Goal: Task Accomplishment & Management: Use online tool/utility

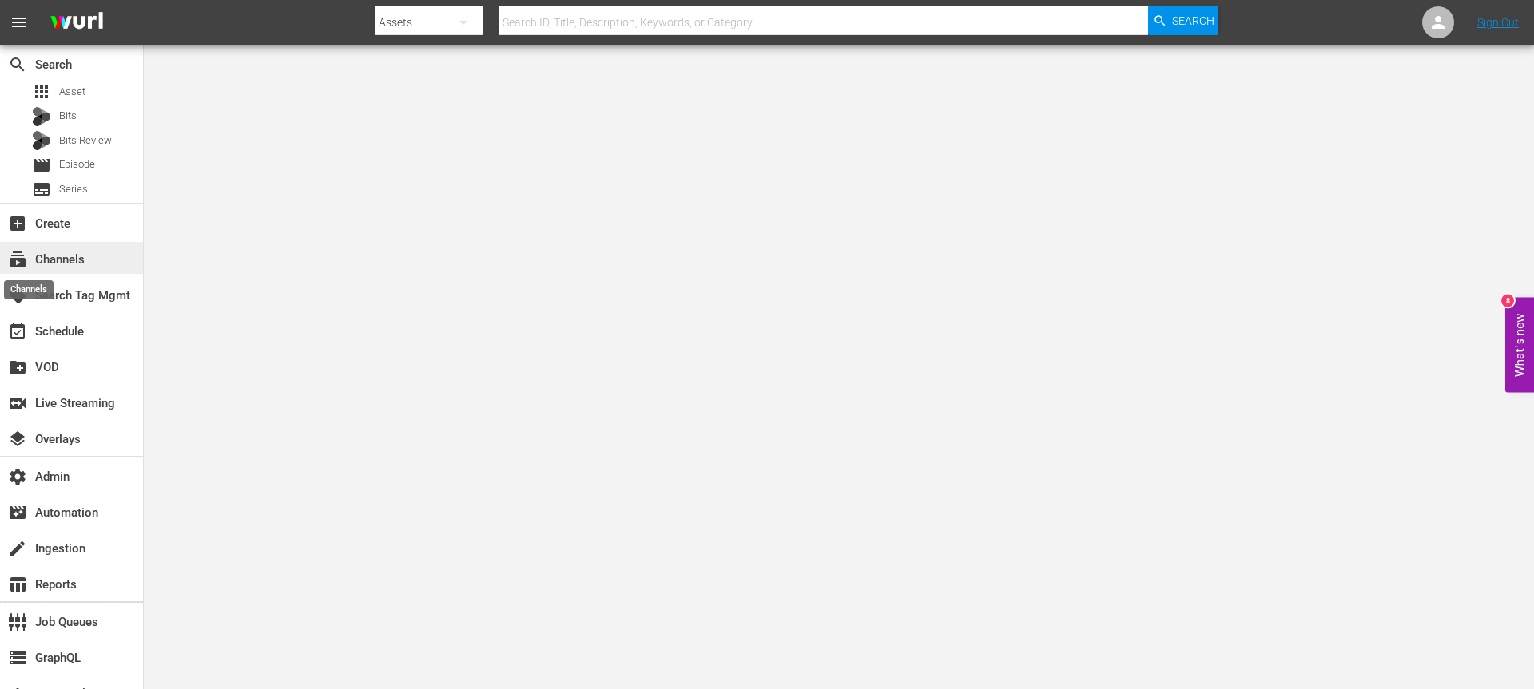
click at [23, 262] on span "subscriptions" at bounding box center [17, 259] width 19 height 19
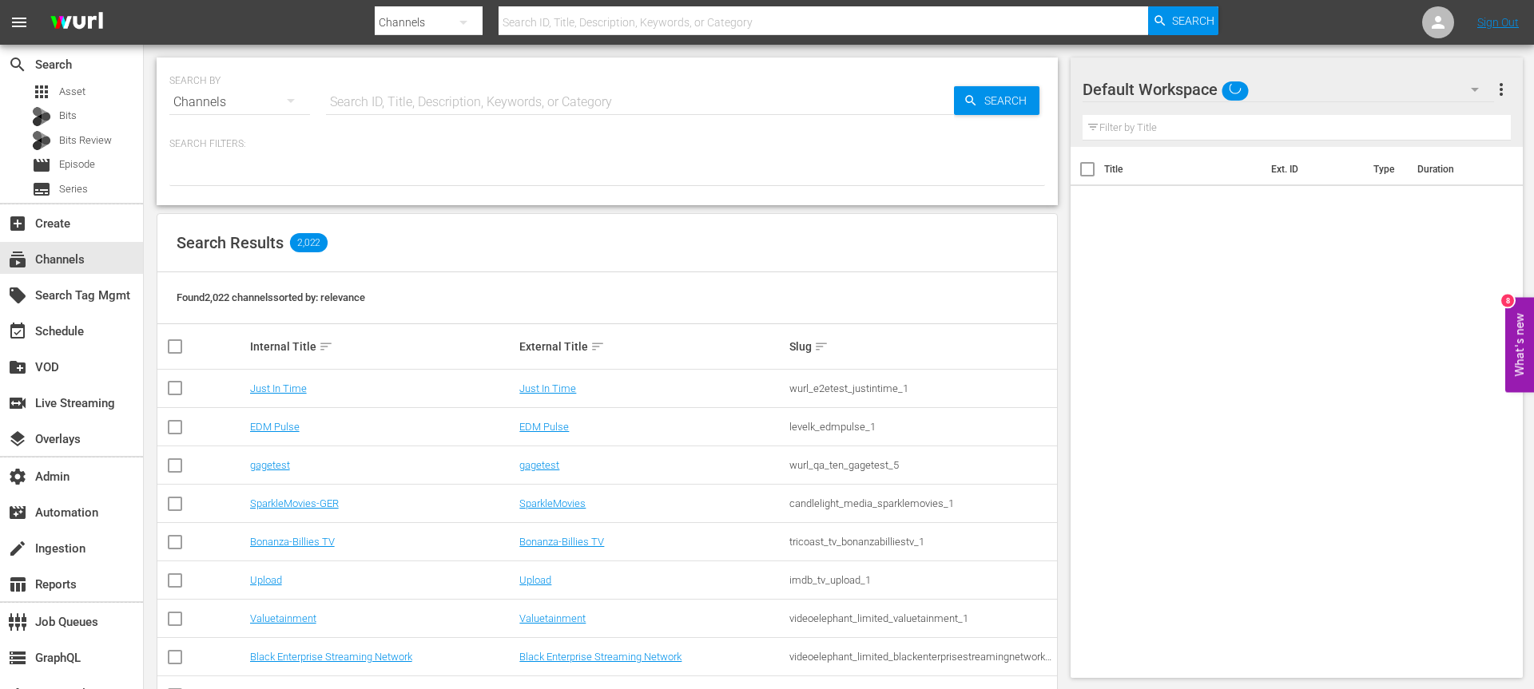
click at [382, 96] on input "text" at bounding box center [640, 102] width 628 height 38
type input "pfl"
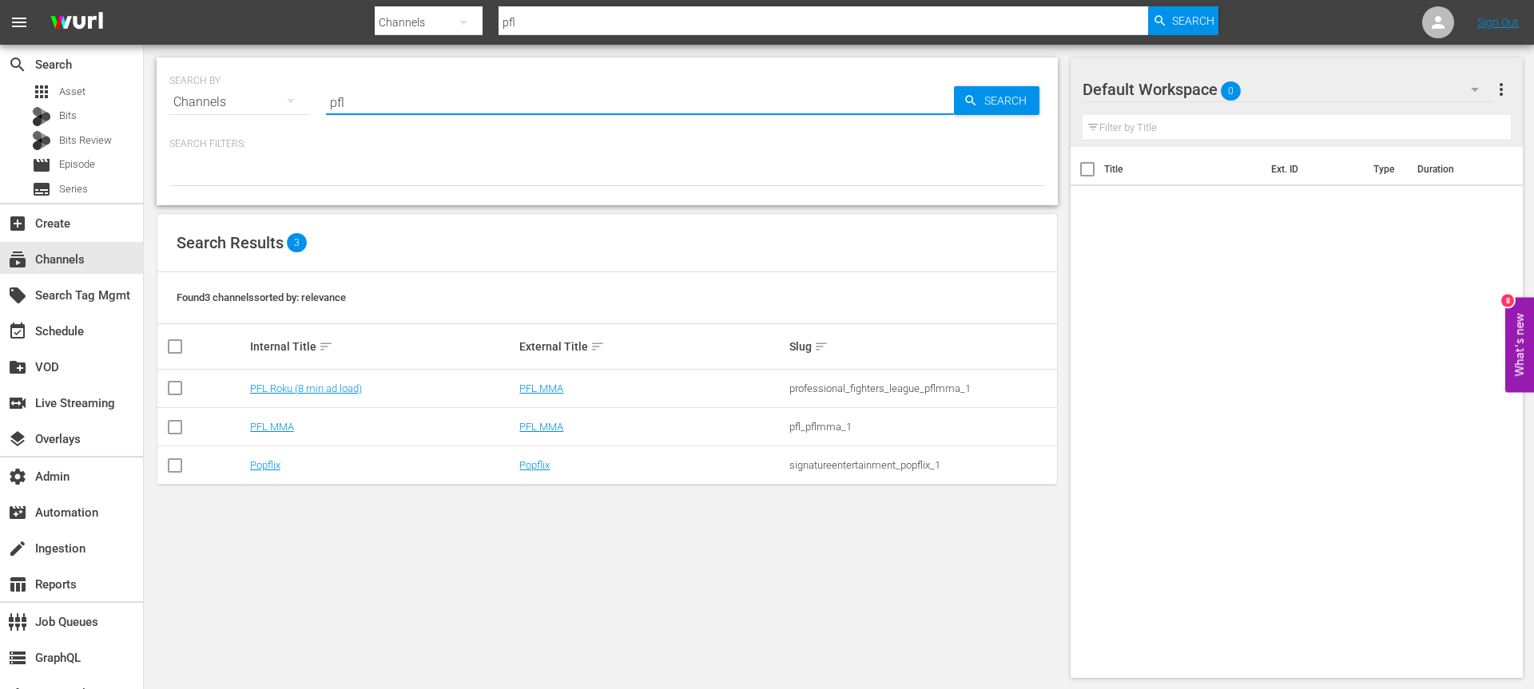
click at [292, 374] on td "PFL Roku (8 min ad load)" at bounding box center [383, 389] width 270 height 38
click at [292, 383] on link "PFL Roku (8 min ad load)" at bounding box center [306, 389] width 112 height 12
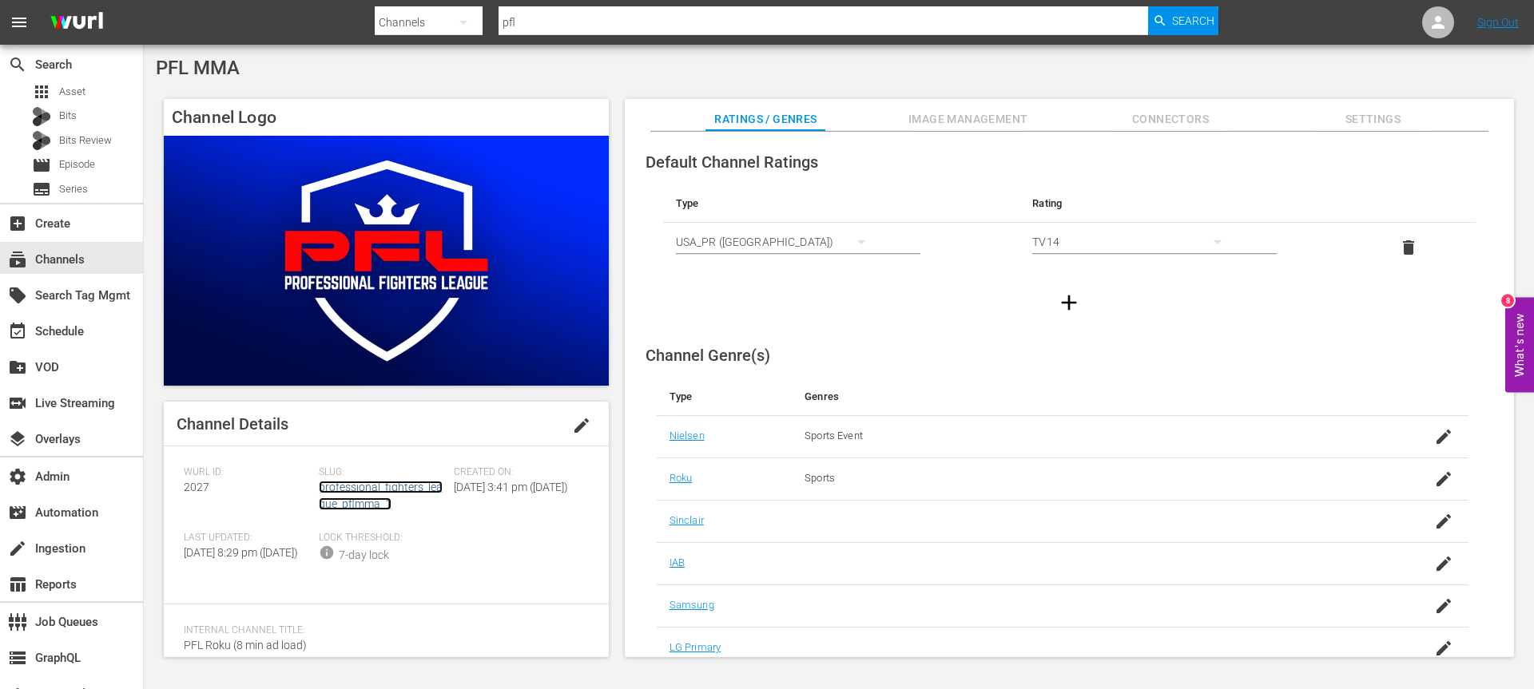
click at [360, 497] on link "professional_fighters_league_pflmma_1" at bounding box center [381, 496] width 124 height 30
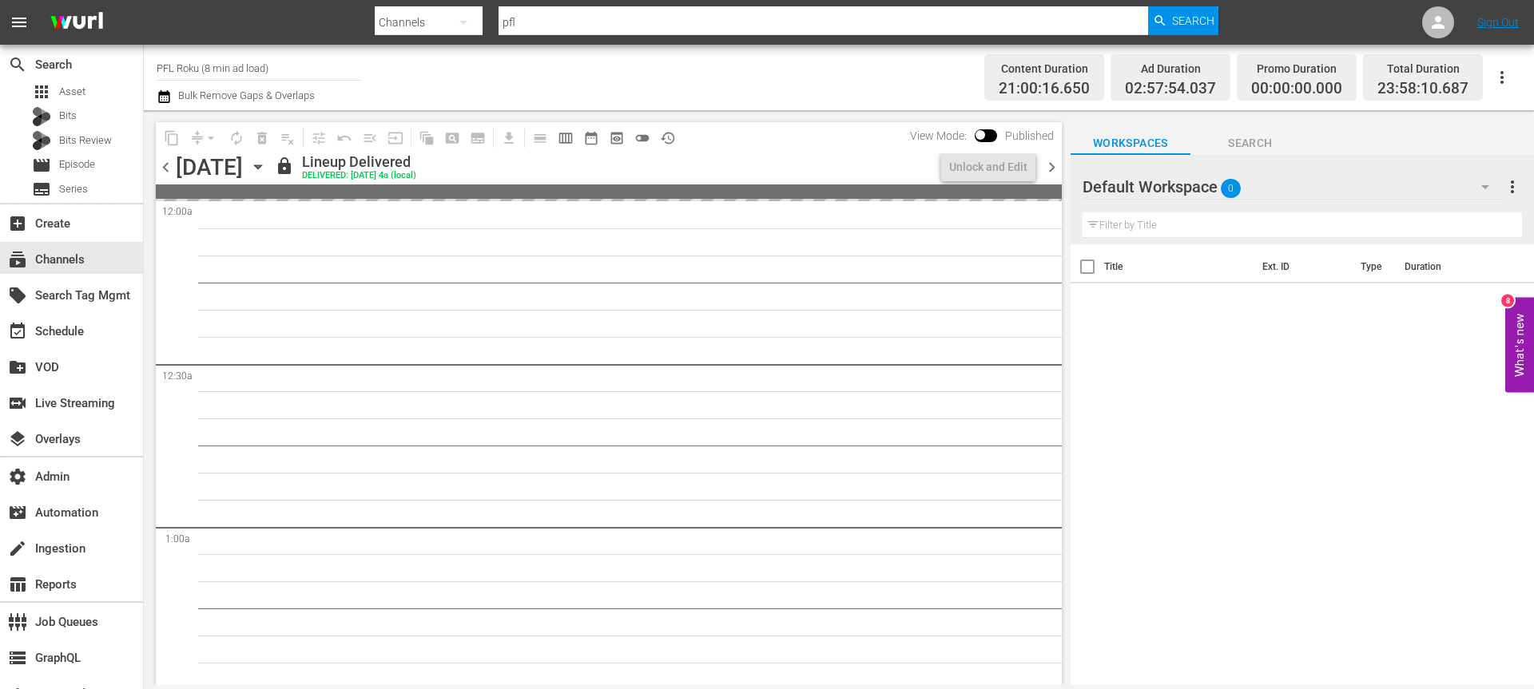
click at [267, 172] on icon "button" at bounding box center [258, 167] width 18 height 18
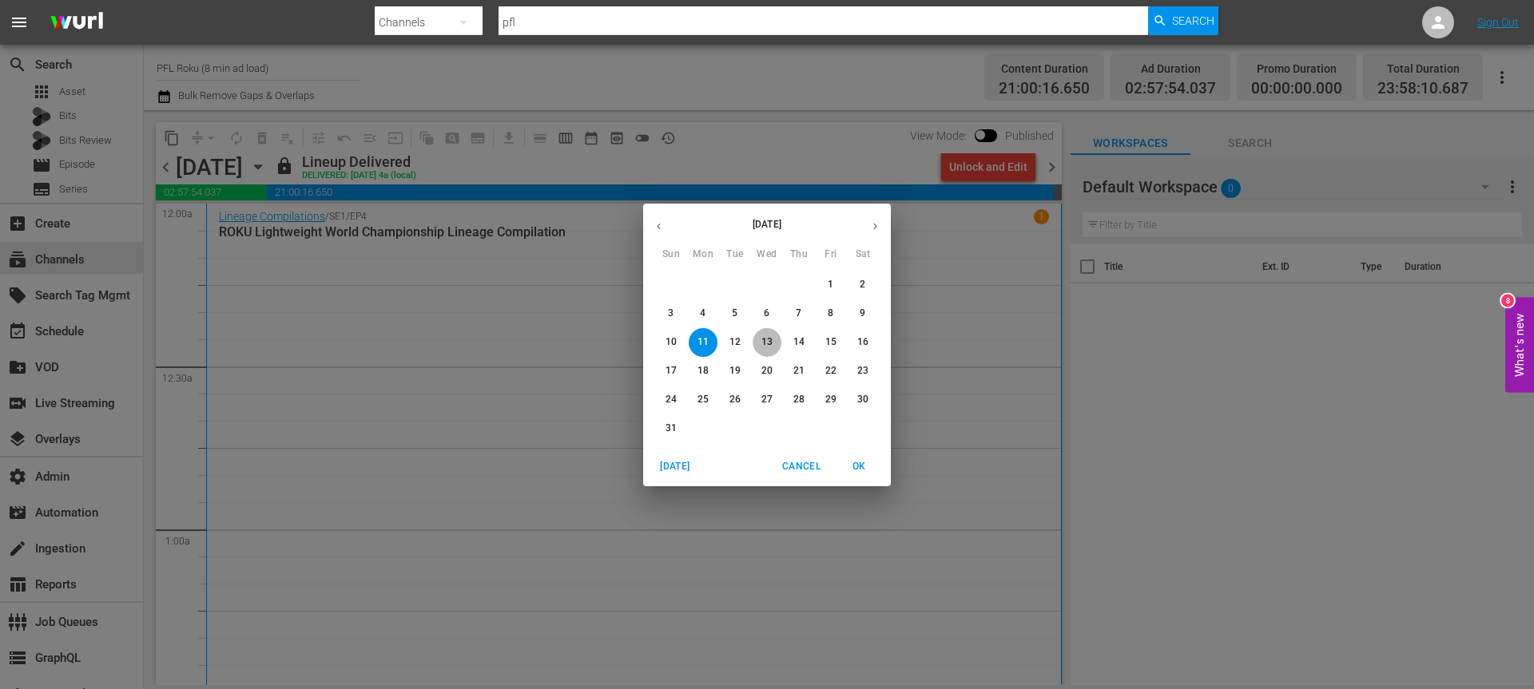
click at [765, 345] on p "13" at bounding box center [766, 343] width 11 height 14
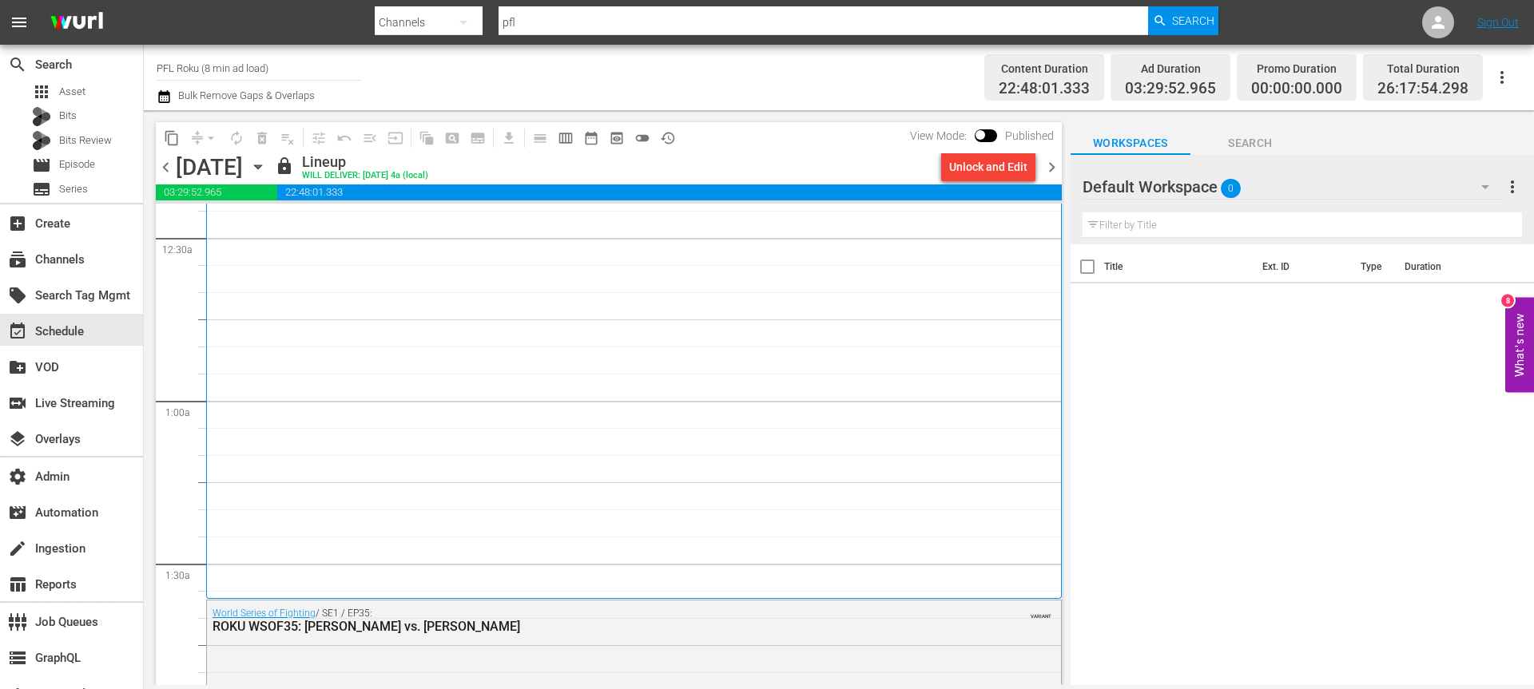
scroll to position [333, 0]
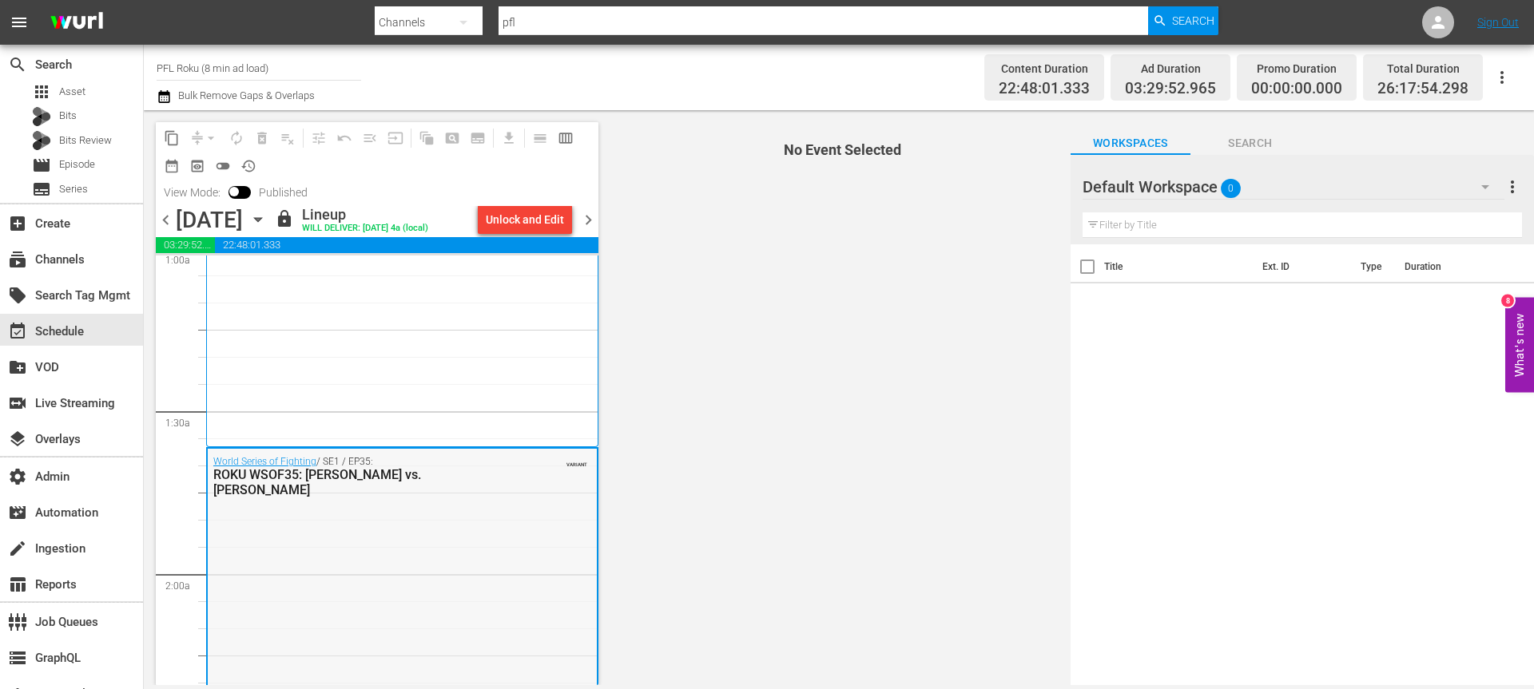
scroll to position [538, 0]
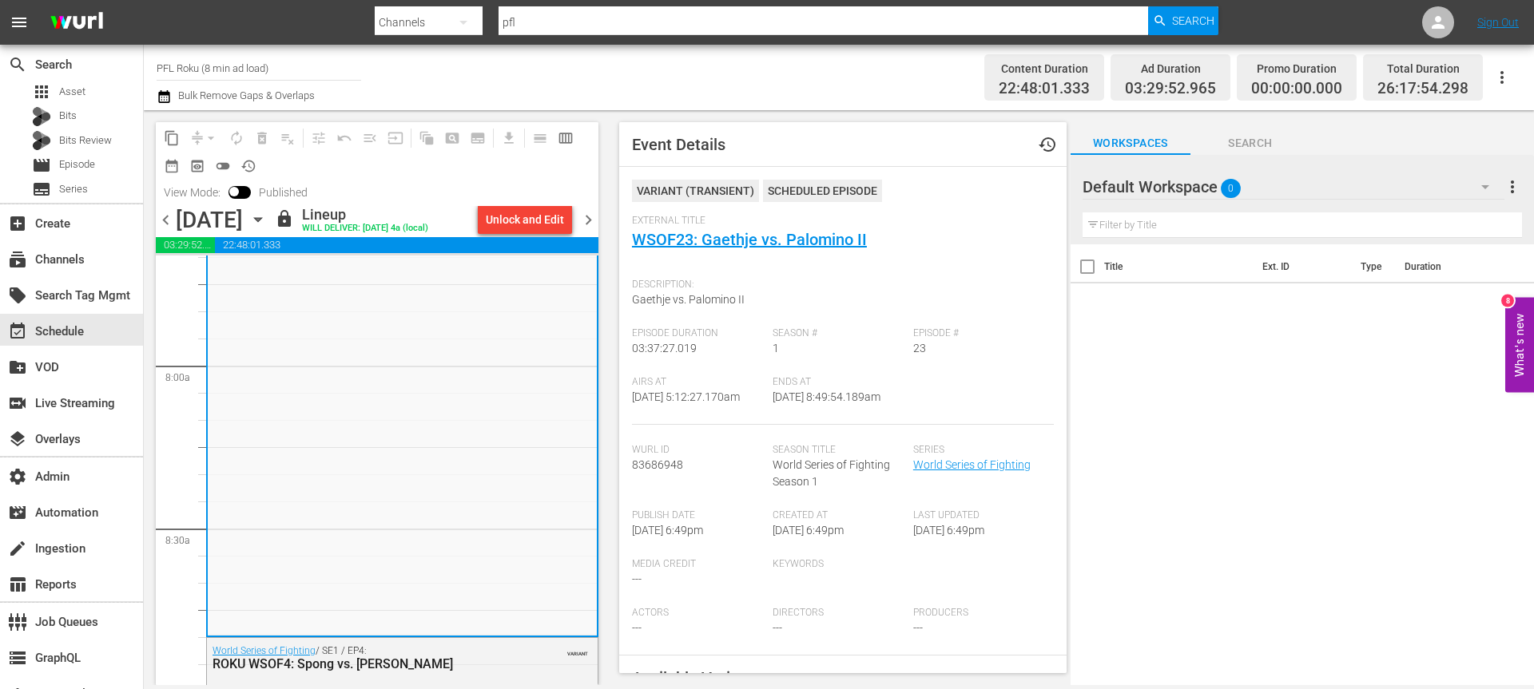
scroll to position [2948, 0]
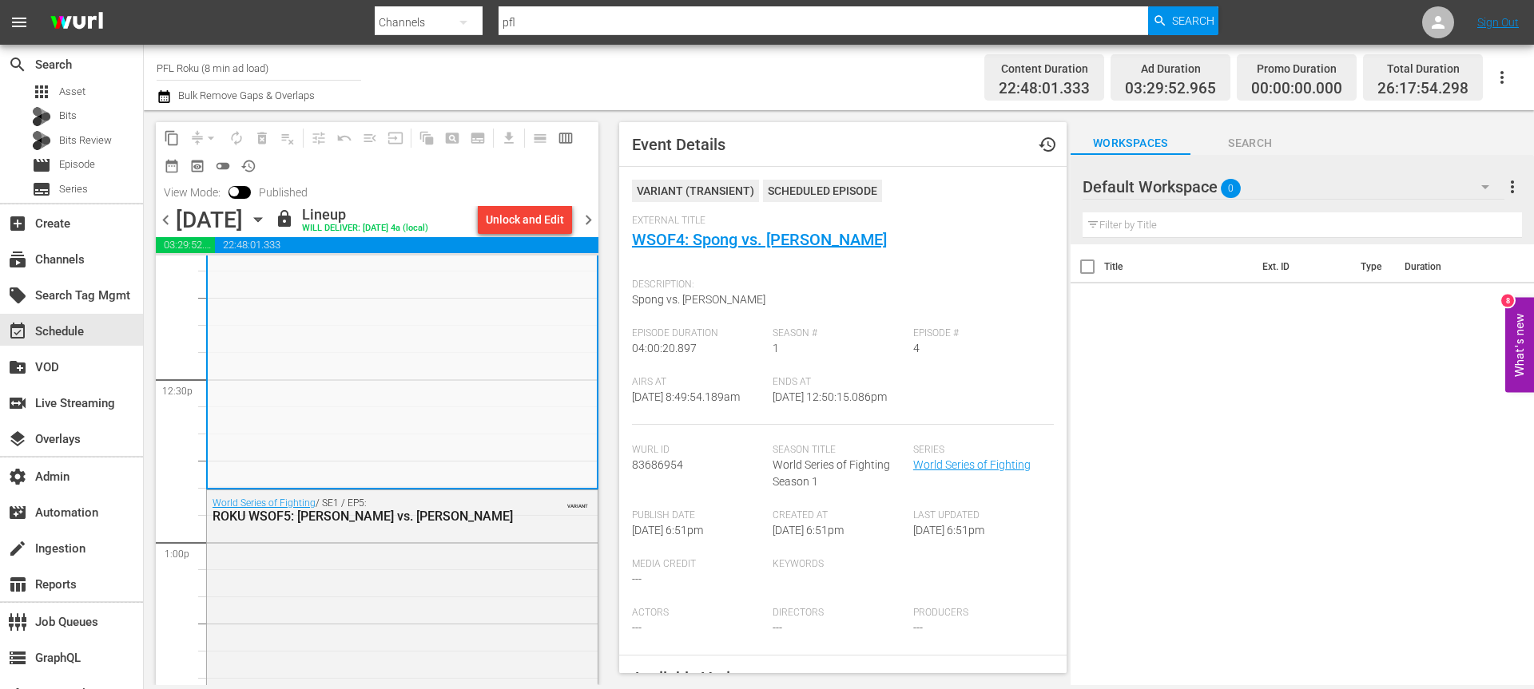
scroll to position [4117, 0]
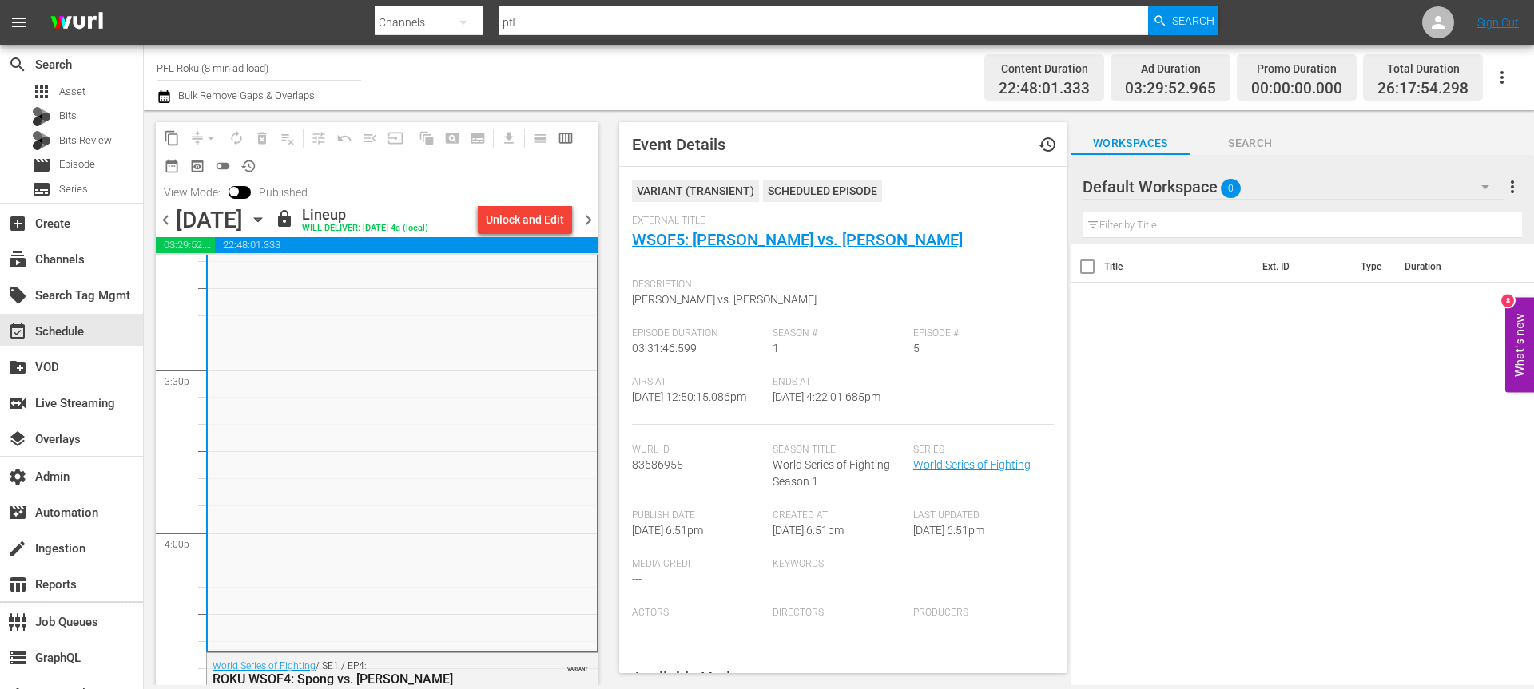
scroll to position [5306, 0]
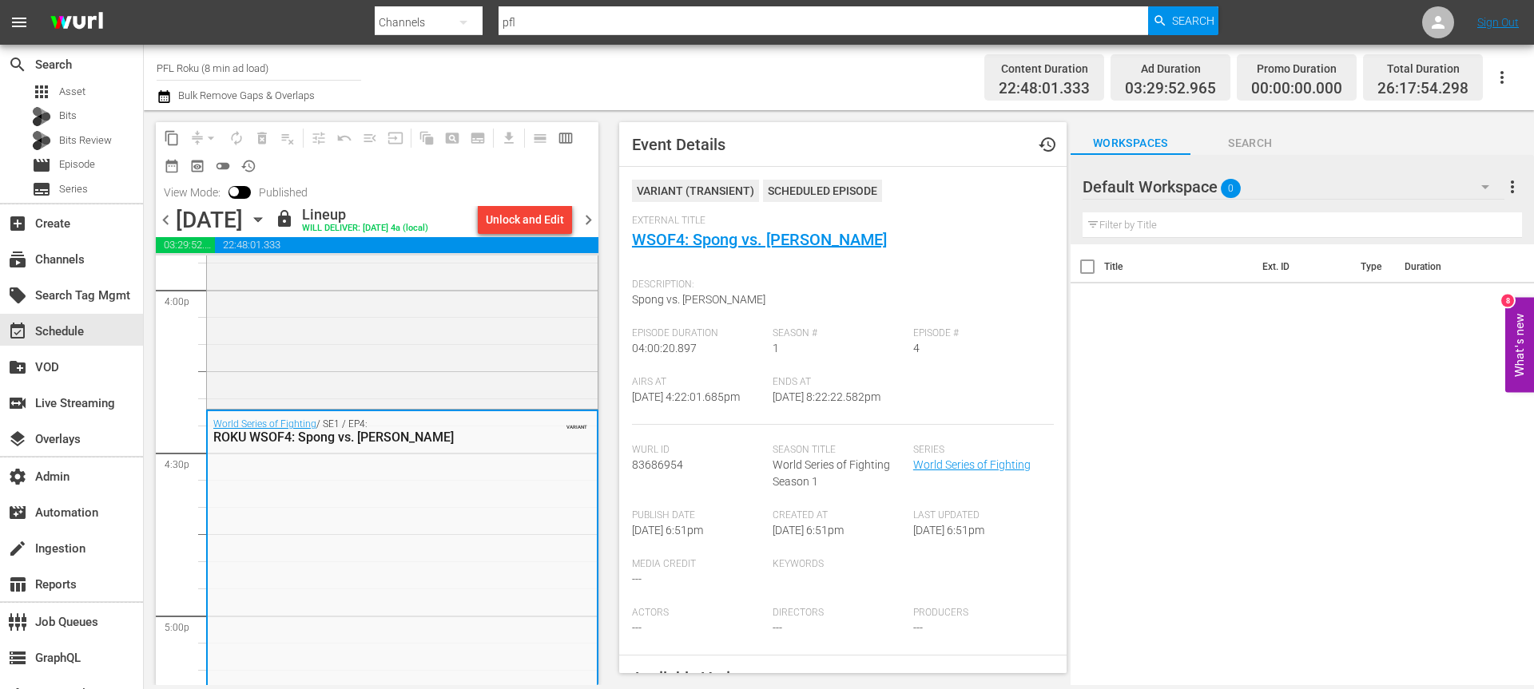
scroll to position [5183, 0]
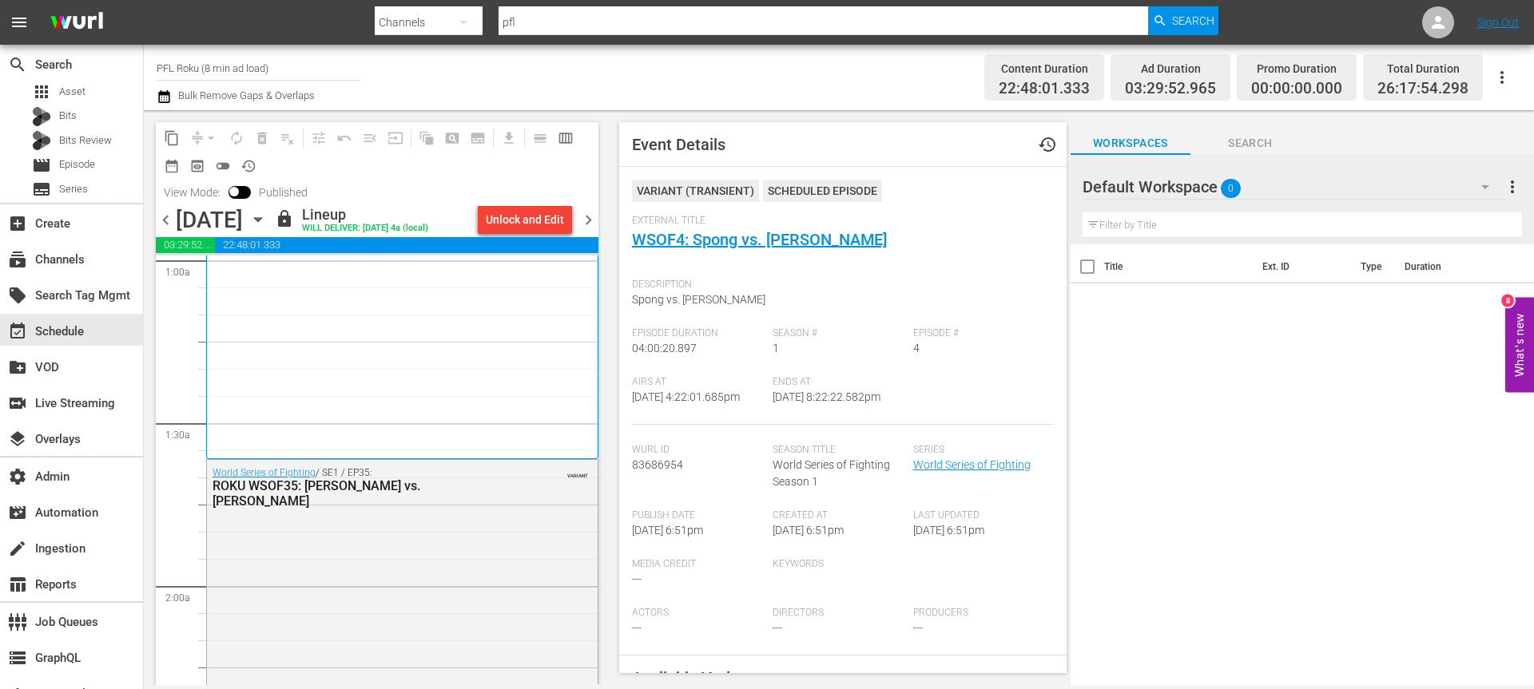
scroll to position [553, 0]
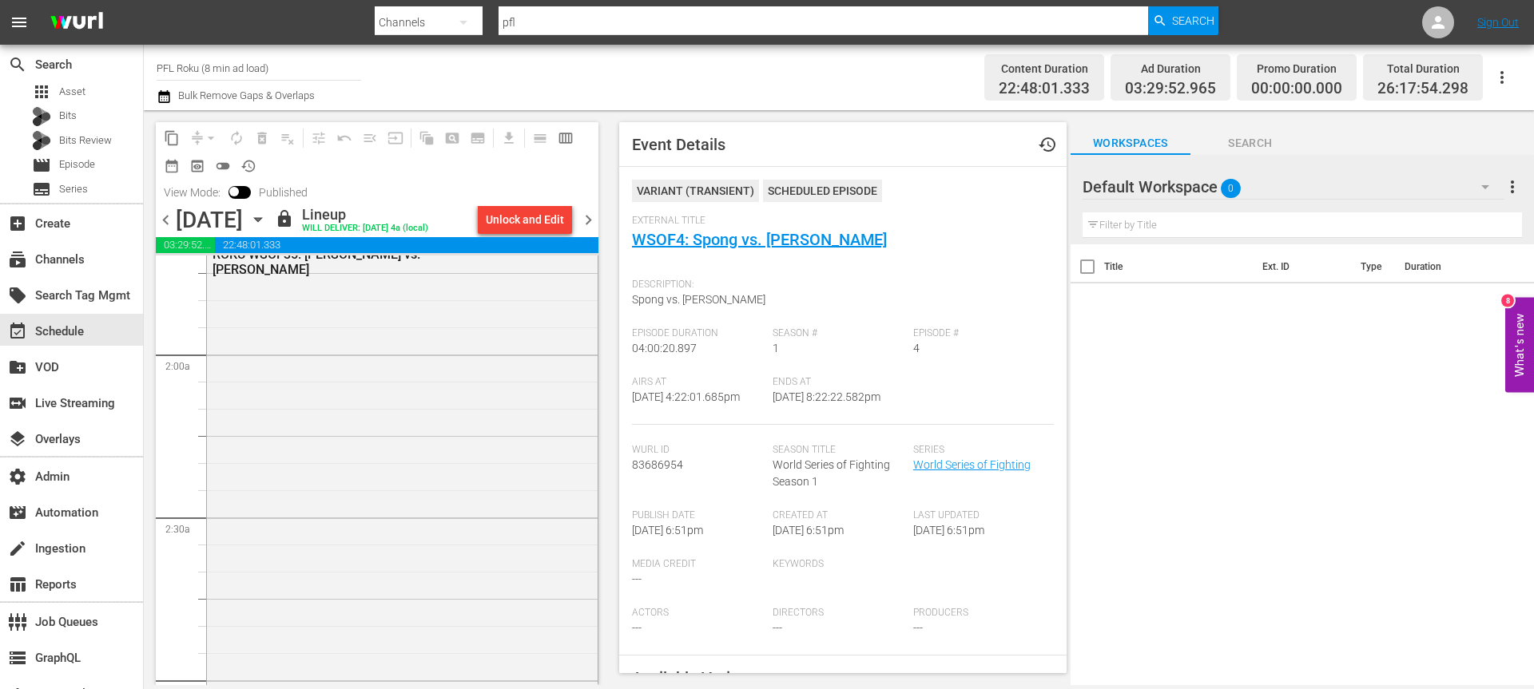
click at [594, 232] on div "chevron_left Wednesday, August 13th August 13th lock Lineup WILL DELIVER: 8/12 …" at bounding box center [377, 221] width 443 height 31
click at [594, 224] on span "chevron_right" at bounding box center [588, 220] width 20 height 20
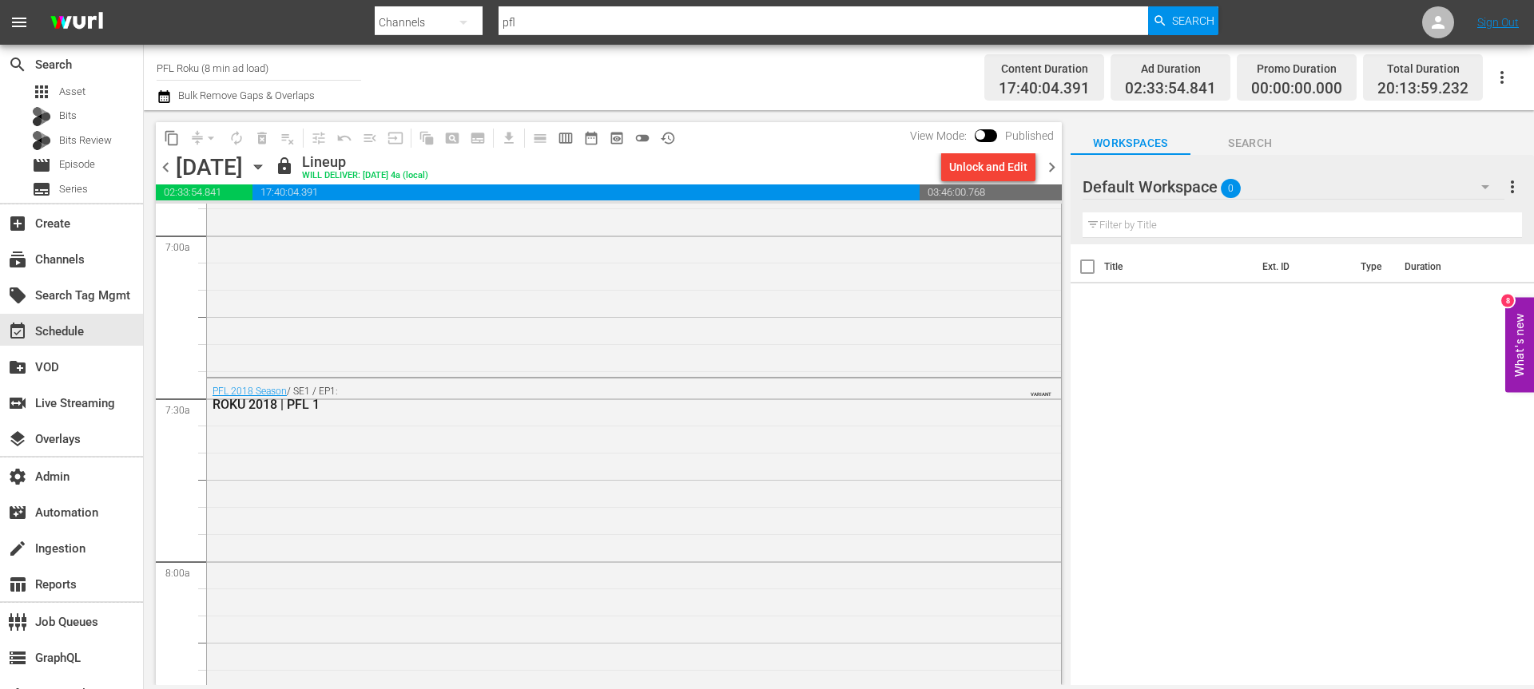
scroll to position [2400, 0]
click at [1049, 165] on span "chevron_right" at bounding box center [1052, 167] width 20 height 20
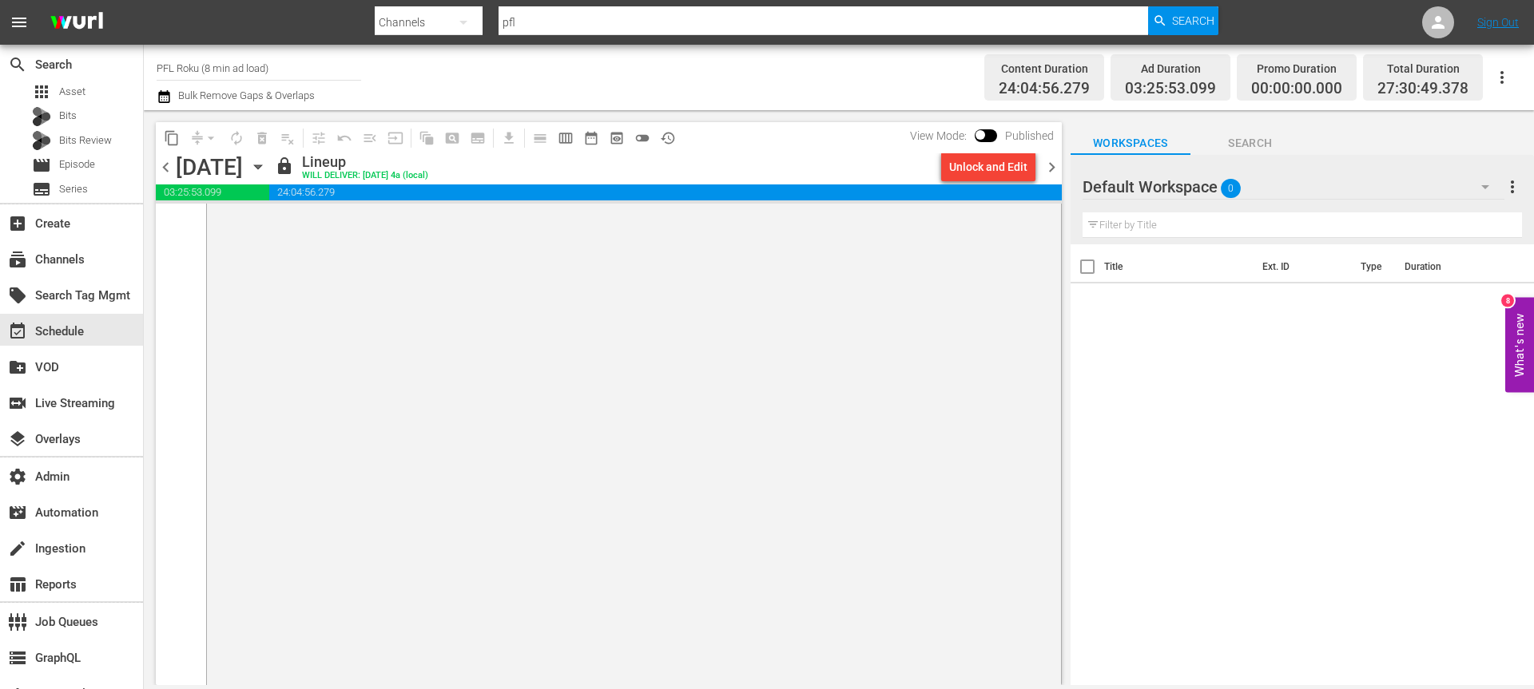
click at [159, 169] on span "chevron_left" at bounding box center [166, 167] width 20 height 20
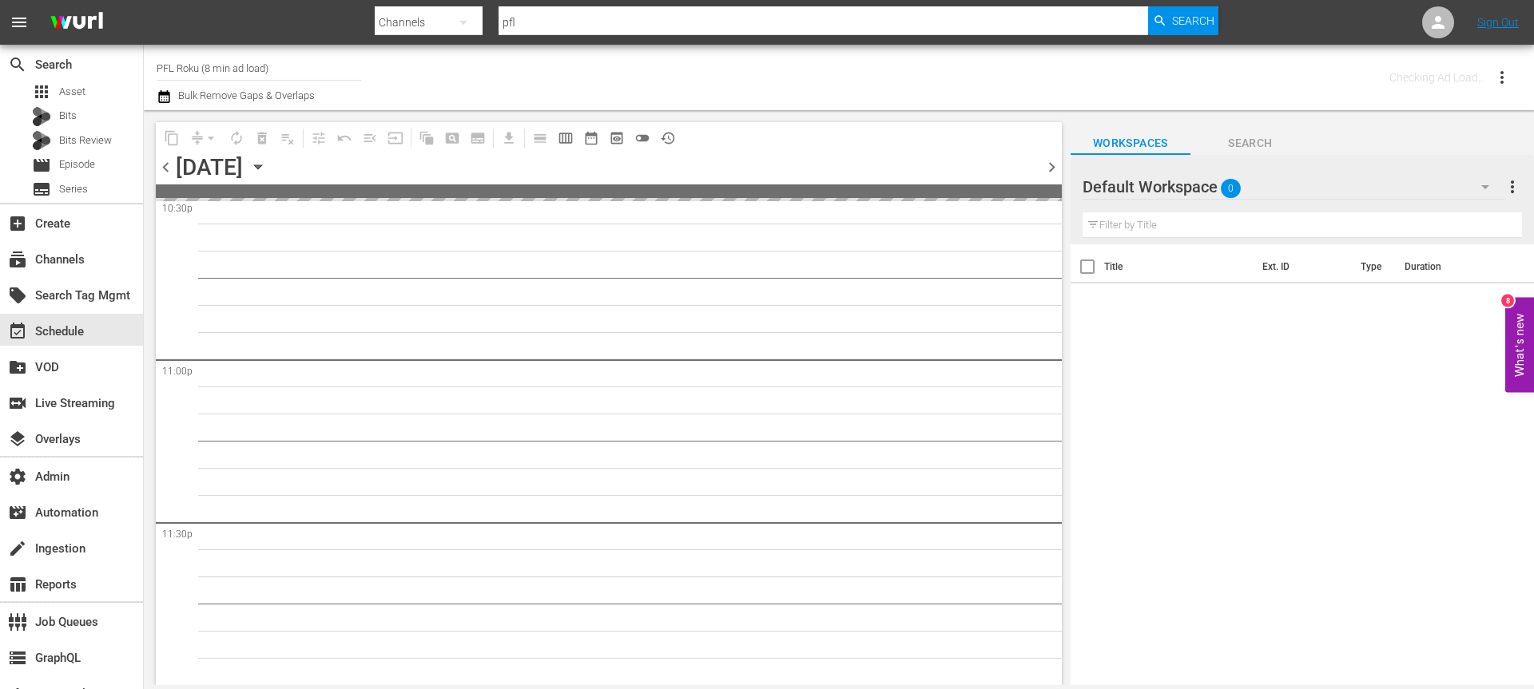
scroll to position [7339, 0]
click at [159, 169] on span "chevron_left" at bounding box center [166, 167] width 20 height 20
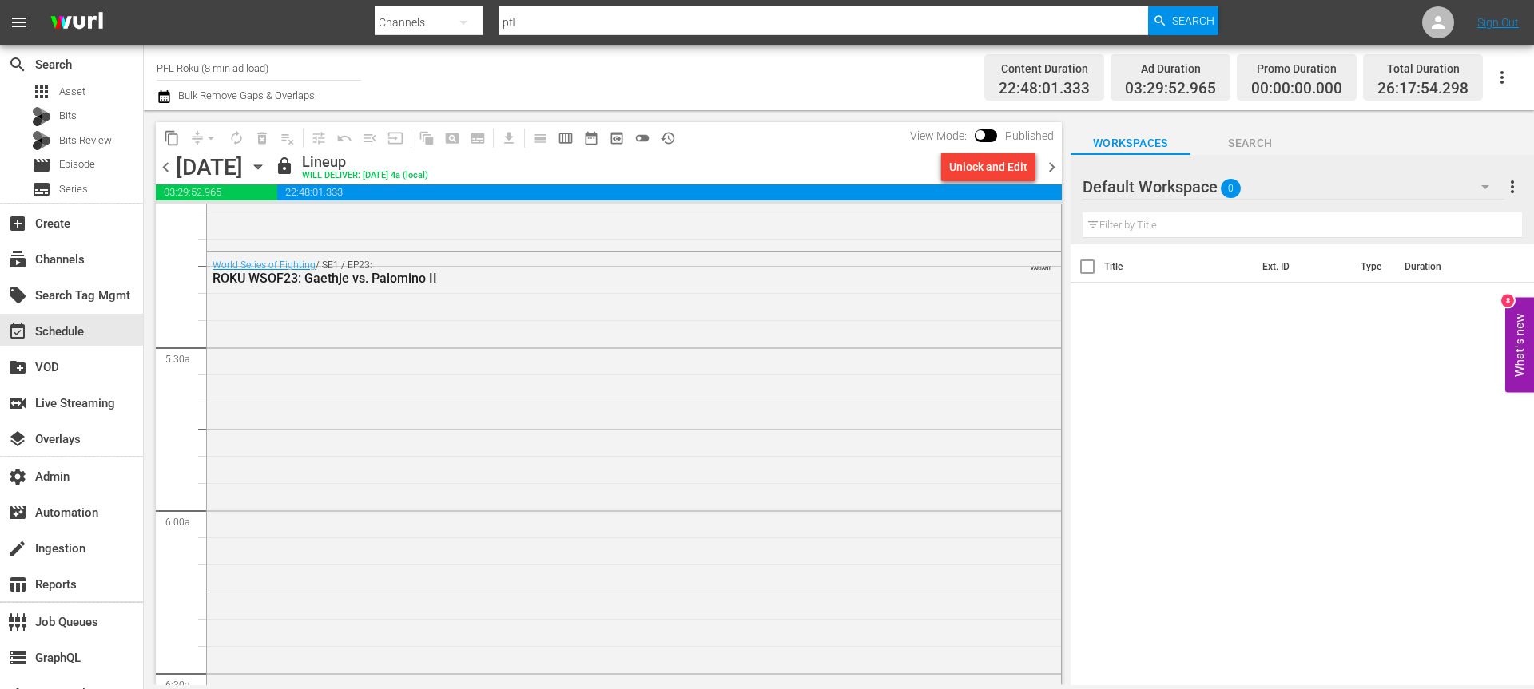
scroll to position [1640, 0]
click at [1023, 167] on div "Unlock and Edit" at bounding box center [988, 167] width 78 height 29
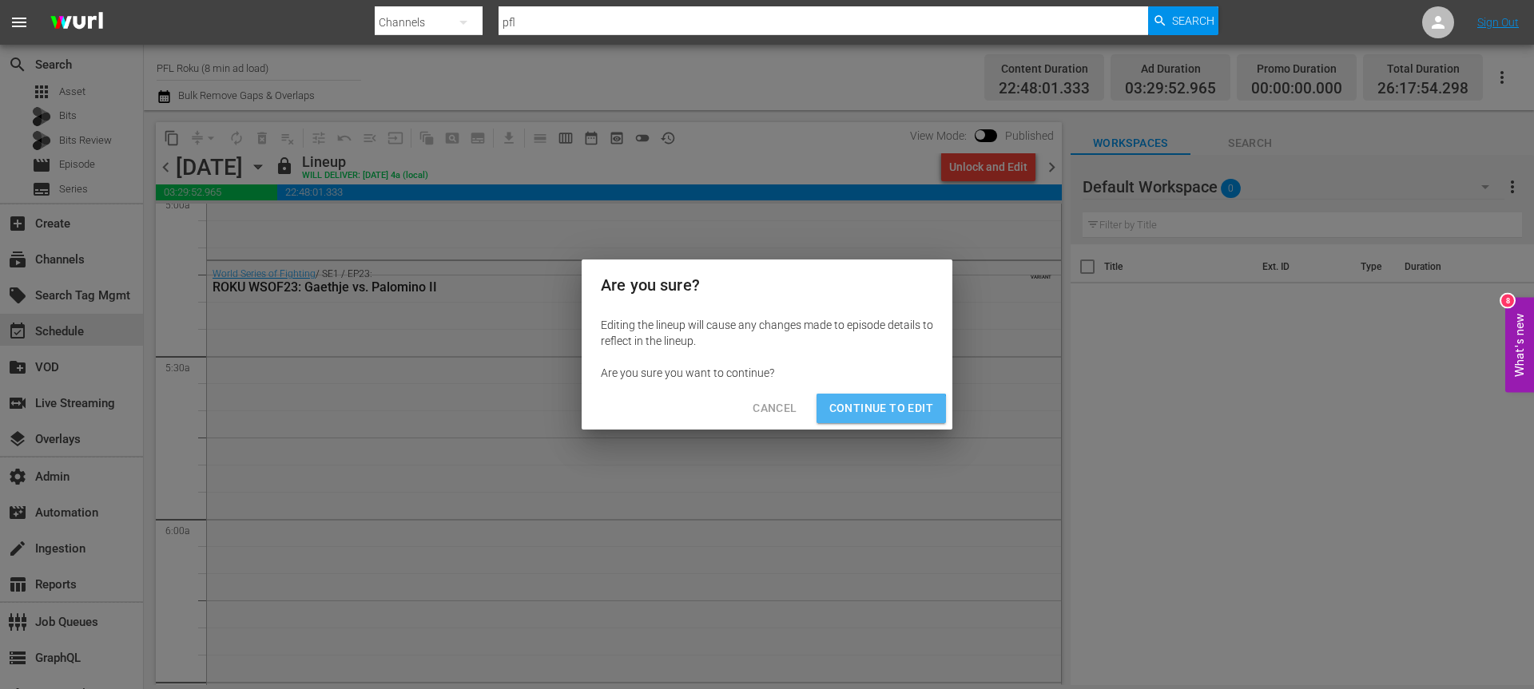
click at [882, 415] on span "Continue to Edit" at bounding box center [881, 409] width 104 height 20
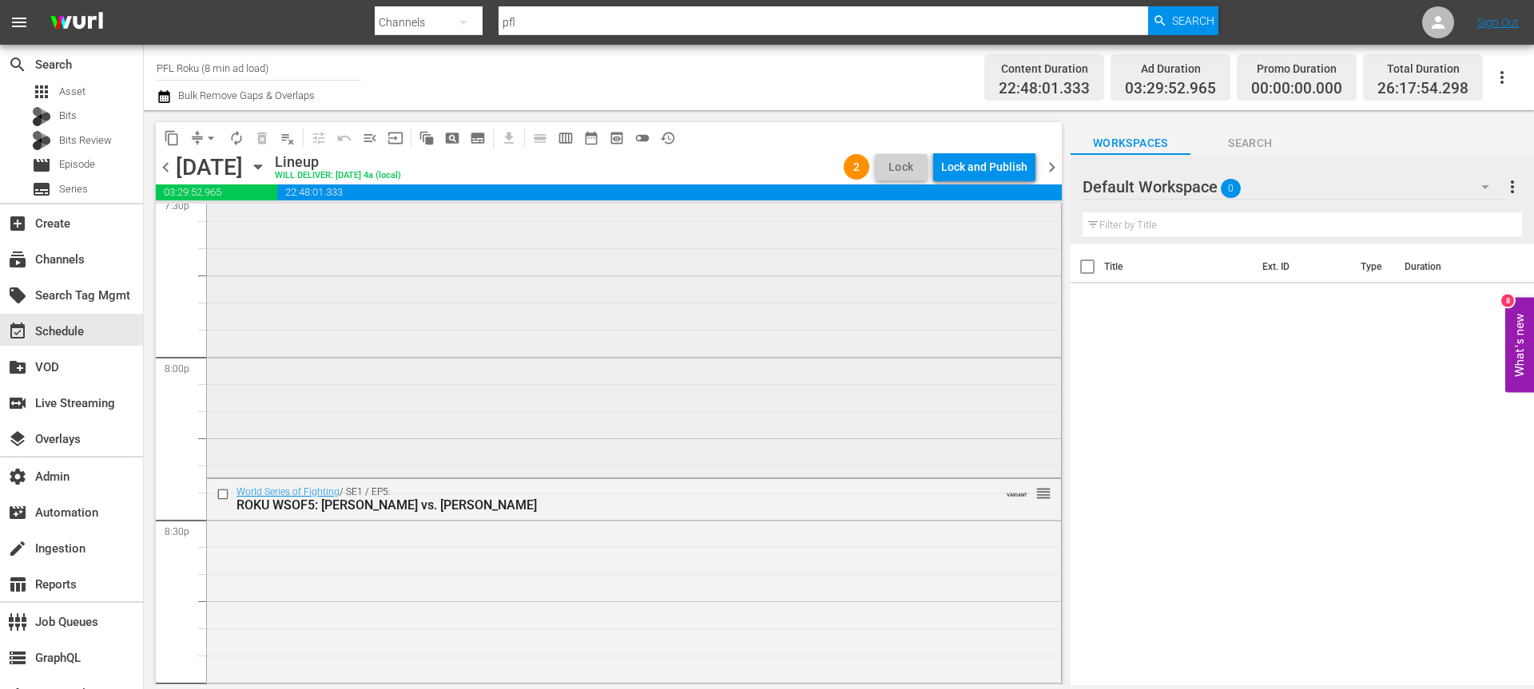
scroll to position [6358, 0]
click at [158, 168] on span "chevron_left" at bounding box center [166, 167] width 20 height 20
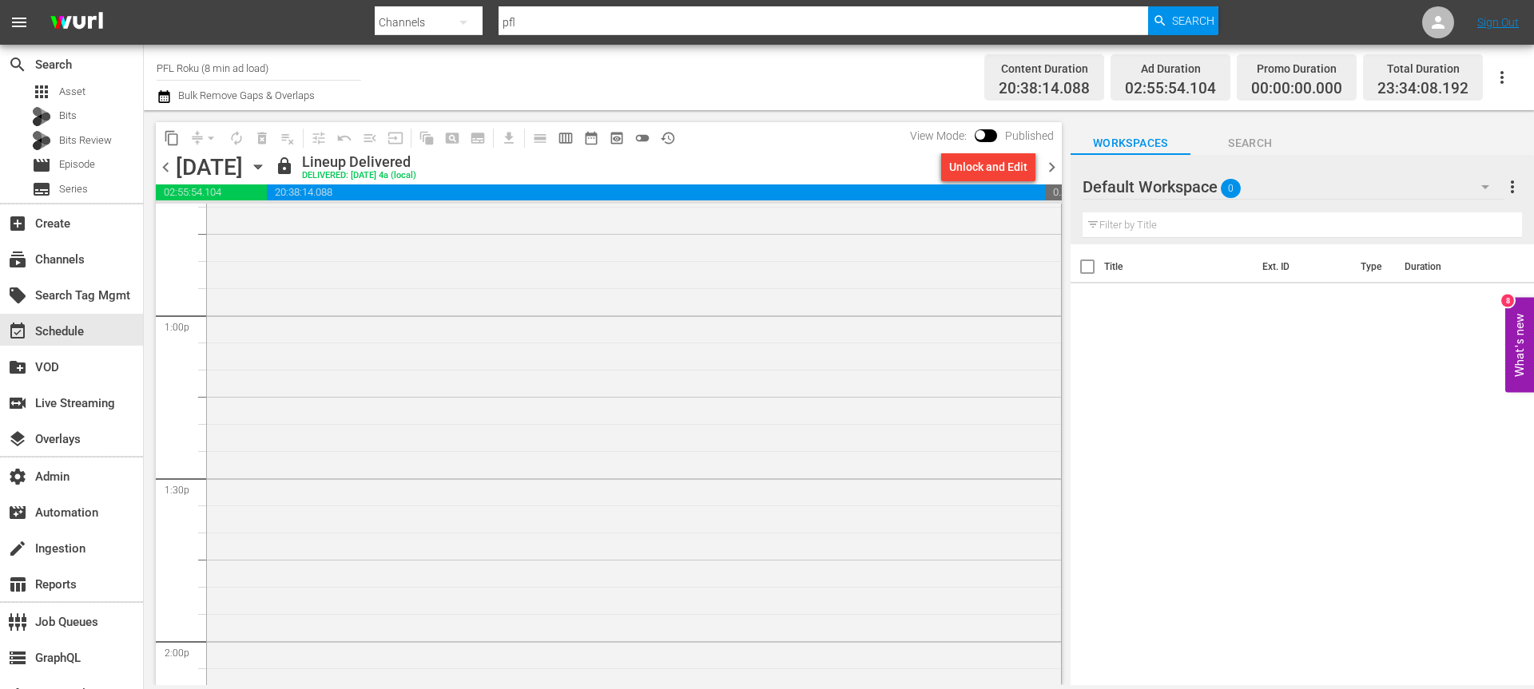
scroll to position [3921, 0]
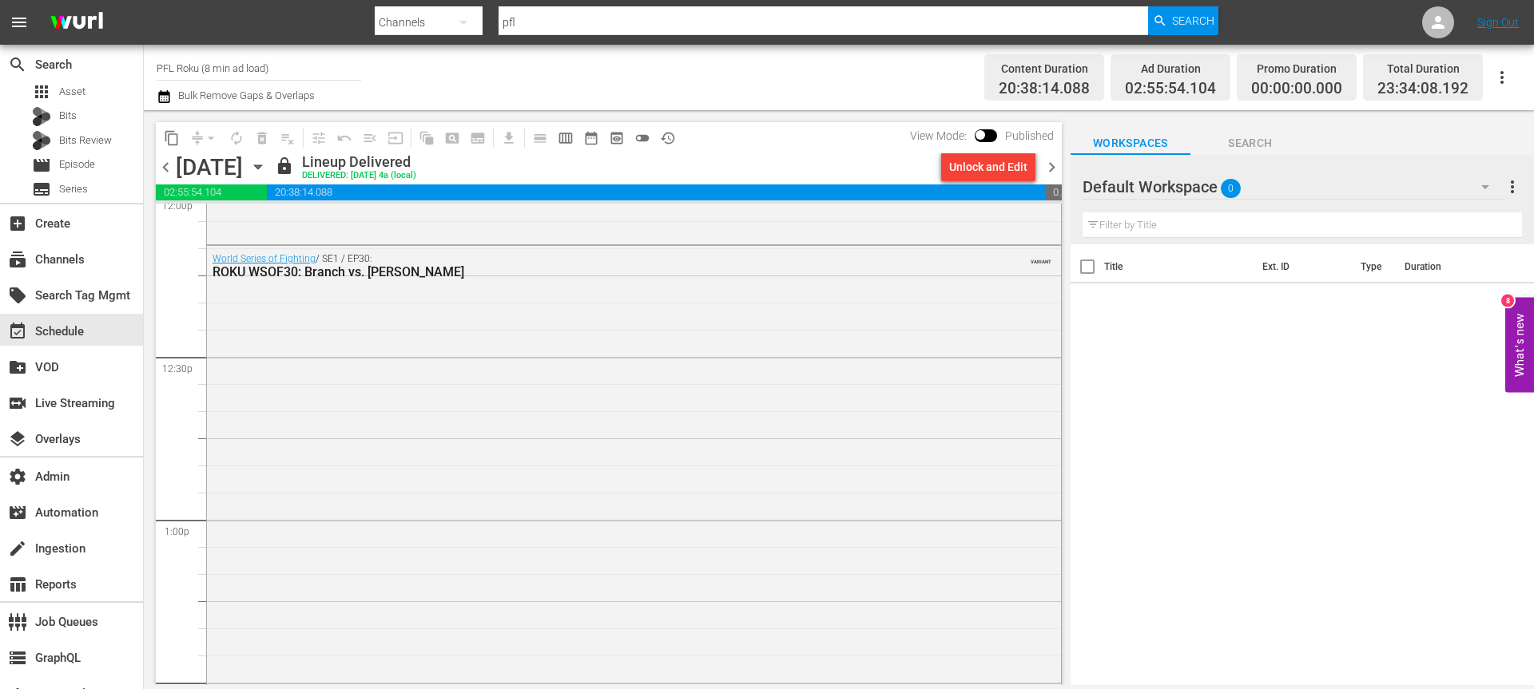
click at [1046, 169] on span "chevron_right" at bounding box center [1052, 167] width 20 height 20
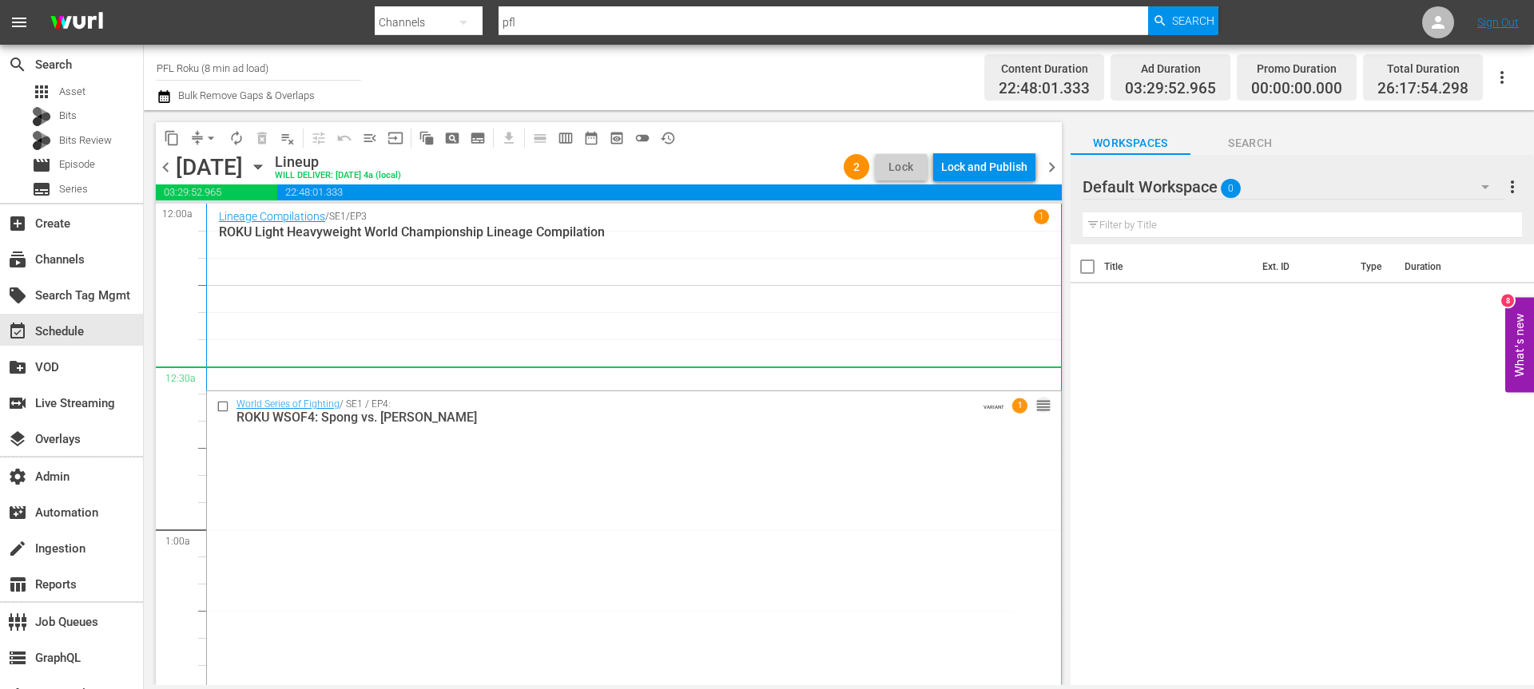
drag, startPoint x: 1042, startPoint y: 495, endPoint x: 998, endPoint y: 380, distance: 122.4
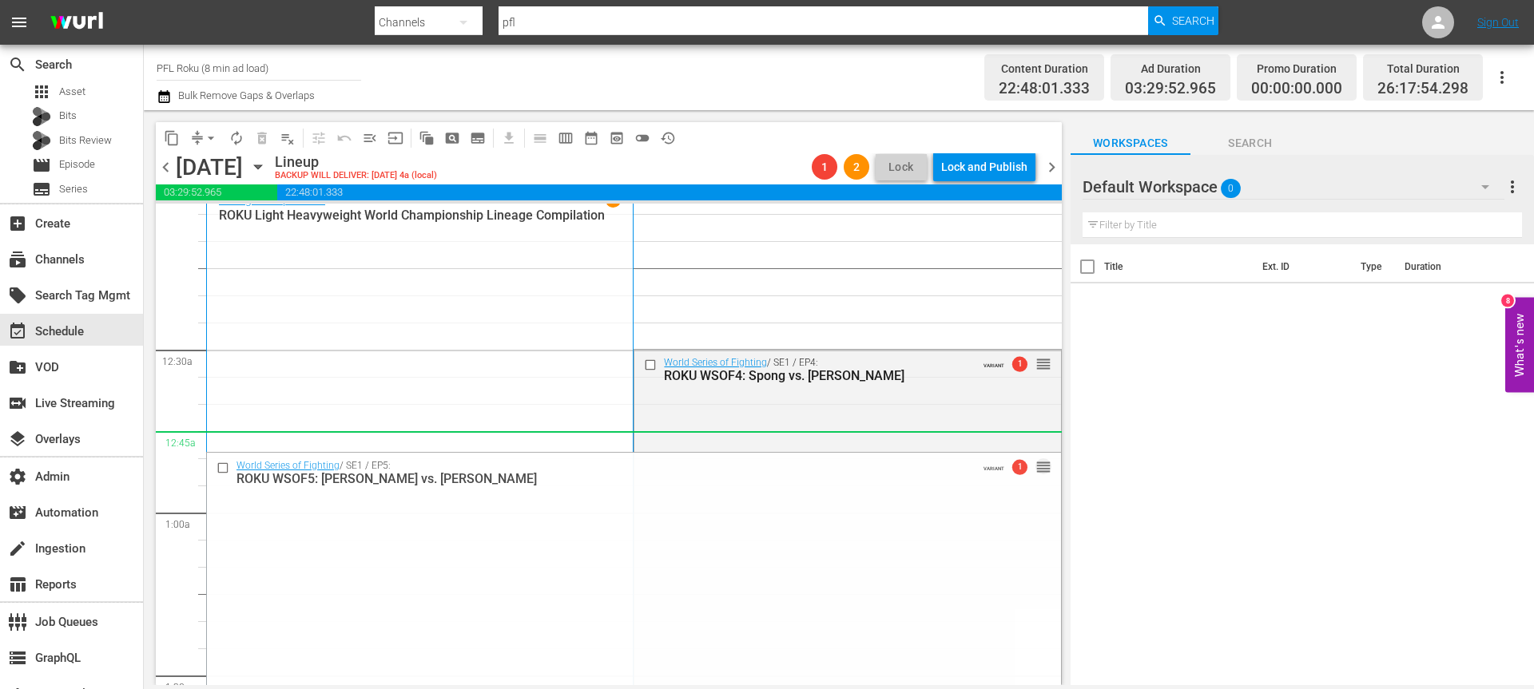
drag, startPoint x: 1037, startPoint y: 527, endPoint x: 983, endPoint y: 439, distance: 103.6
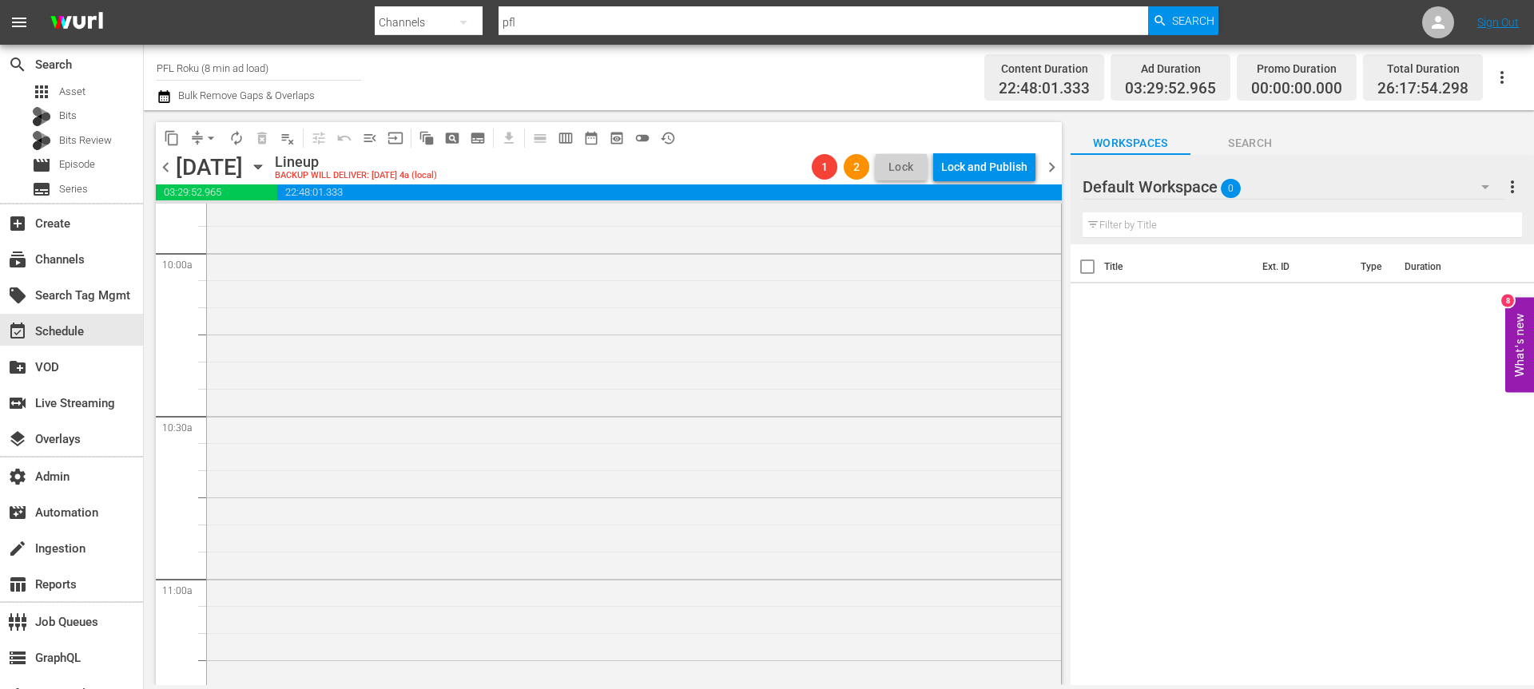
scroll to position [3378, 0]
drag, startPoint x: 1039, startPoint y: 337, endPoint x: 699, endPoint y: 478, distance: 367.5
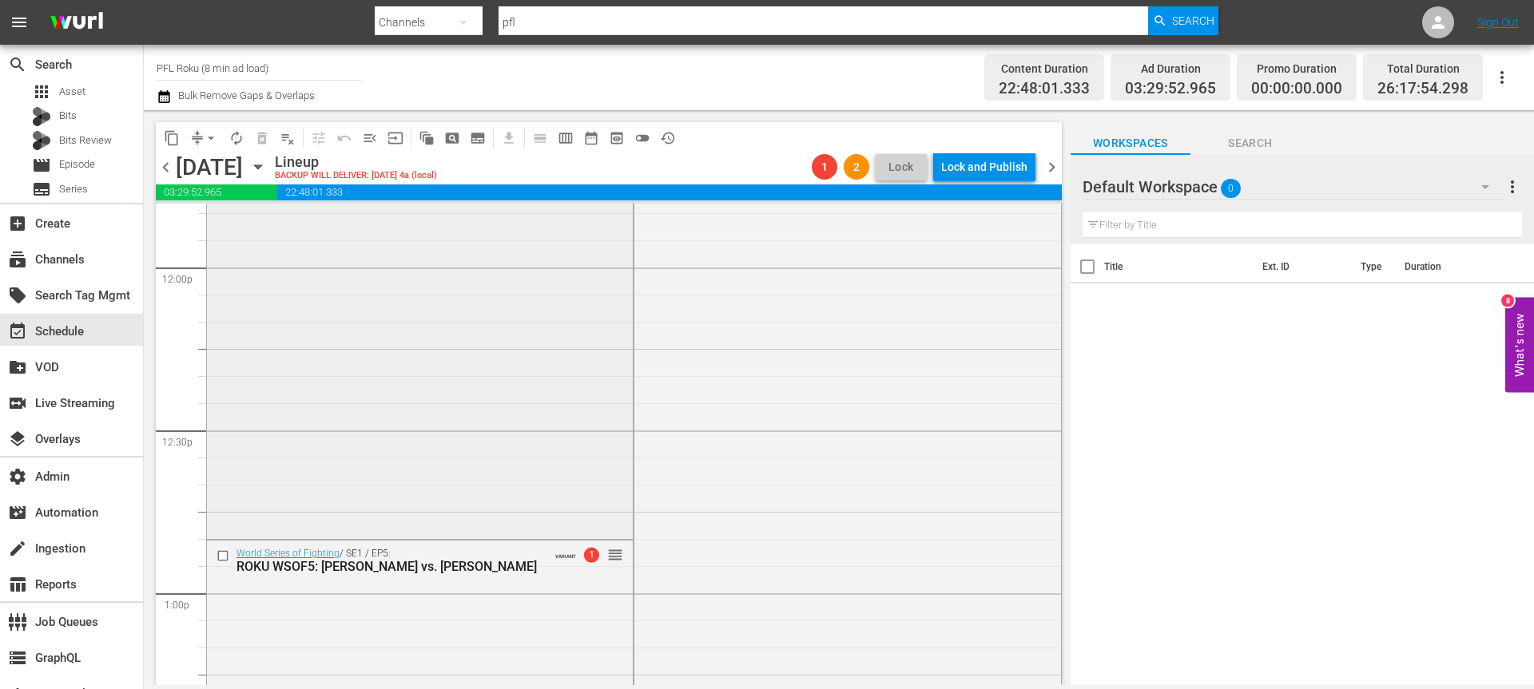
scroll to position [3478, 0]
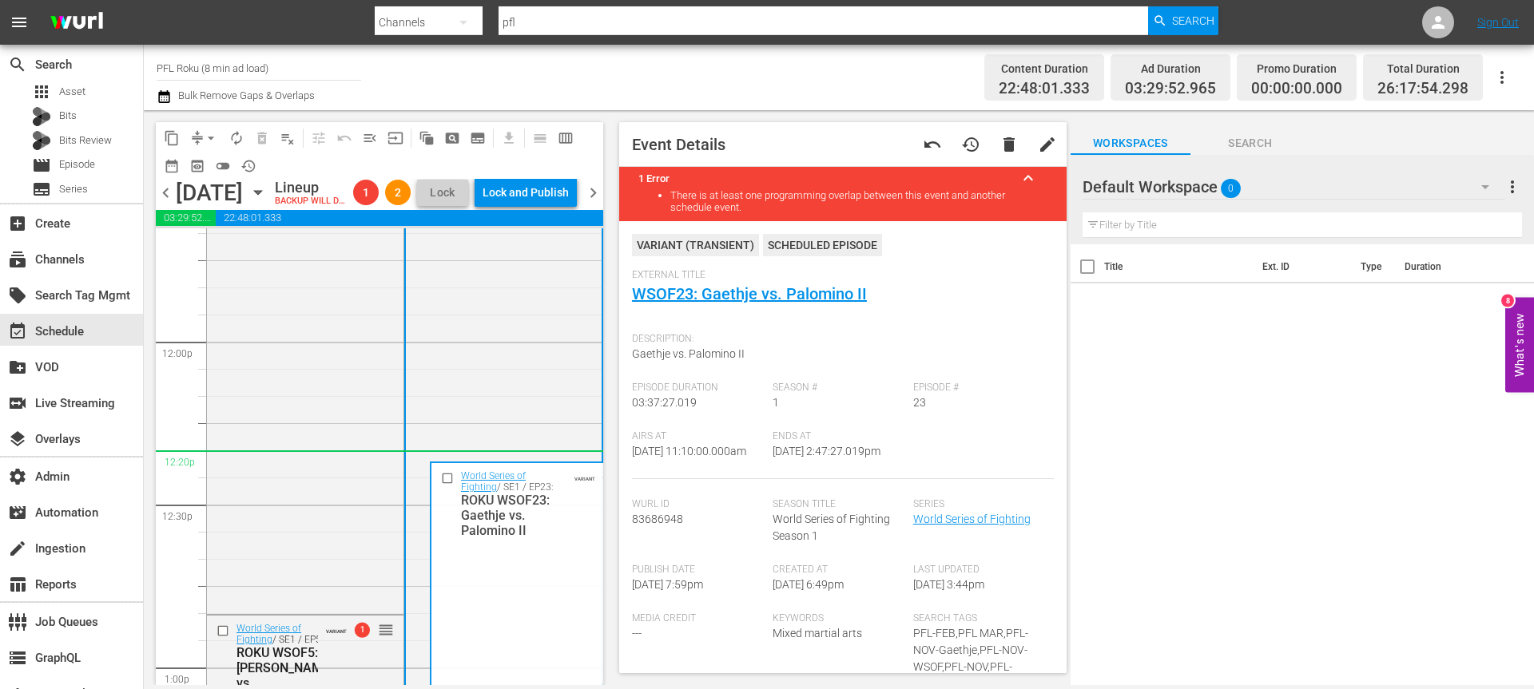
scroll to position [4025, 0]
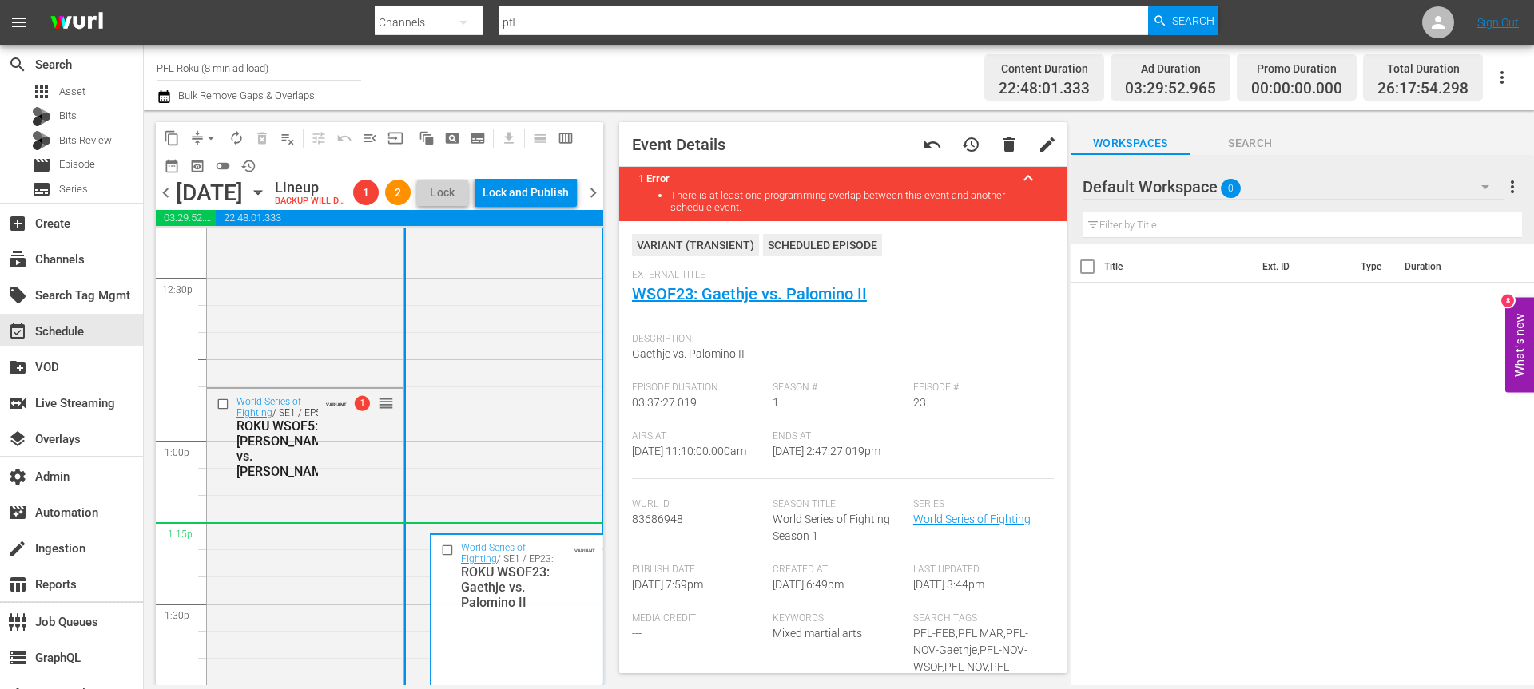
drag, startPoint x: 590, startPoint y: 436, endPoint x: 468, endPoint y: 547, distance: 164.6
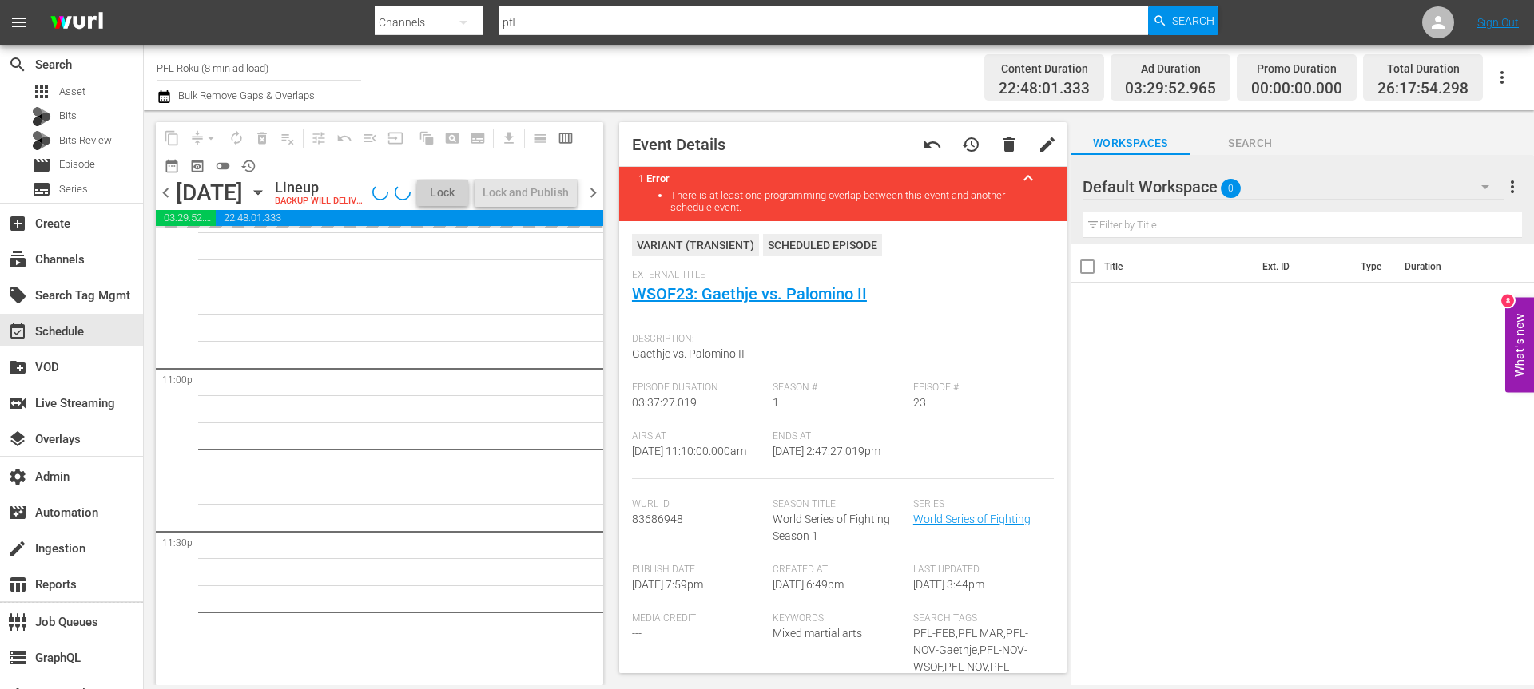
scroll to position [7391, 0]
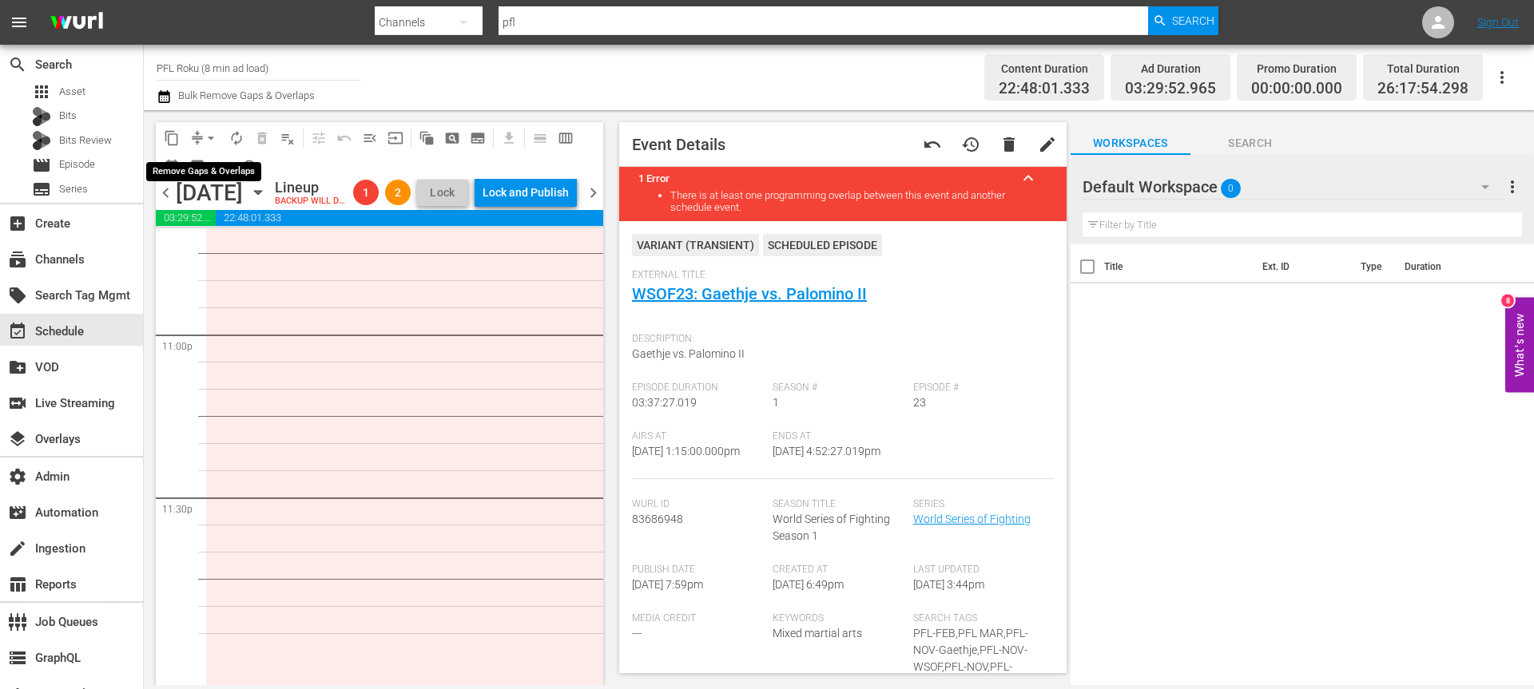
click at [209, 142] on span "arrow_drop_down" at bounding box center [211, 138] width 16 height 16
click at [220, 222] on li "Align to End of Previous Day" at bounding box center [212, 223] width 168 height 26
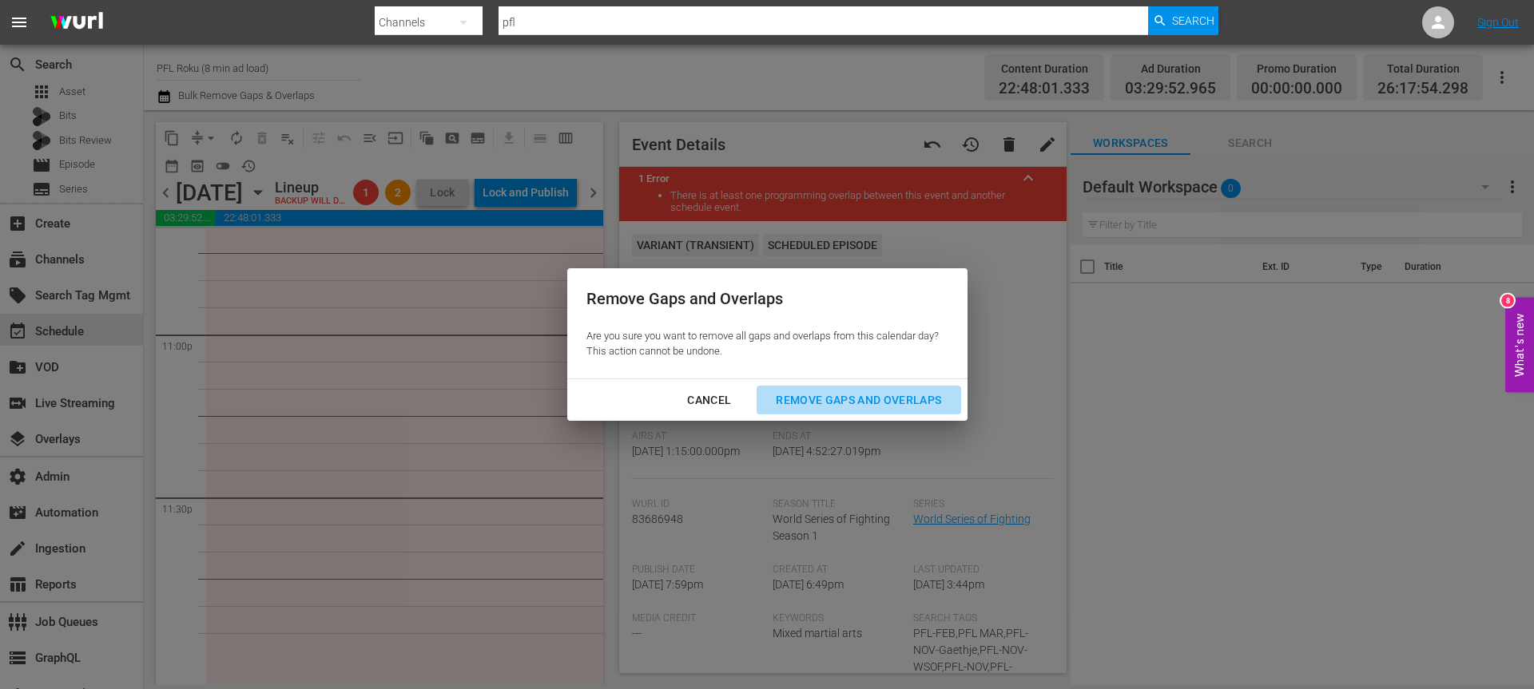
click at [875, 407] on div "Remove Gaps and Overlaps" at bounding box center [858, 401] width 191 height 20
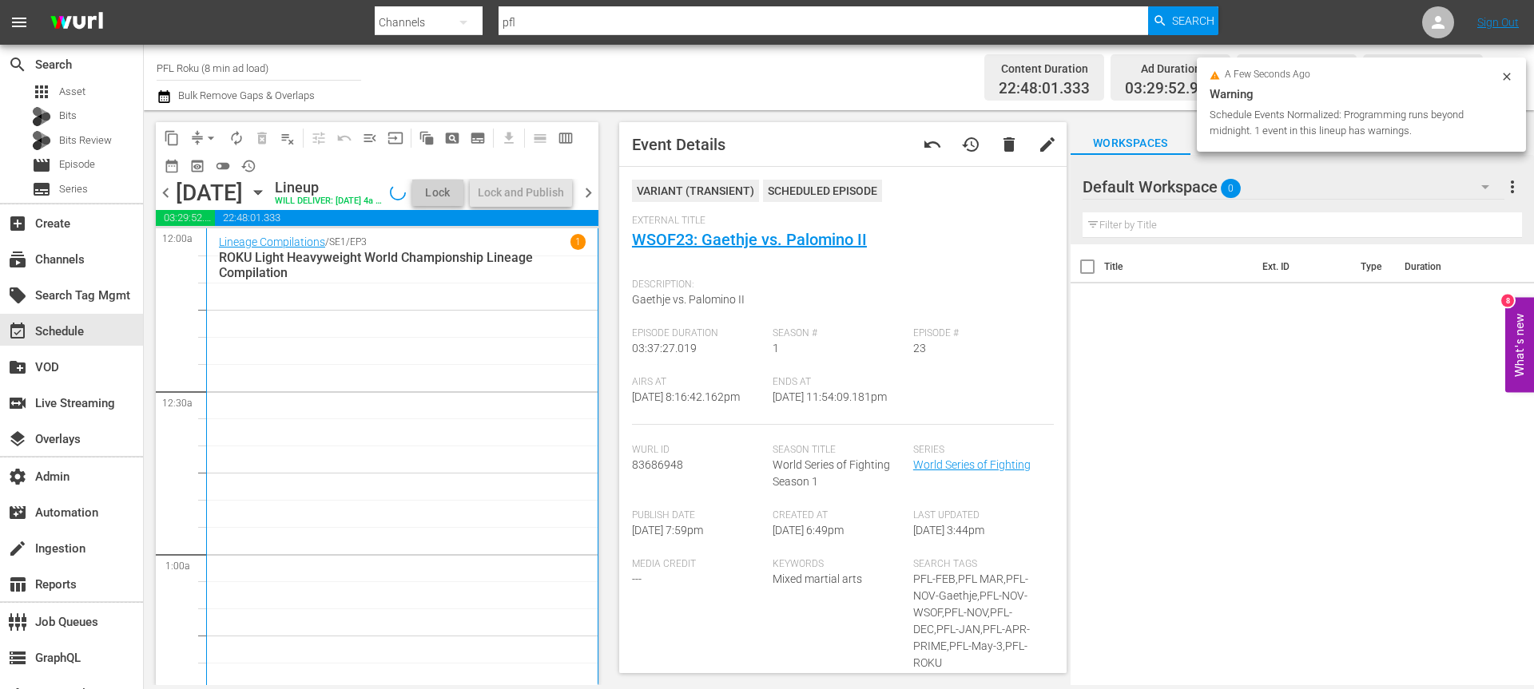
scroll to position [810, 0]
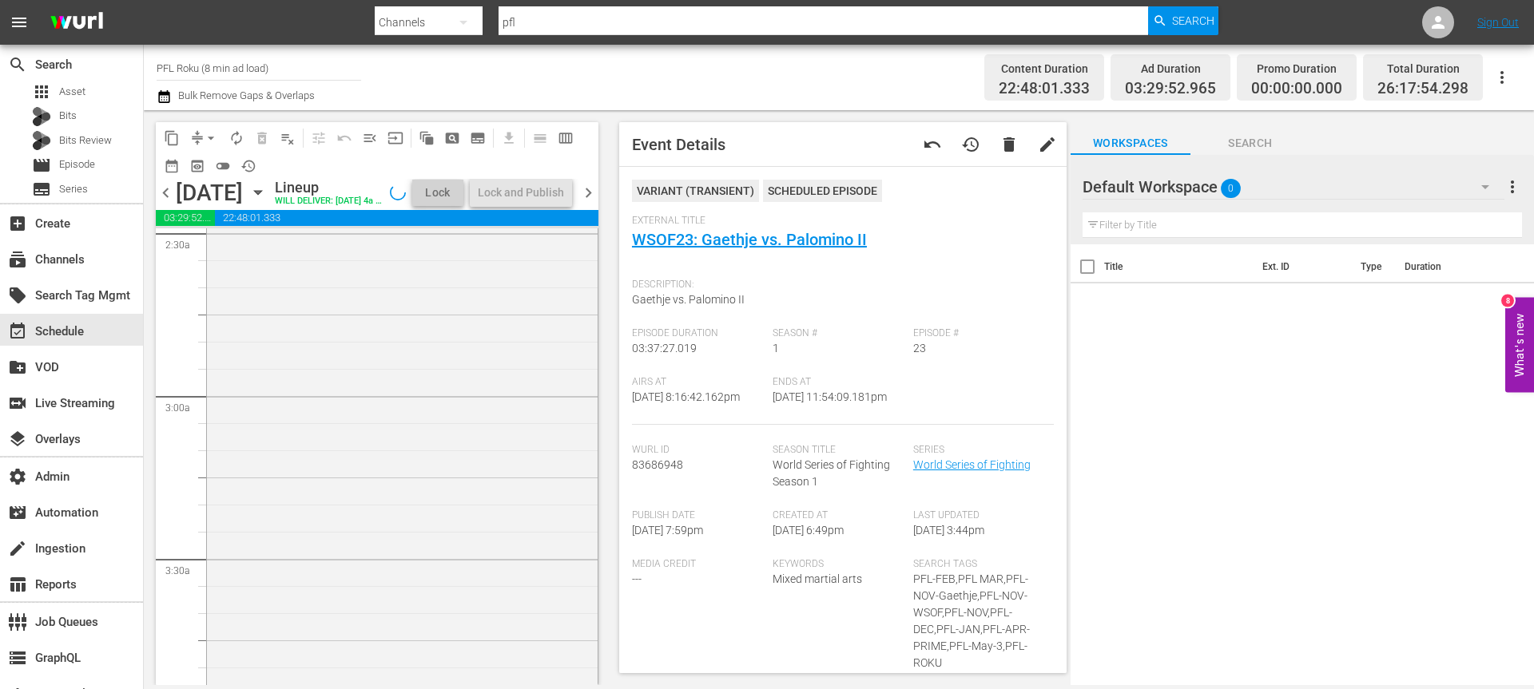
click at [454, 459] on div "World Series of Fighting / SE1 / EP4: ROKU WSOF4: Spong vs. DeAnda VARIANT reor…" at bounding box center [402, 594] width 391 height 1301
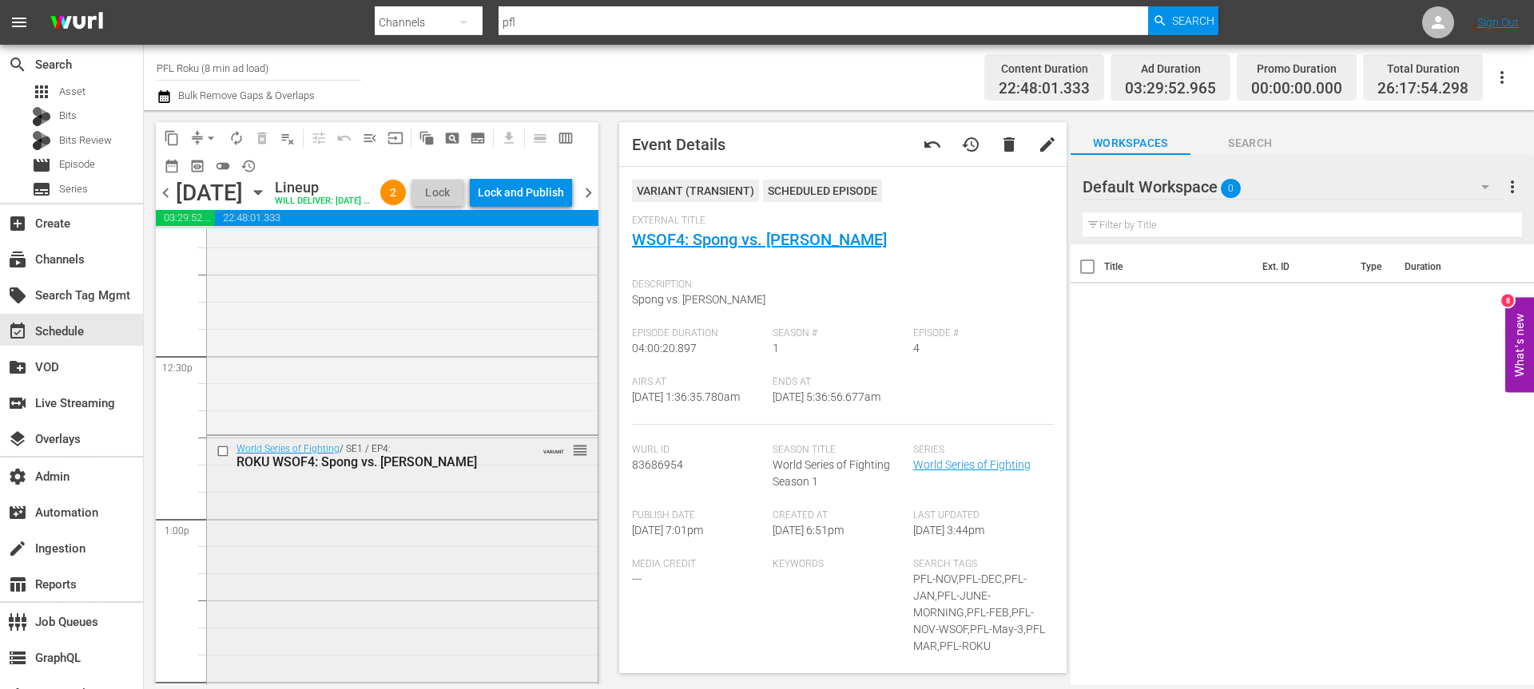
scroll to position [3982, 0]
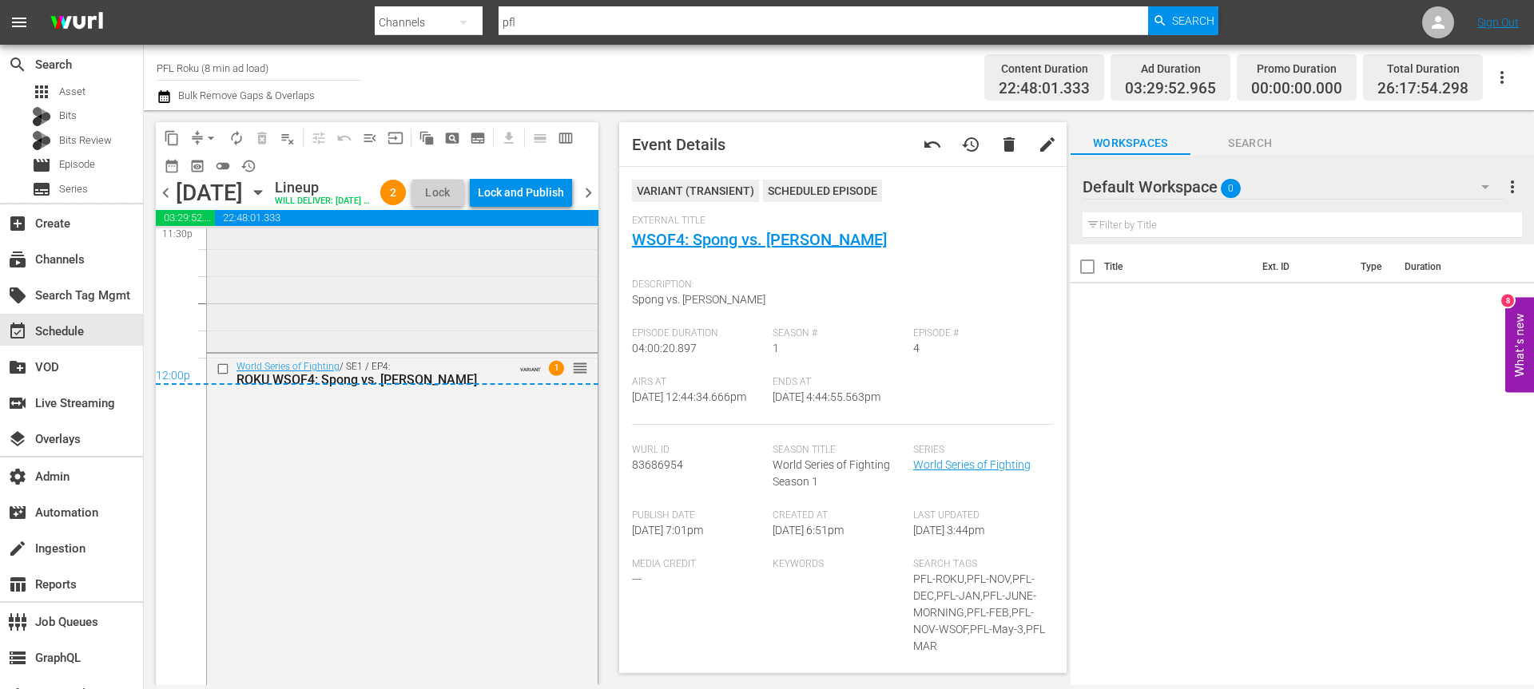
scroll to position [7673, 0]
click at [561, 196] on div "Lock and Publish" at bounding box center [521, 192] width 86 height 29
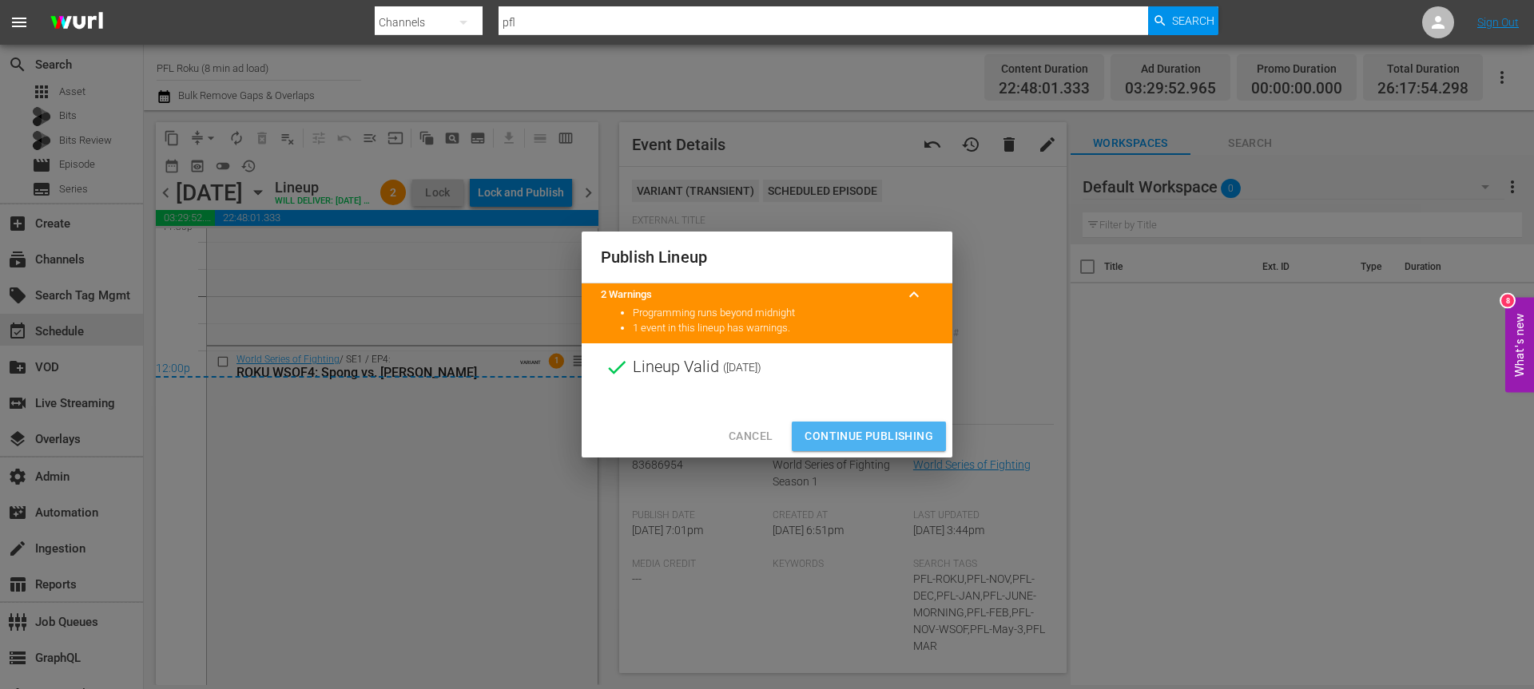
click at [878, 442] on span "Continue Publishing" at bounding box center [868, 437] width 129 height 20
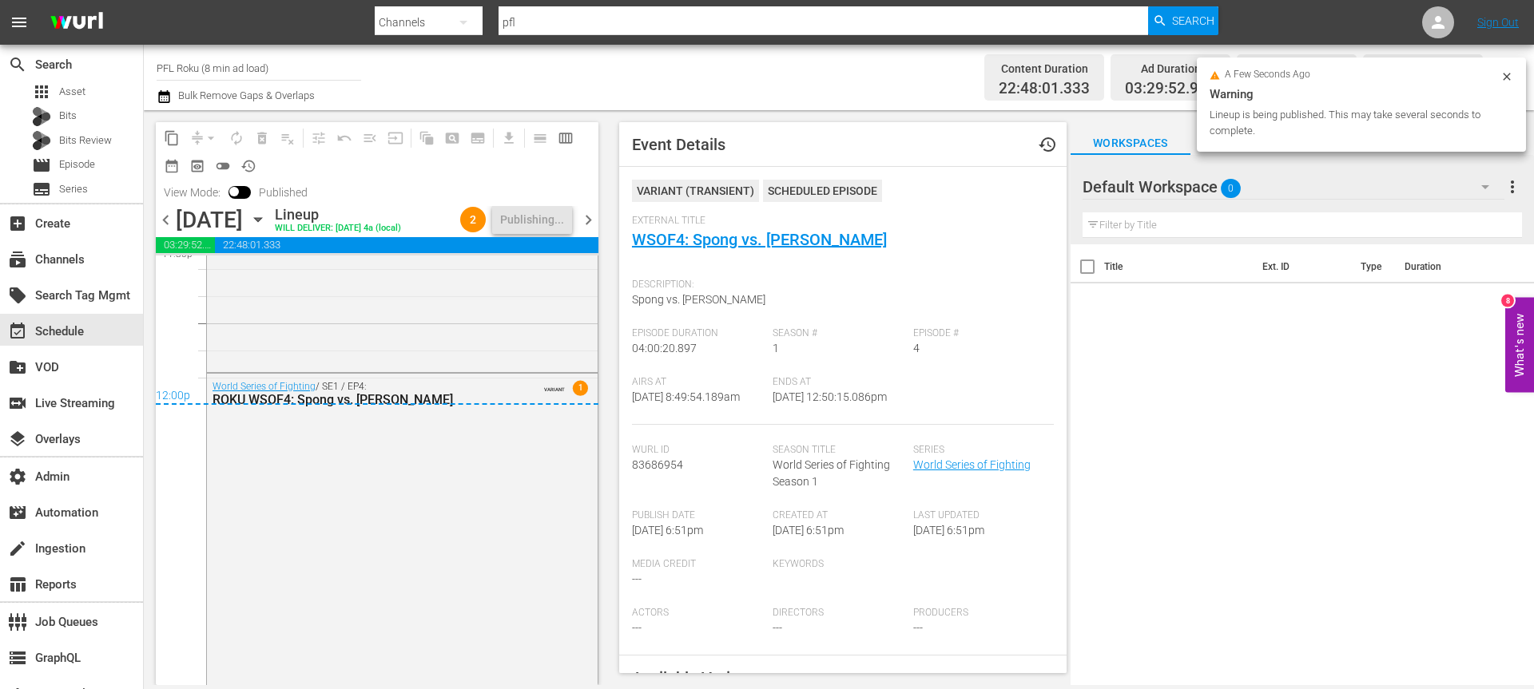
click at [591, 217] on span "chevron_right" at bounding box center [588, 220] width 20 height 20
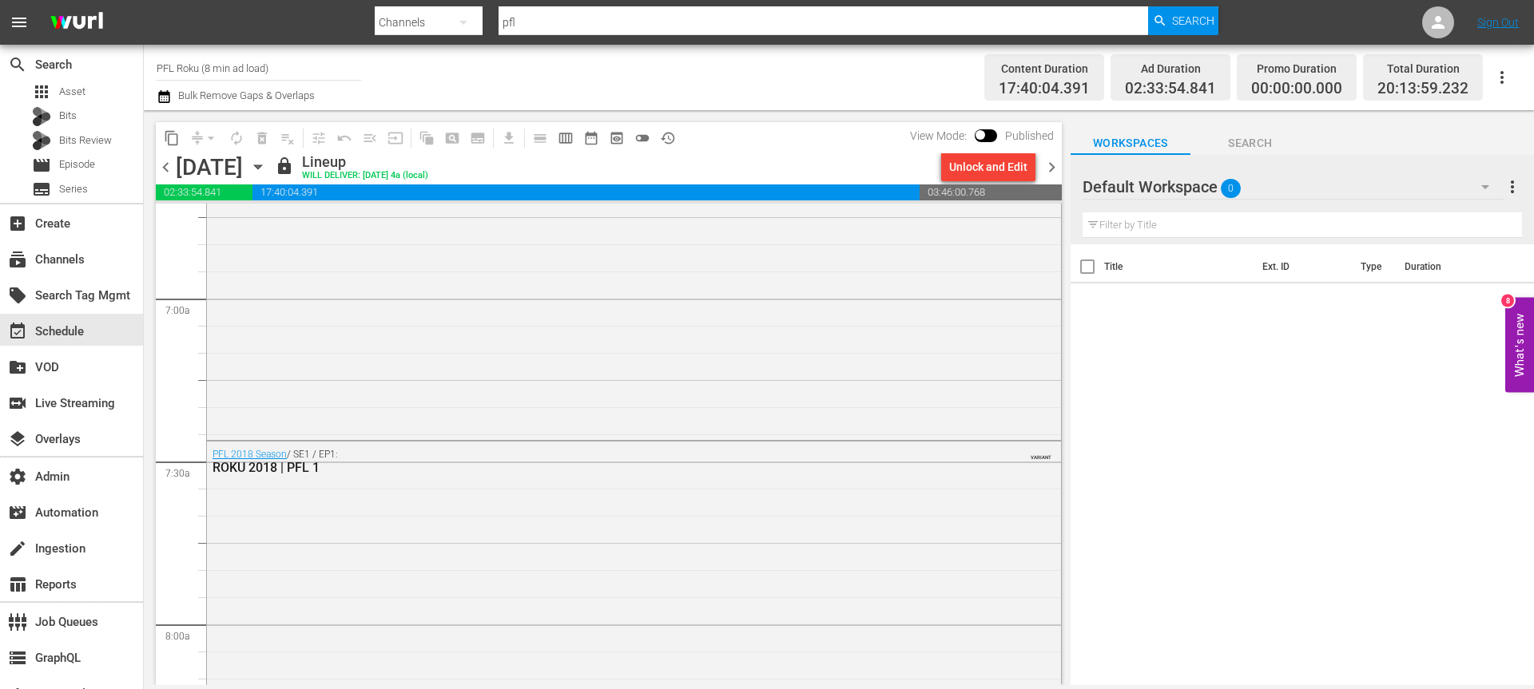
scroll to position [2158, 0]
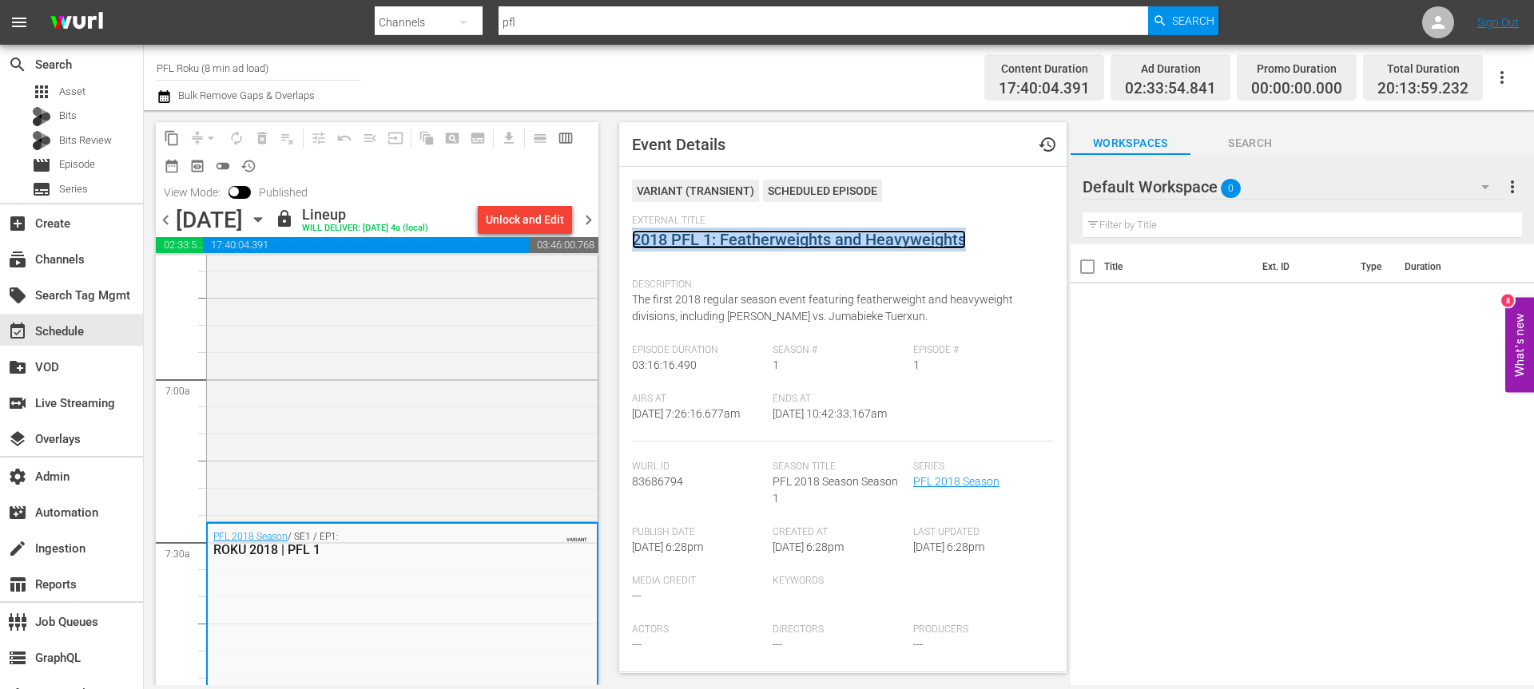
click at [749, 236] on link "2018 PFL 1: Featherweights and Heavyweights" at bounding box center [799, 239] width 334 height 19
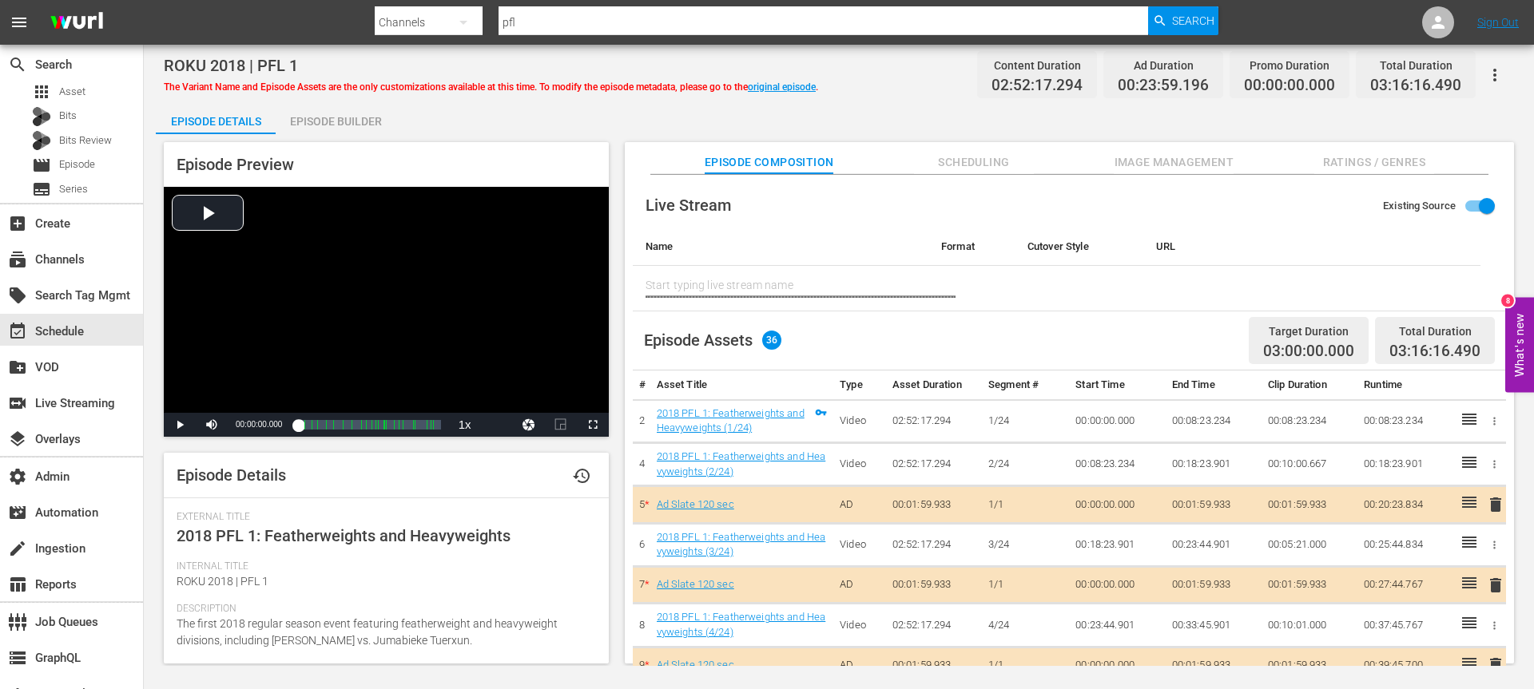
click at [1504, 81] on button "button" at bounding box center [1495, 75] width 38 height 38
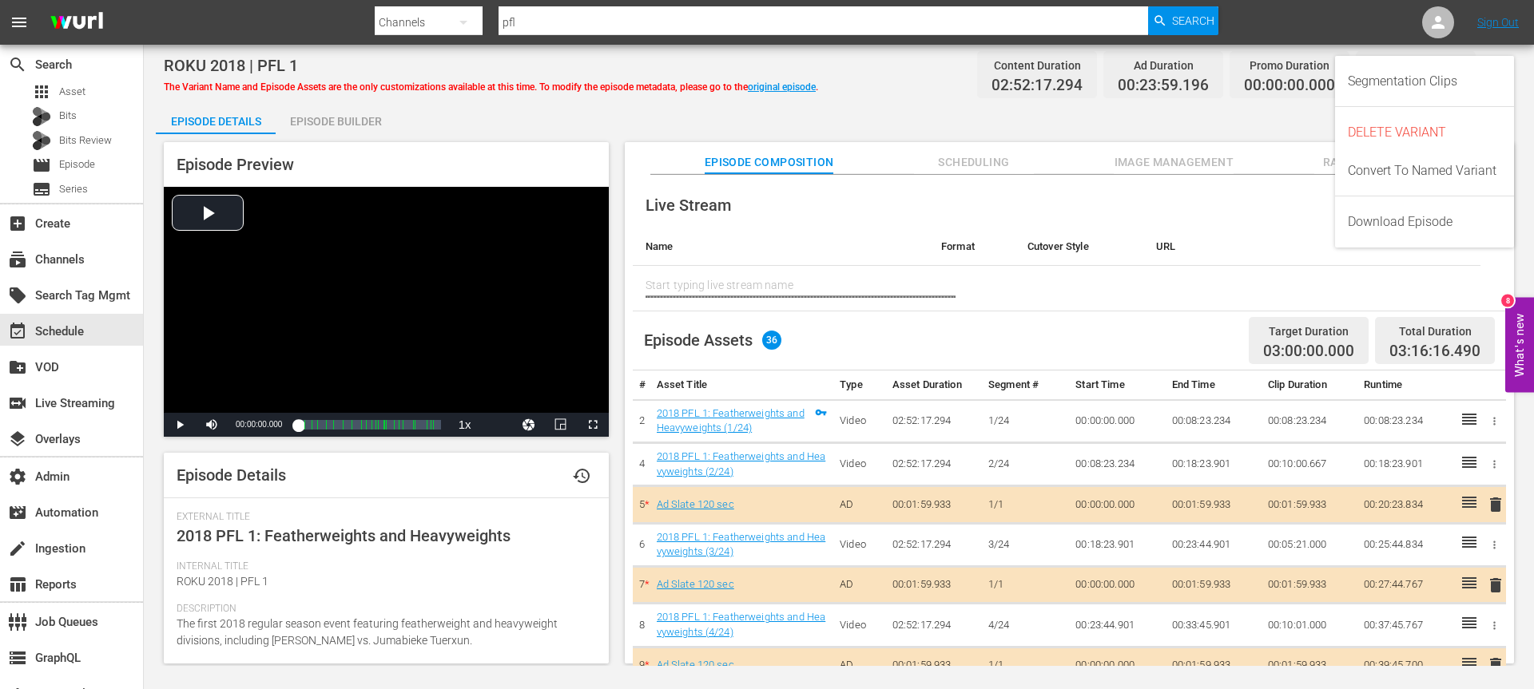
drag, startPoint x: 1463, startPoint y: 133, endPoint x: 1062, endPoint y: 205, distance: 407.4
click at [1062, 205] on body "menu Search By Channels Search ID, Title, Description, Keywords, or Category pf…" at bounding box center [767, 344] width 1534 height 689
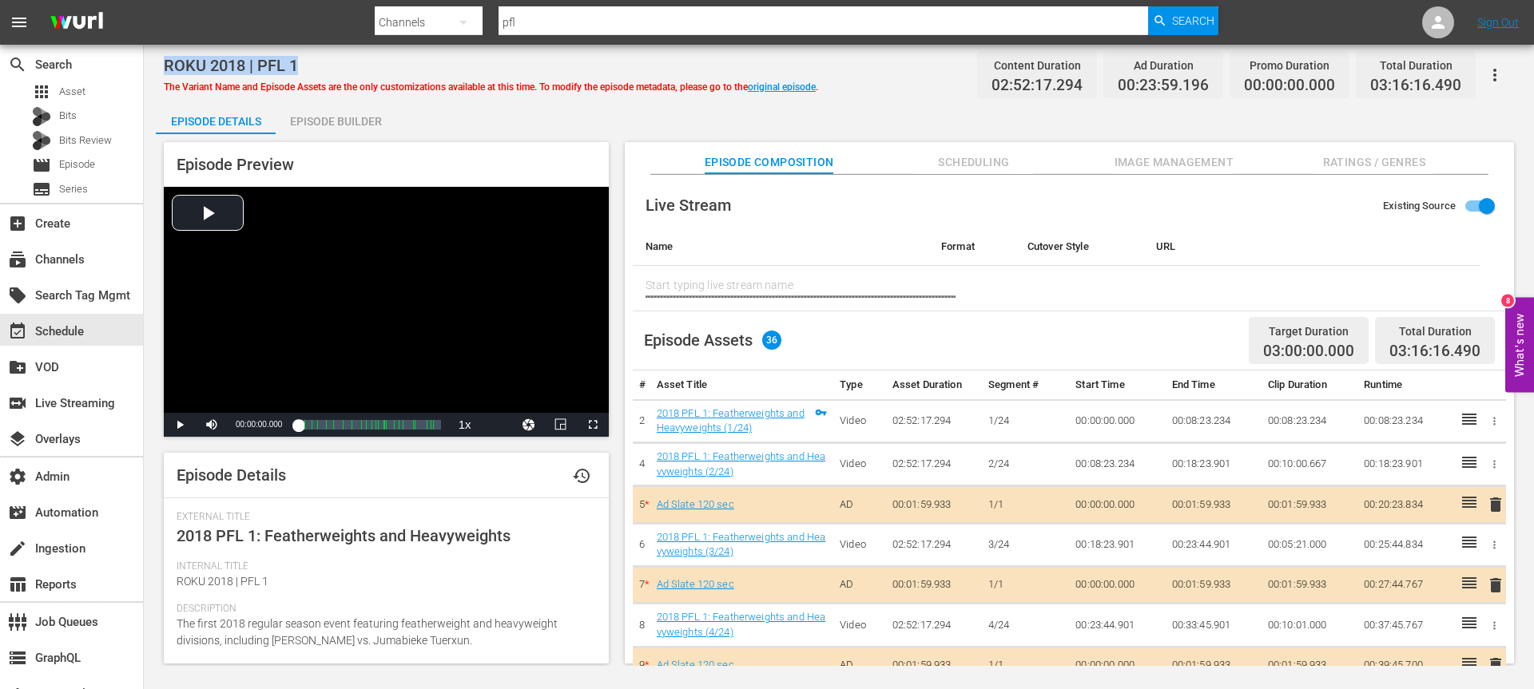
drag, startPoint x: 294, startPoint y: 63, endPoint x: 168, endPoint y: 64, distance: 126.2
click at [168, 64] on div "ROKU 2018 | PFL 1" at bounding box center [491, 65] width 654 height 19
click at [707, 506] on link "Ad Slate 120 sec" at bounding box center [695, 505] width 77 height 12
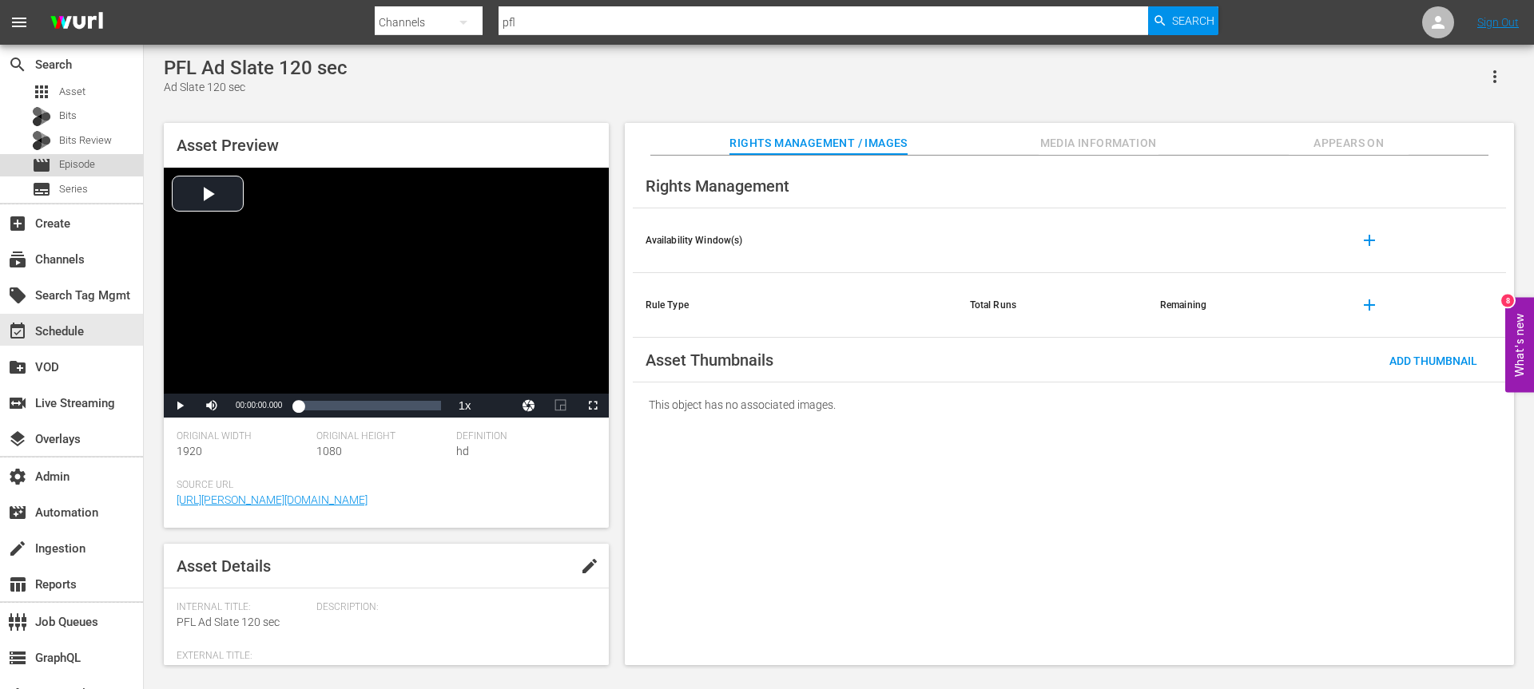
click at [53, 164] on div "movie Episode" at bounding box center [63, 165] width 63 height 22
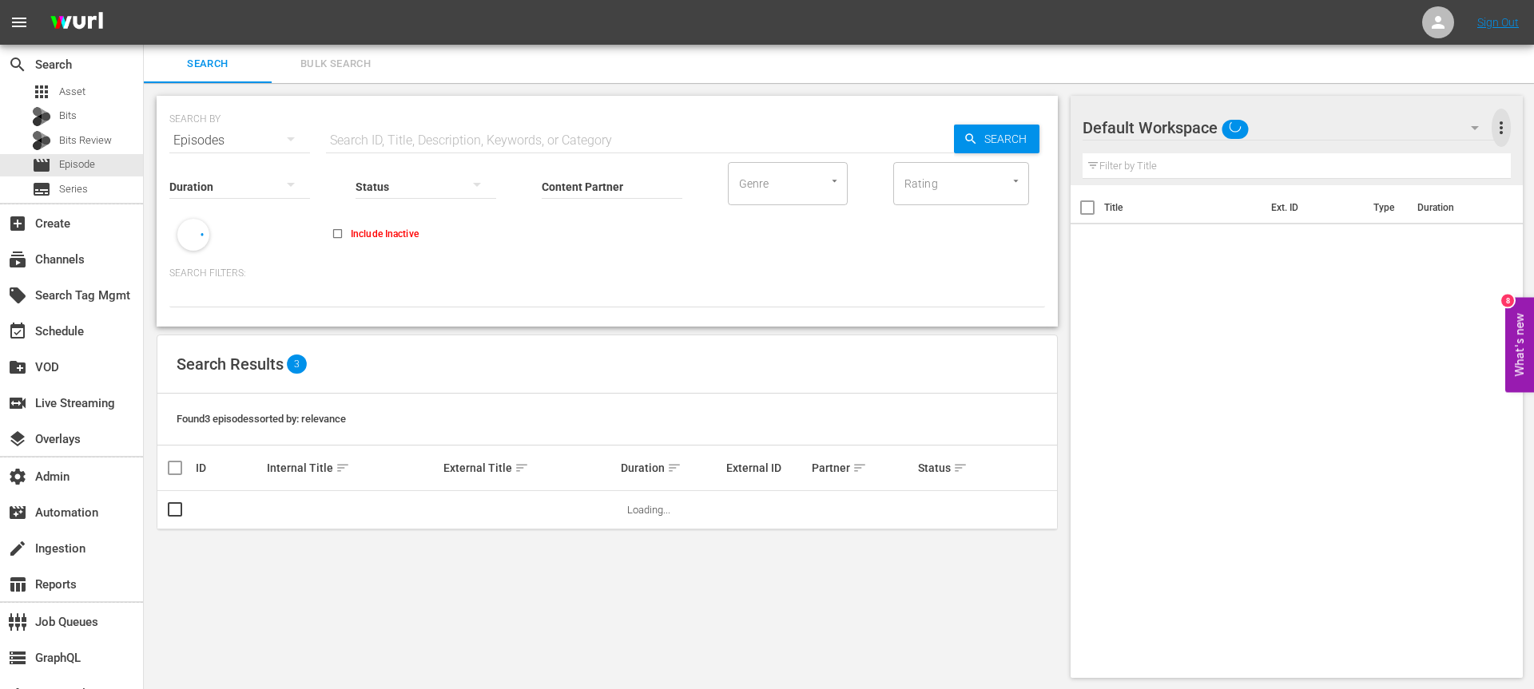
click at [1499, 131] on span "more_vert" at bounding box center [1501, 127] width 19 height 19
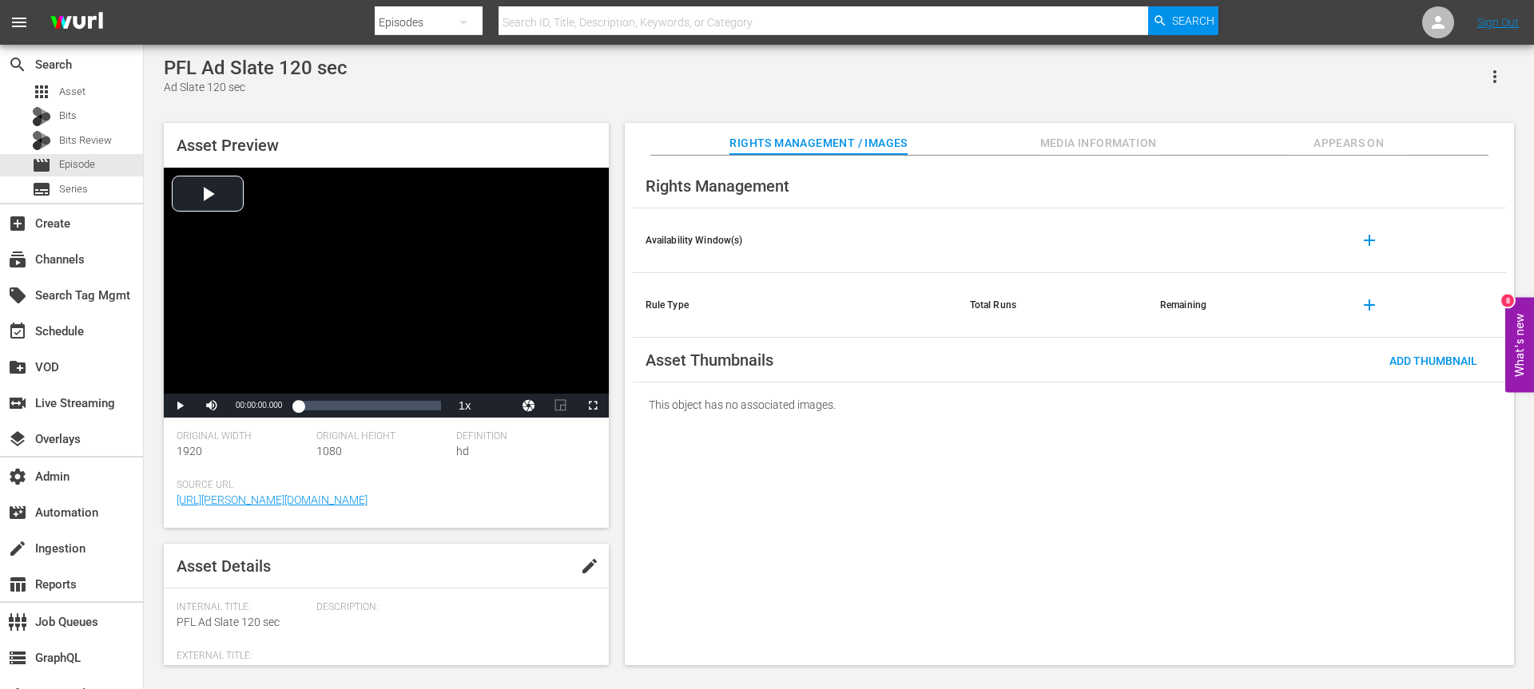
click at [1495, 79] on icon "button" at bounding box center [1494, 76] width 19 height 19
click at [1479, 88] on div "Add To Workspace" at bounding box center [1424, 83] width 153 height 38
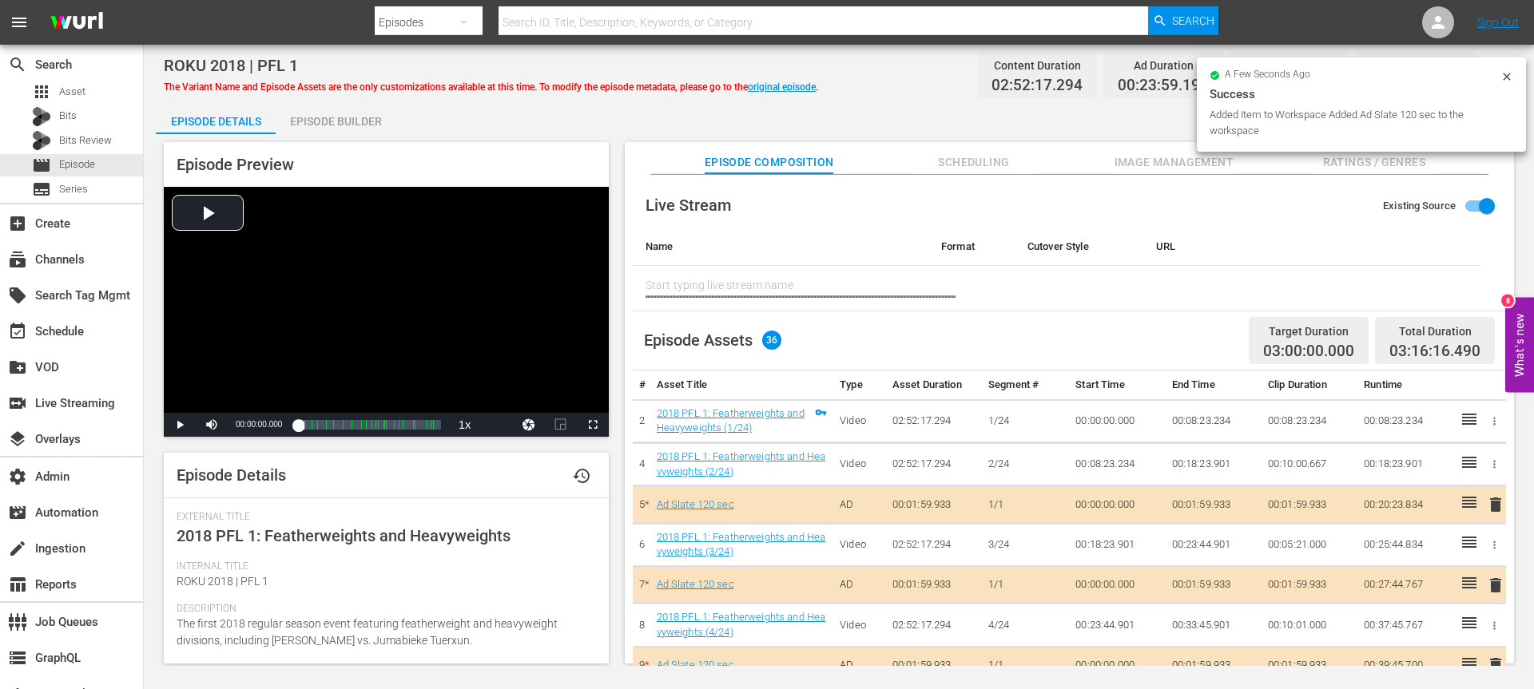
click at [1505, 73] on icon at bounding box center [1506, 76] width 13 height 13
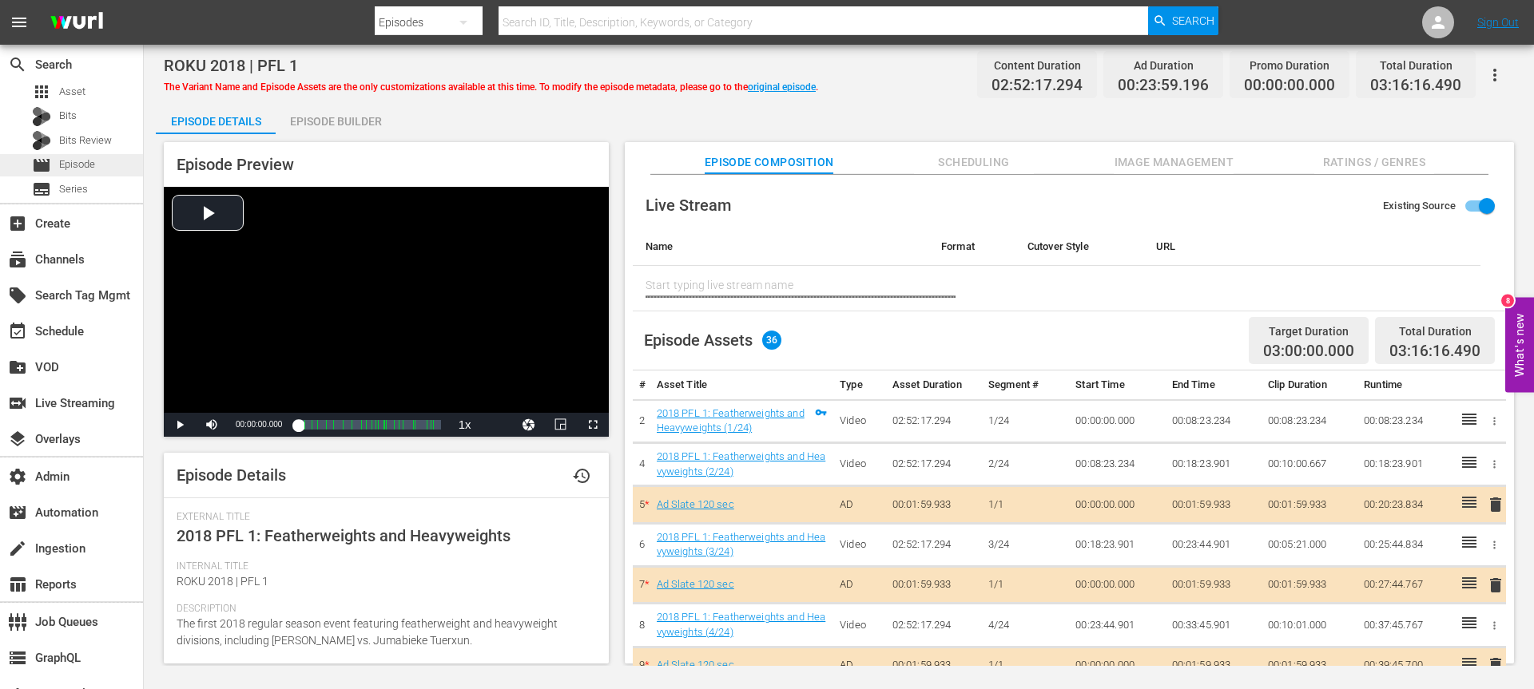
click at [56, 165] on div "movie Episode" at bounding box center [63, 165] width 63 height 22
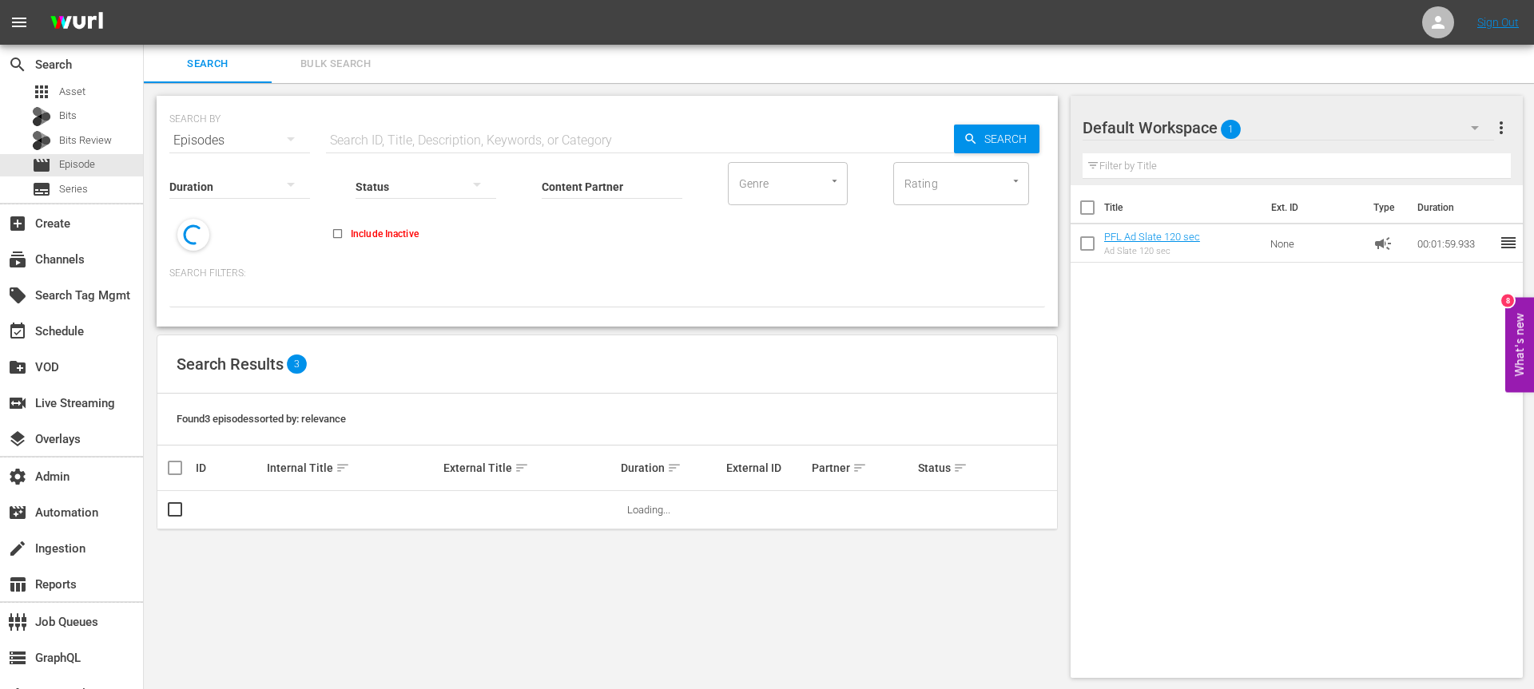
click at [579, 193] on input "Content Partner" at bounding box center [612, 188] width 141 height 58
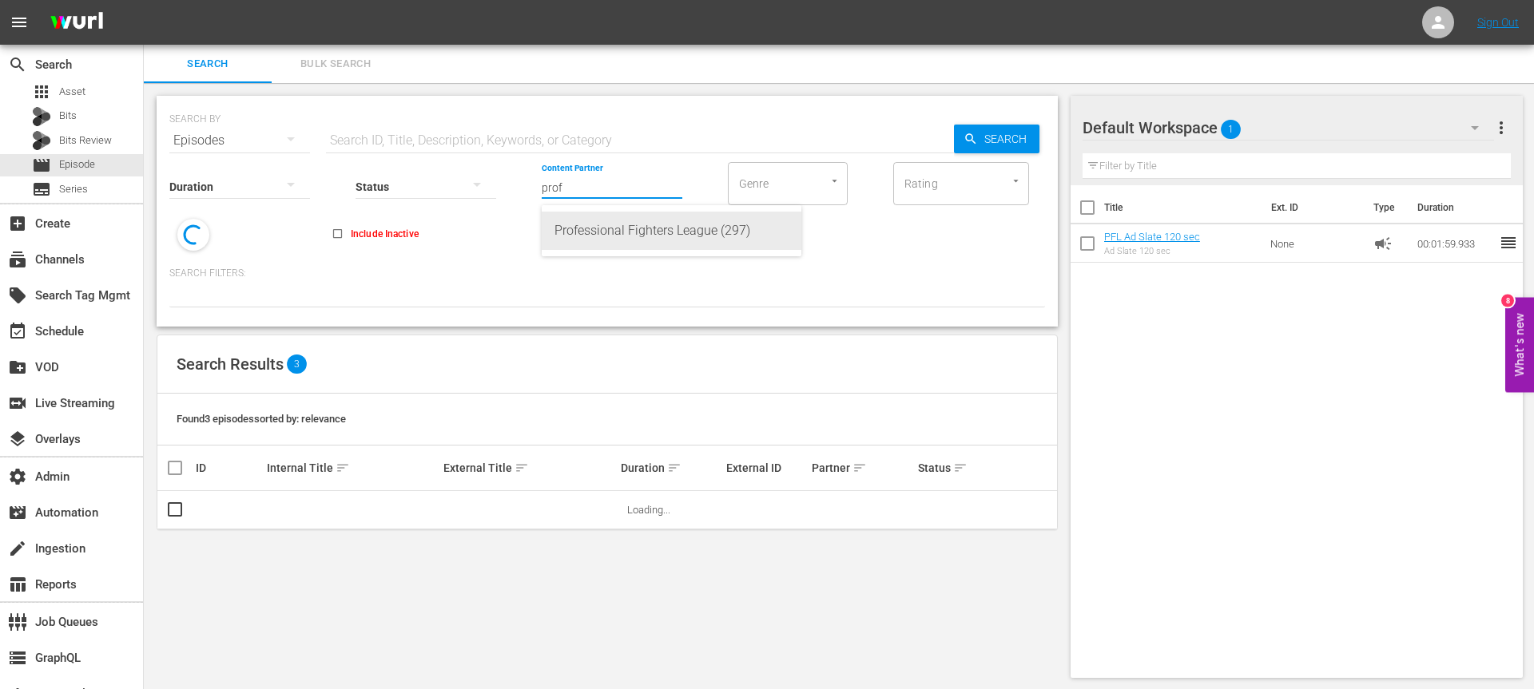
click at [617, 239] on div "Professional Fighters League (297)" at bounding box center [671, 231] width 234 height 38
type input "Professional Fighters League (297)"
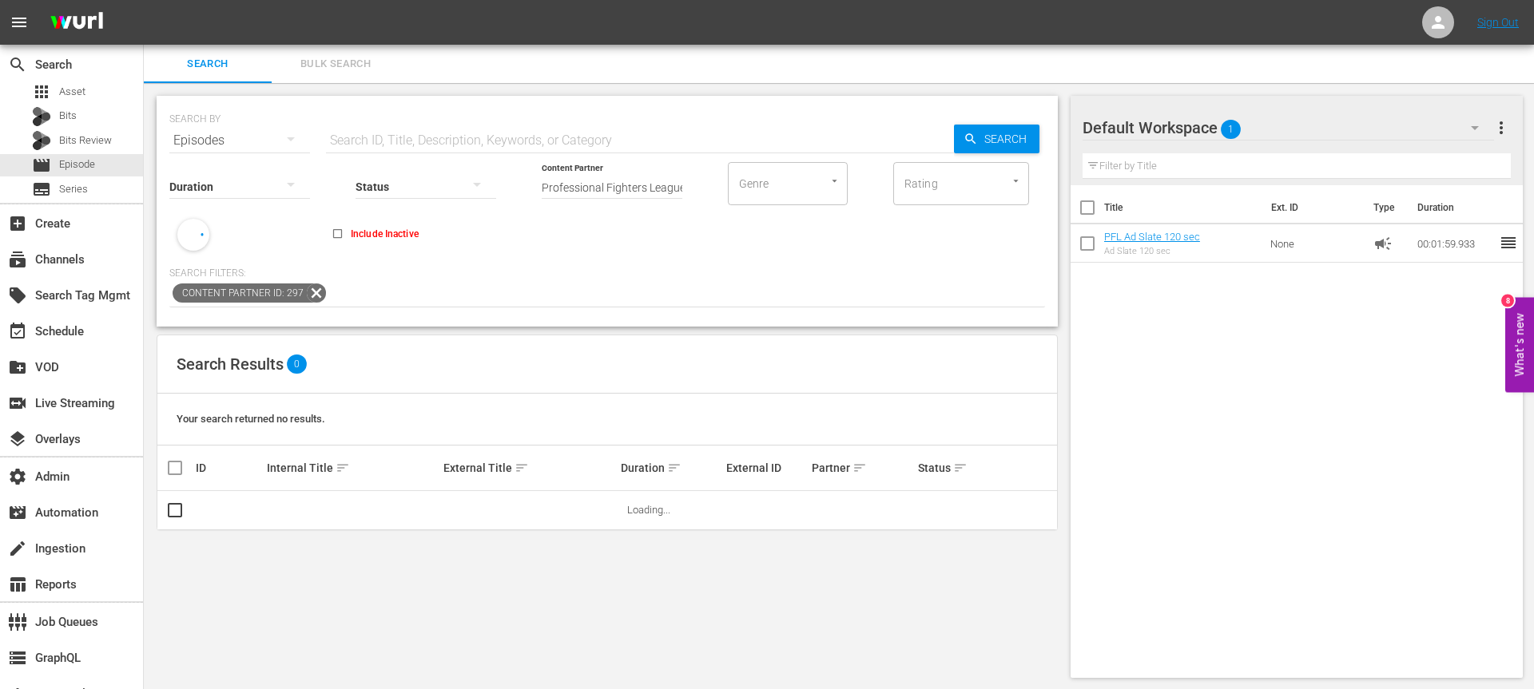
click at [451, 138] on input "text" at bounding box center [640, 140] width 628 height 38
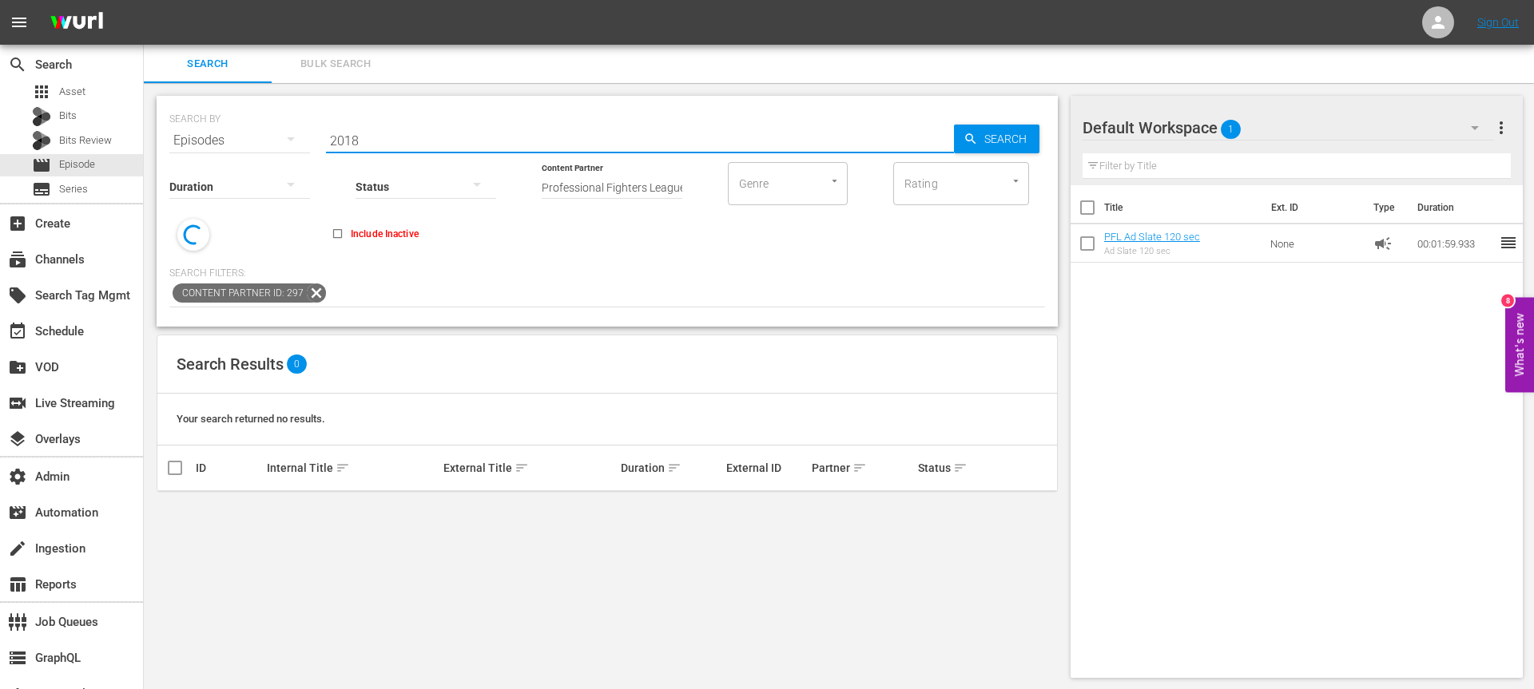
type input "2018"
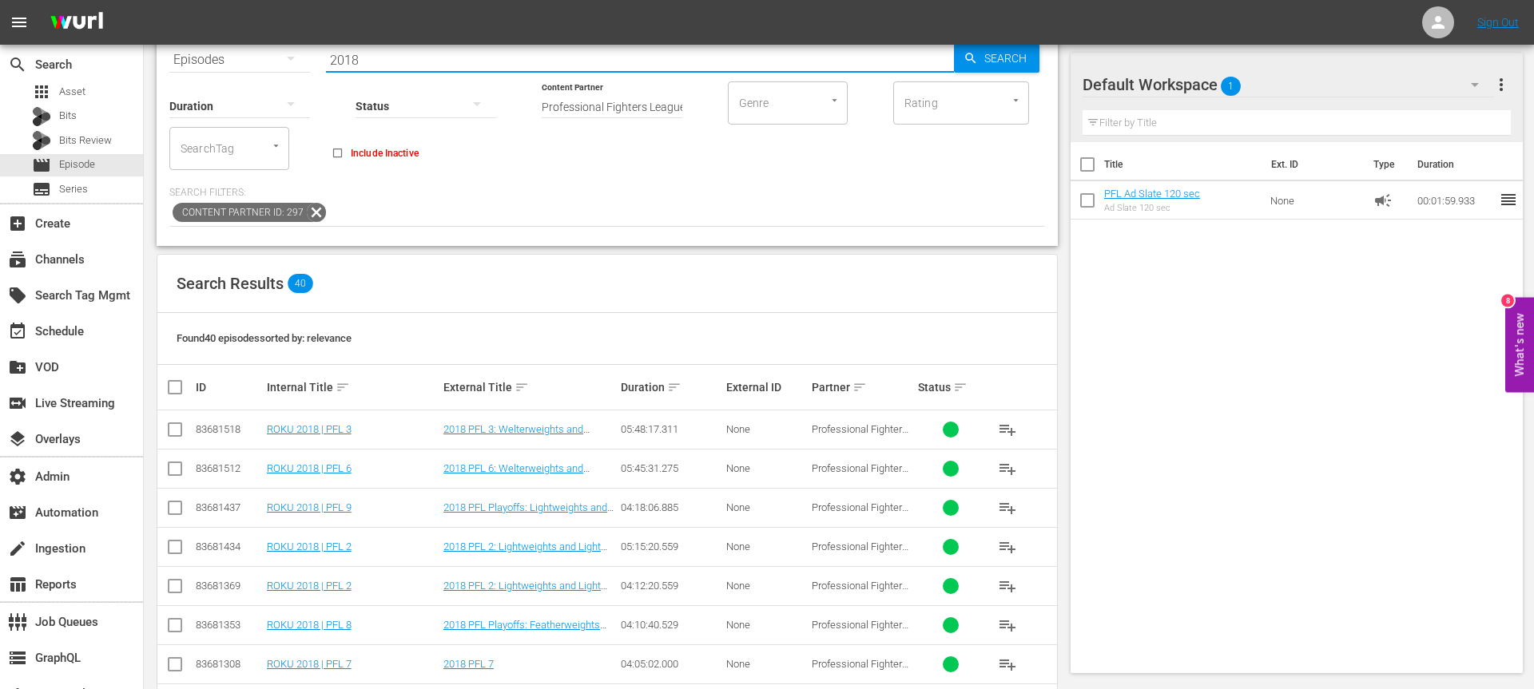
scroll to position [29, 0]
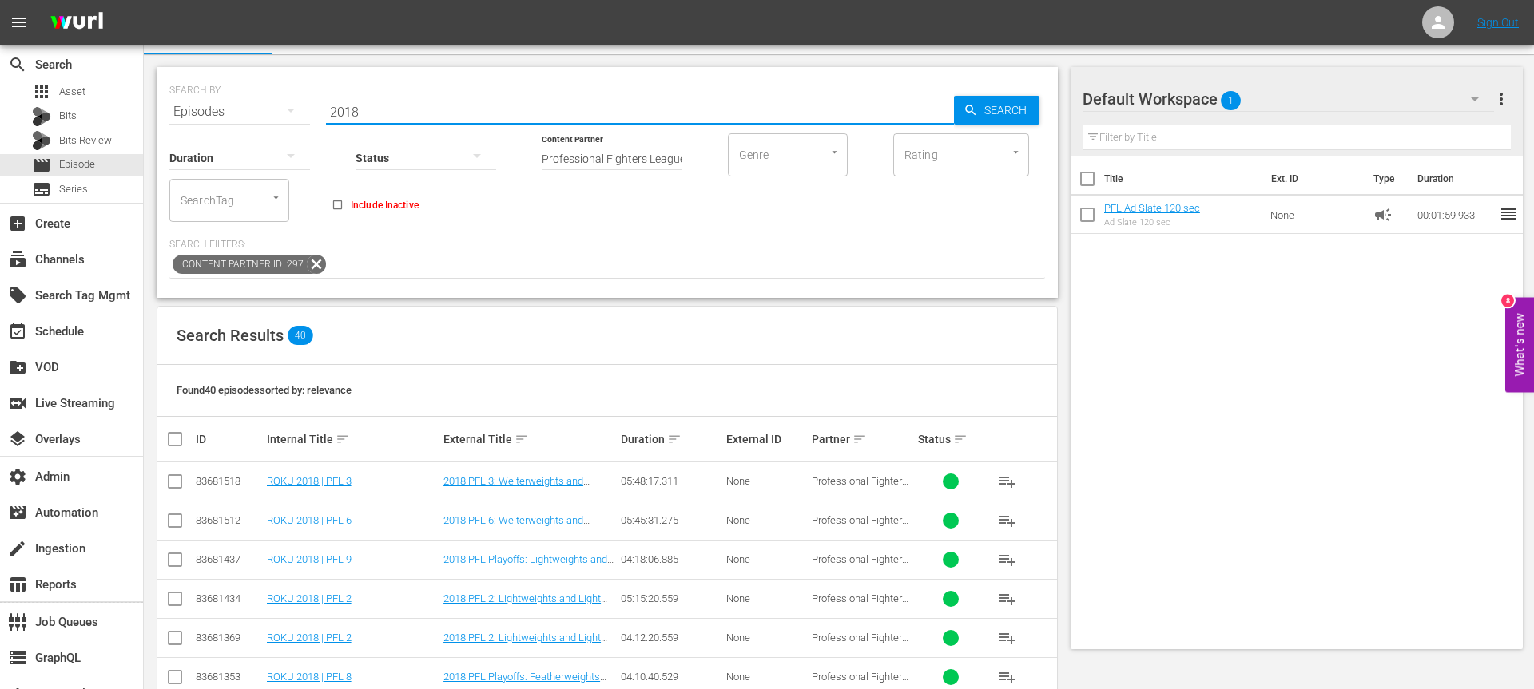
click at [439, 120] on div "Status" at bounding box center [426, 148] width 141 height 58
click at [437, 109] on input "2018" at bounding box center [640, 112] width 628 height 38
click at [577, 264] on div "Content Partner ID: 297" at bounding box center [607, 265] width 876 height 27
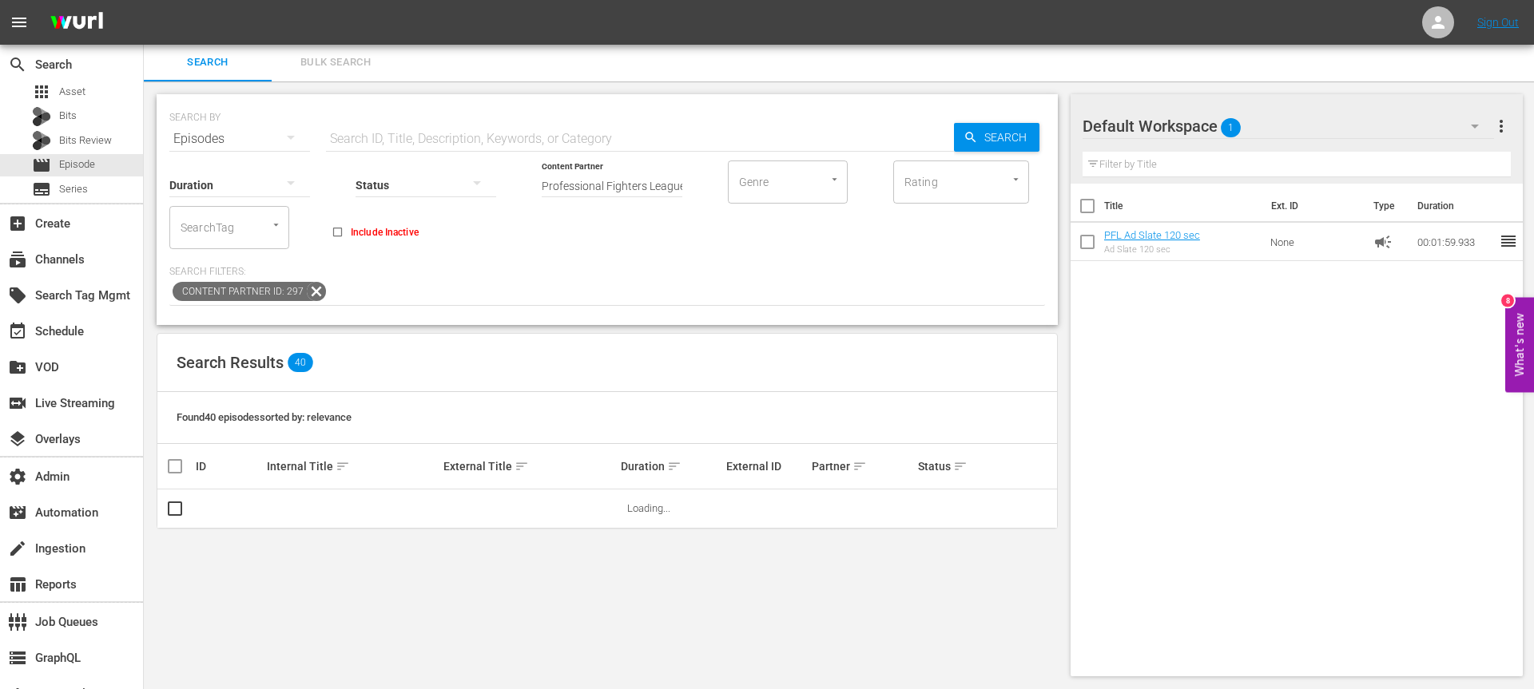
click at [211, 219] on input "SearchTag" at bounding box center [207, 227] width 61 height 29
click at [209, 227] on input "SearchTag" at bounding box center [207, 227] width 61 height 29
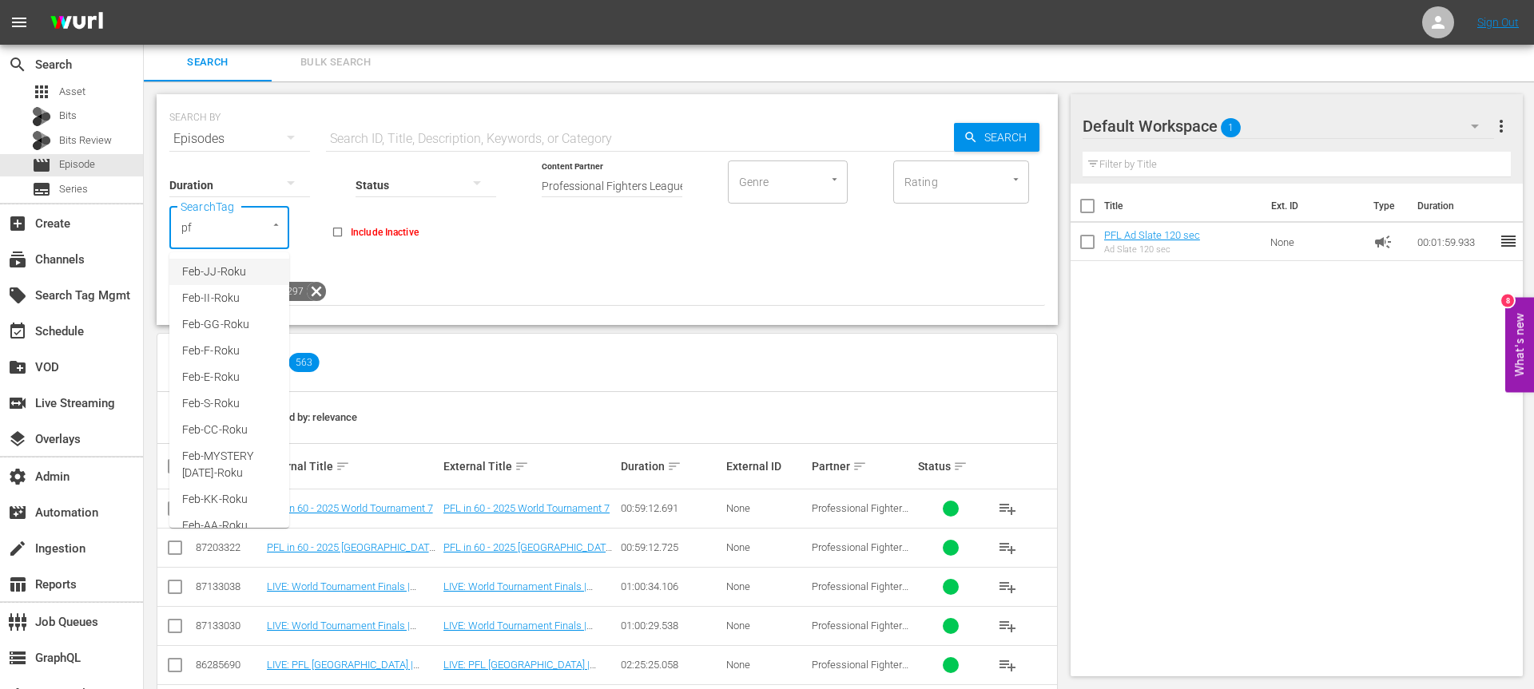
type input "pfl"
click at [225, 558] on span "PFL-ROKU" at bounding box center [208, 566] width 52 height 17
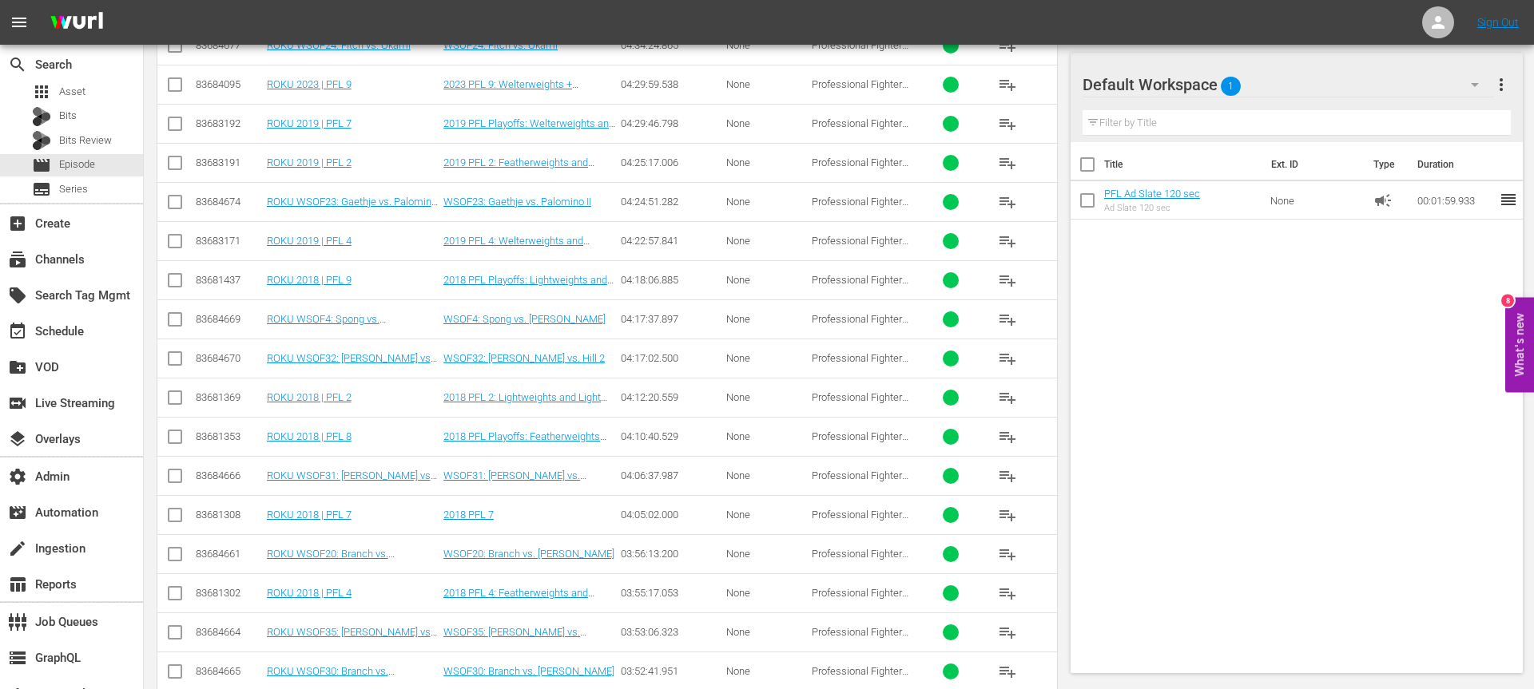
scroll to position [921, 0]
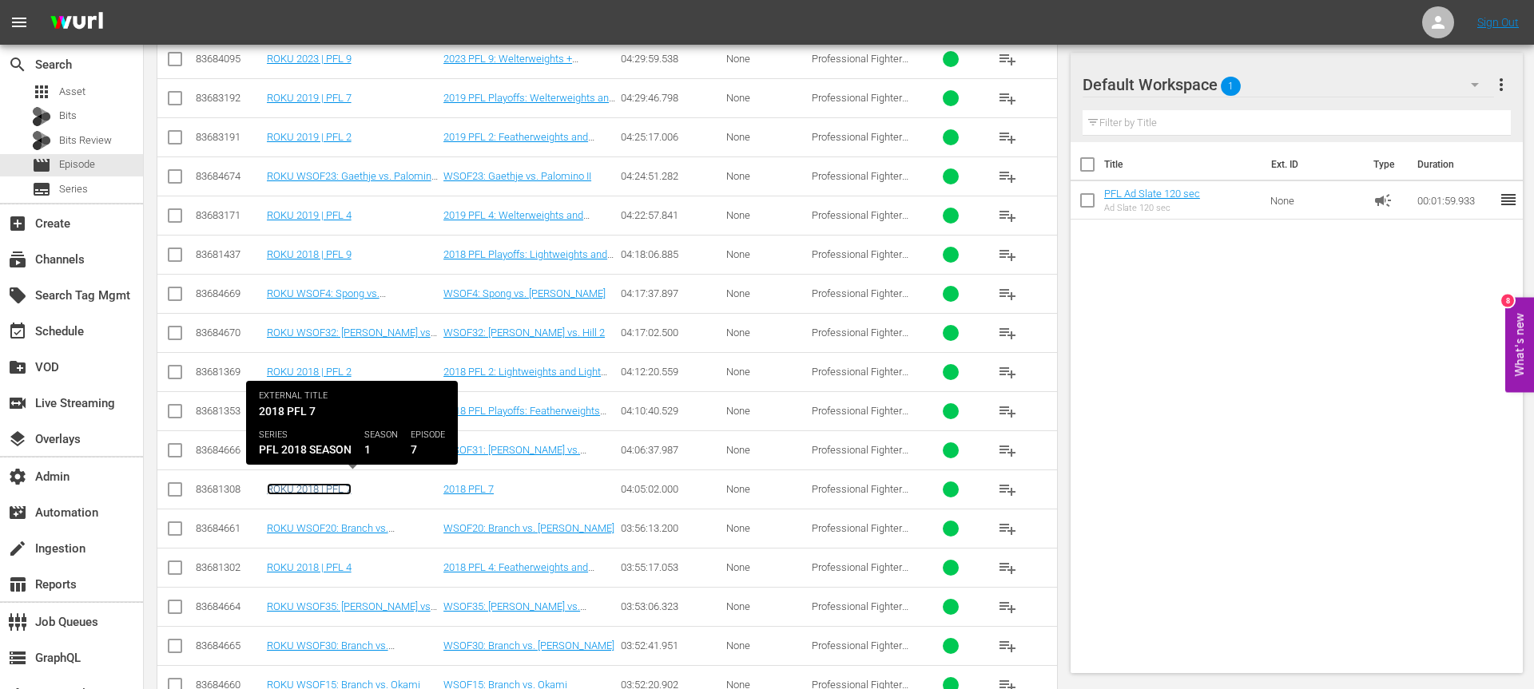
click at [315, 487] on link "ROKU 2018 | PFL 7" at bounding box center [309, 489] width 85 height 12
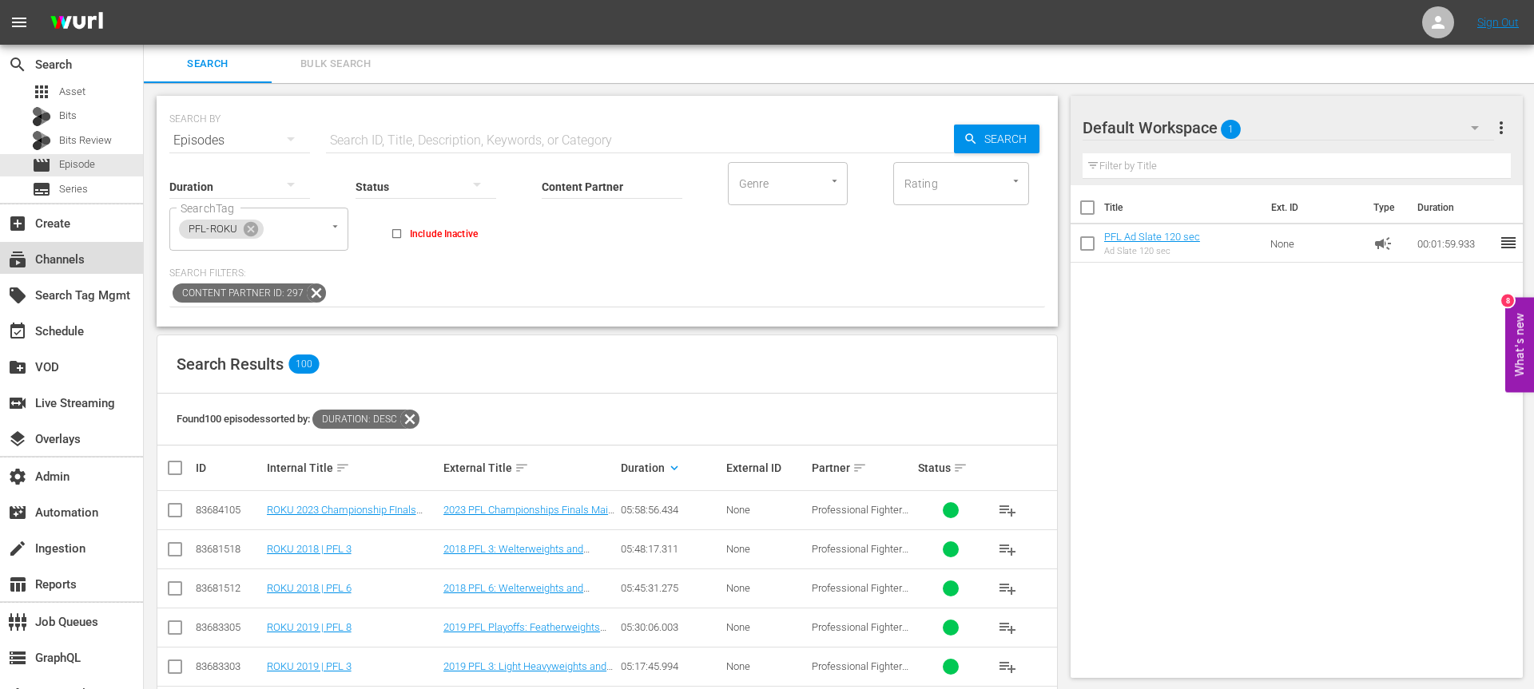
click at [82, 252] on div "subscriptions Channels" at bounding box center [44, 257] width 89 height 14
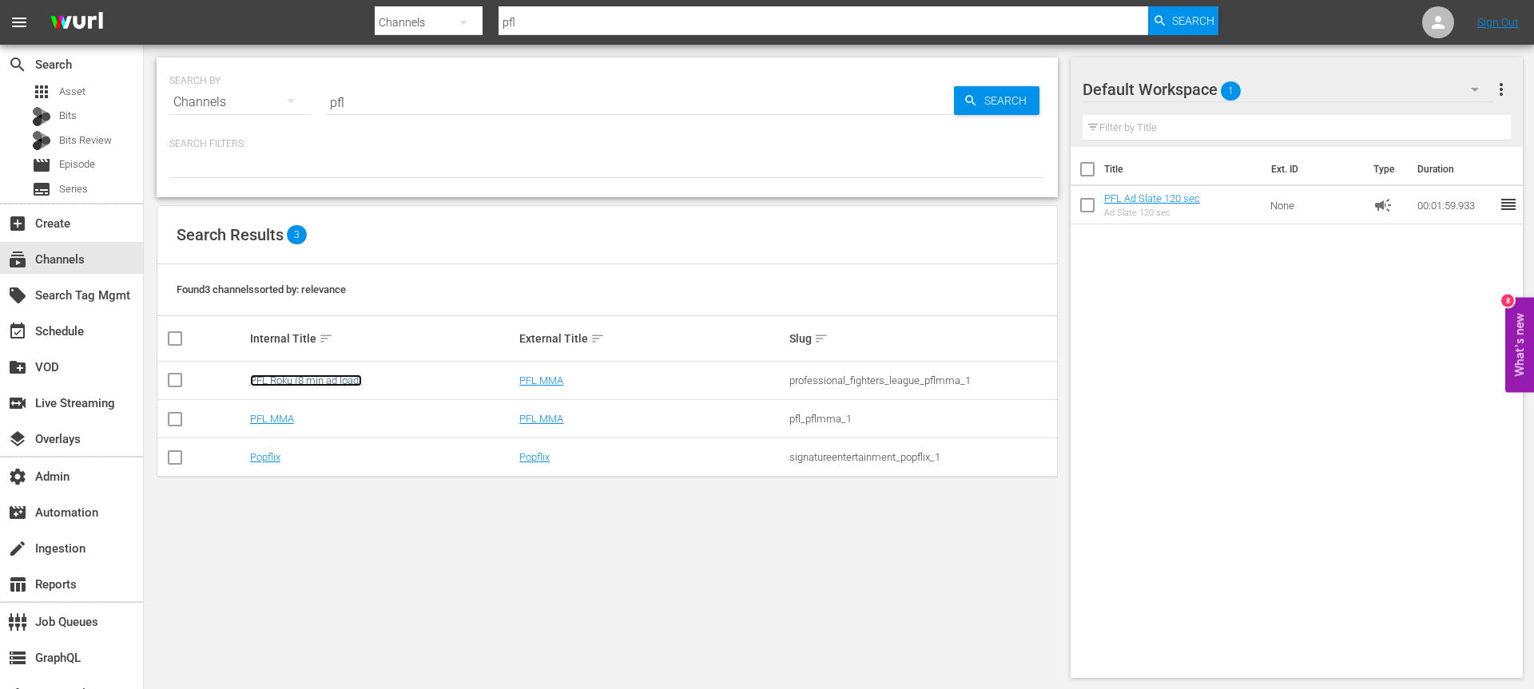
click at [292, 382] on link "PFL Roku (8 min ad load)" at bounding box center [306, 381] width 112 height 12
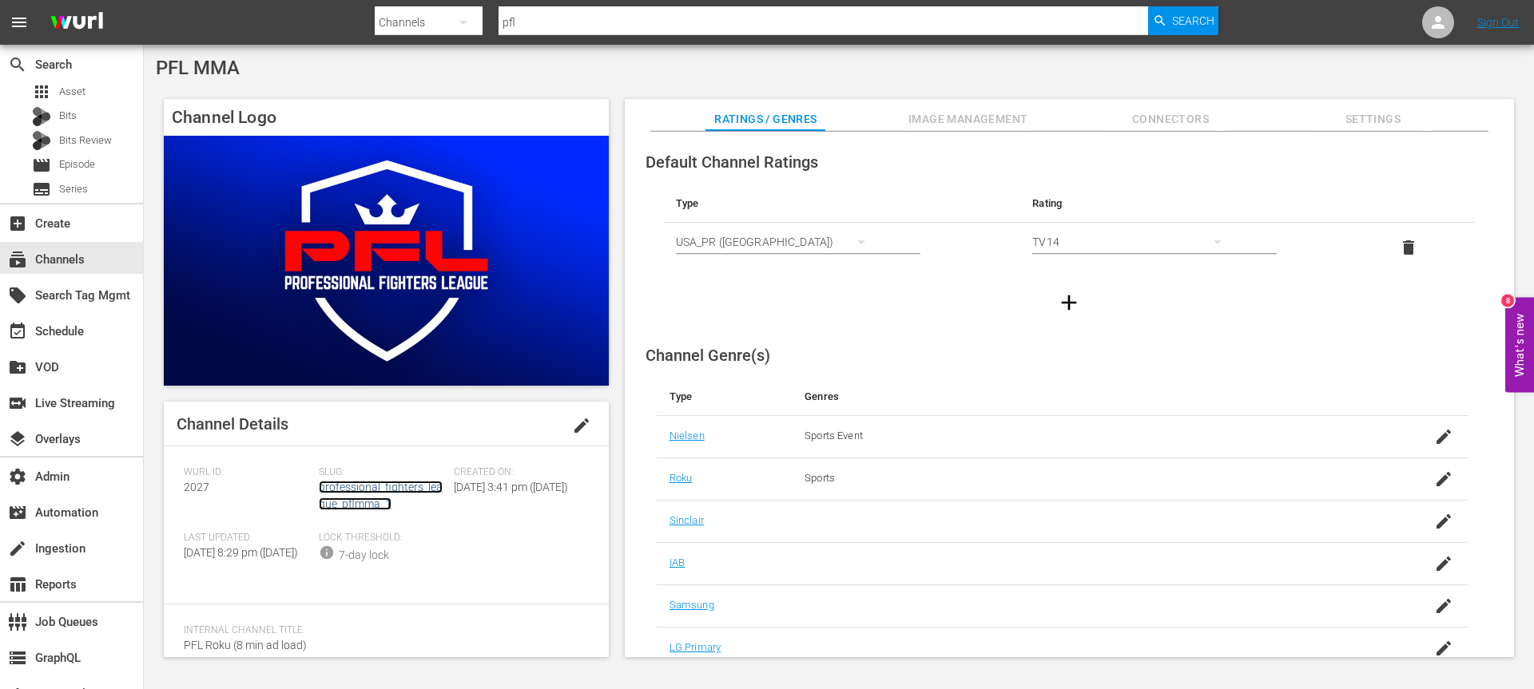
click at [358, 485] on link "professional_fighters_league_pflmma_1" at bounding box center [381, 496] width 124 height 30
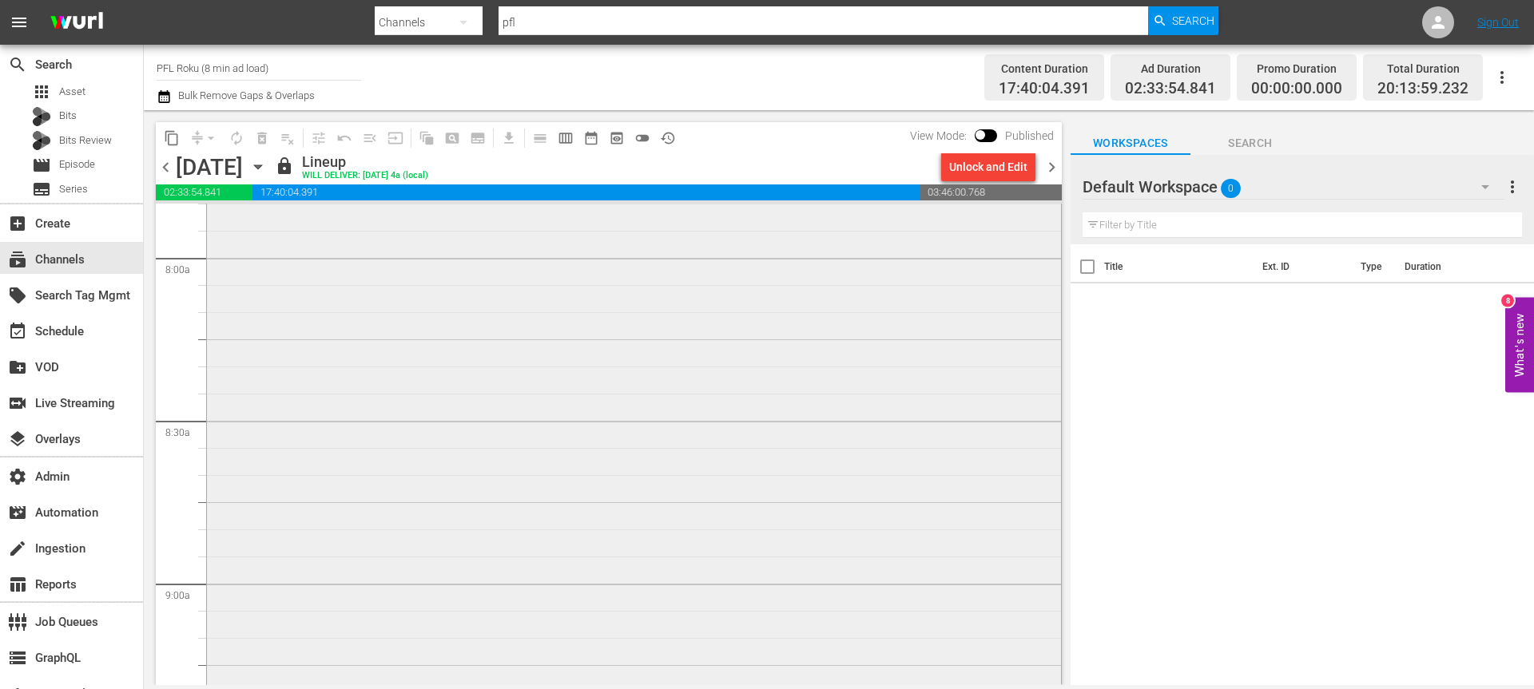
click at [333, 355] on div "PFL 2018 Season / SE1 / EP1: ROKU 2018 | PFL 1 VARIANT" at bounding box center [634, 606] width 854 height 1062
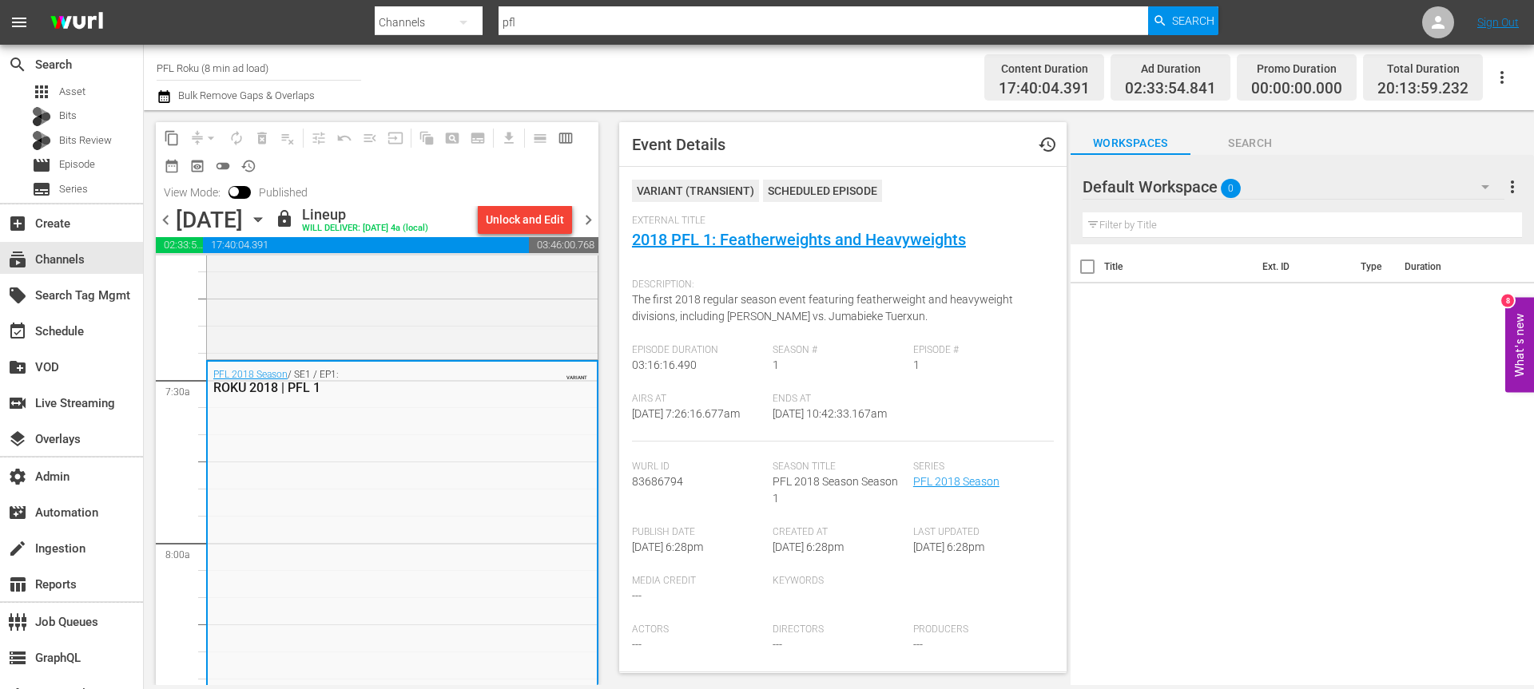
scroll to position [2318, 0]
click at [514, 220] on div "Unlock and Edit" at bounding box center [525, 219] width 78 height 29
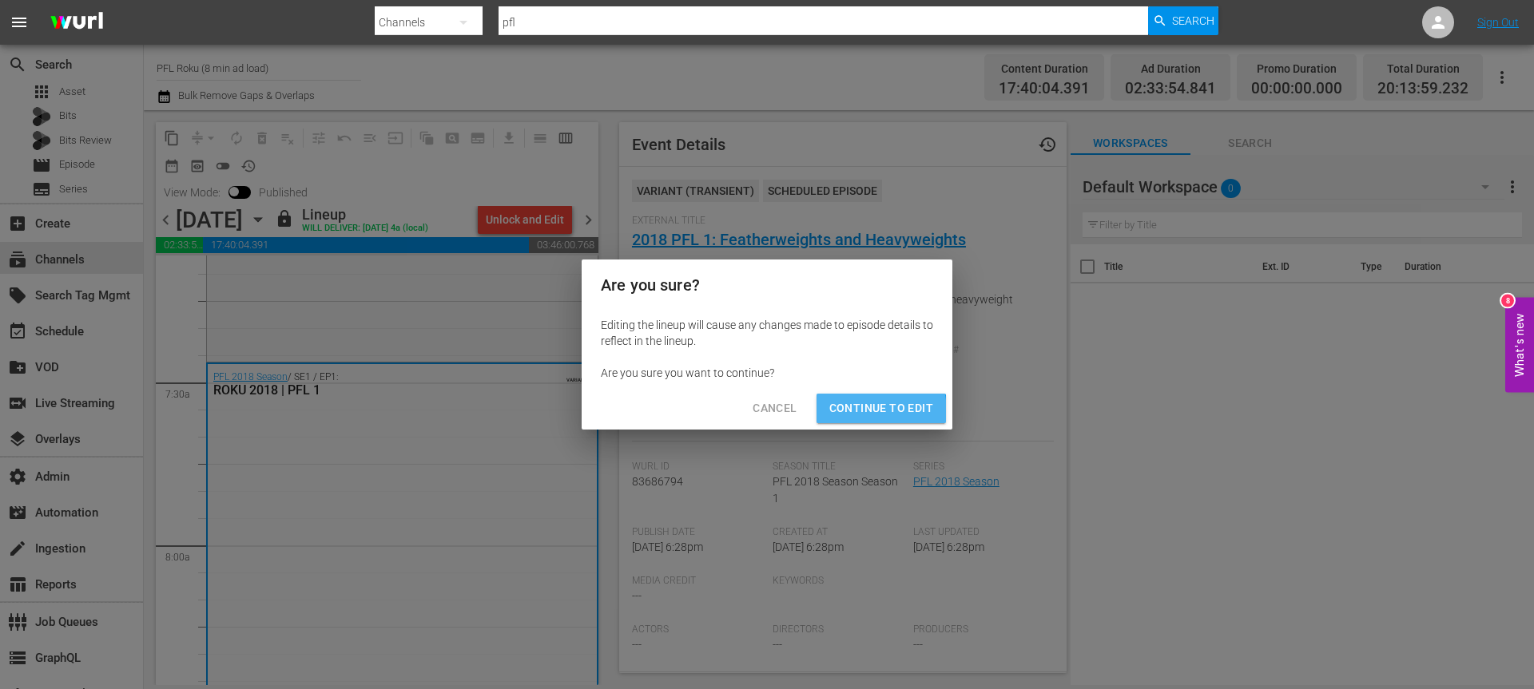
click at [850, 412] on span "Continue to Edit" at bounding box center [881, 409] width 104 height 20
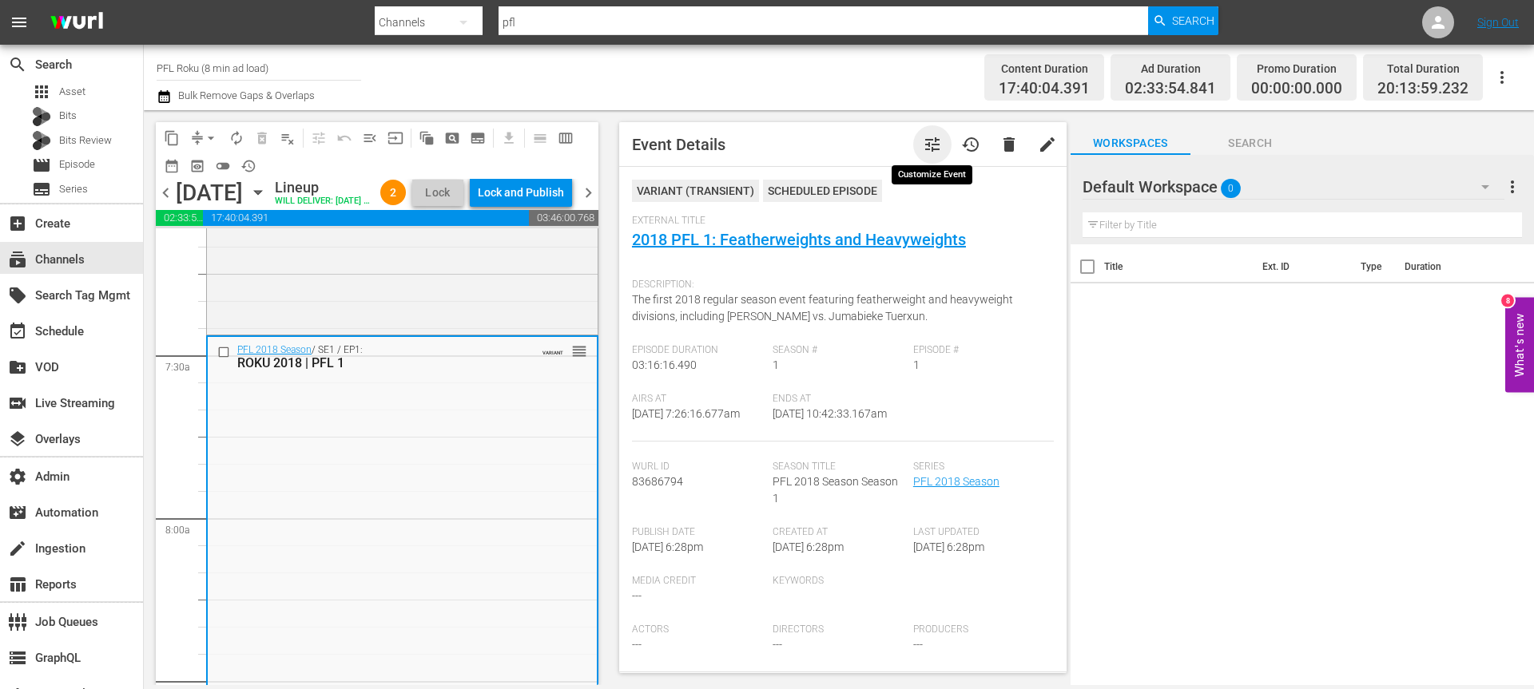
click at [935, 148] on span "tune" at bounding box center [932, 144] width 19 height 19
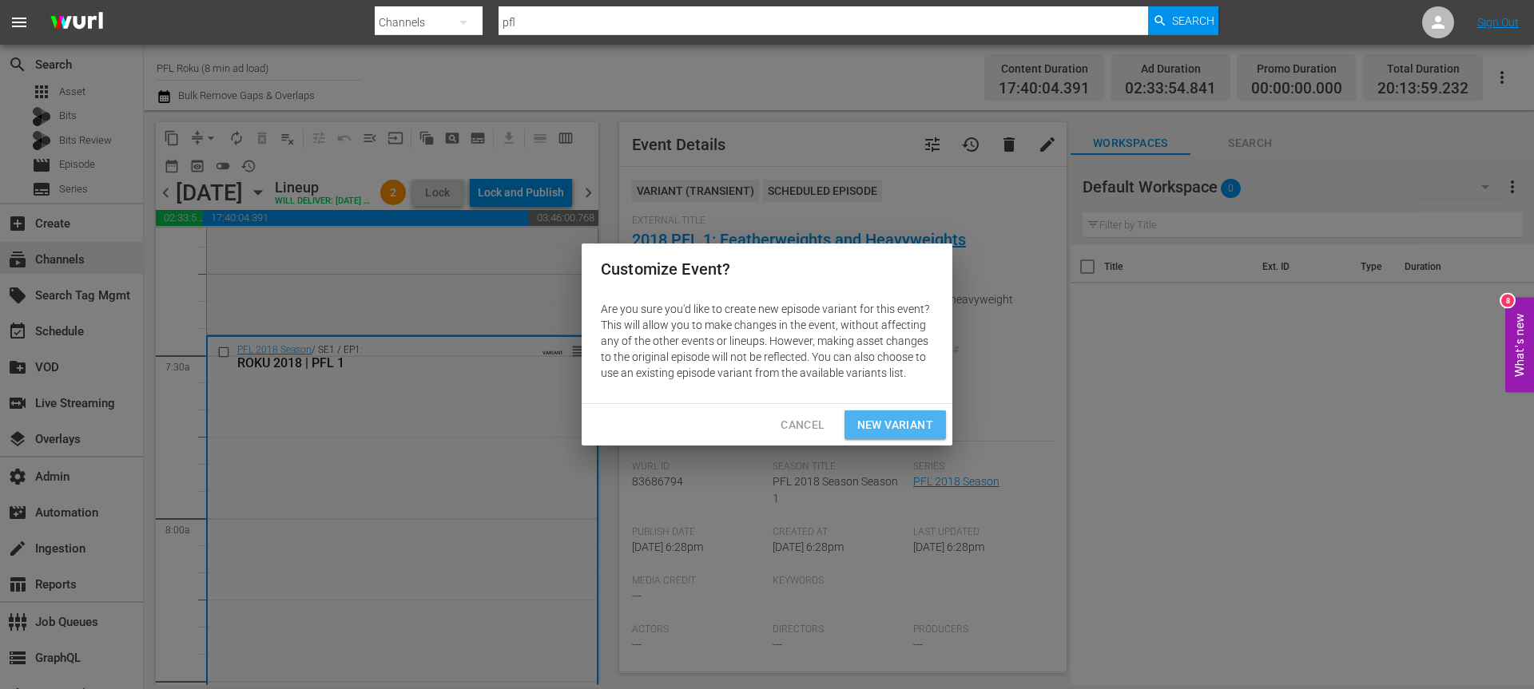
click at [865, 423] on span "New Variant" at bounding box center [895, 425] width 76 height 20
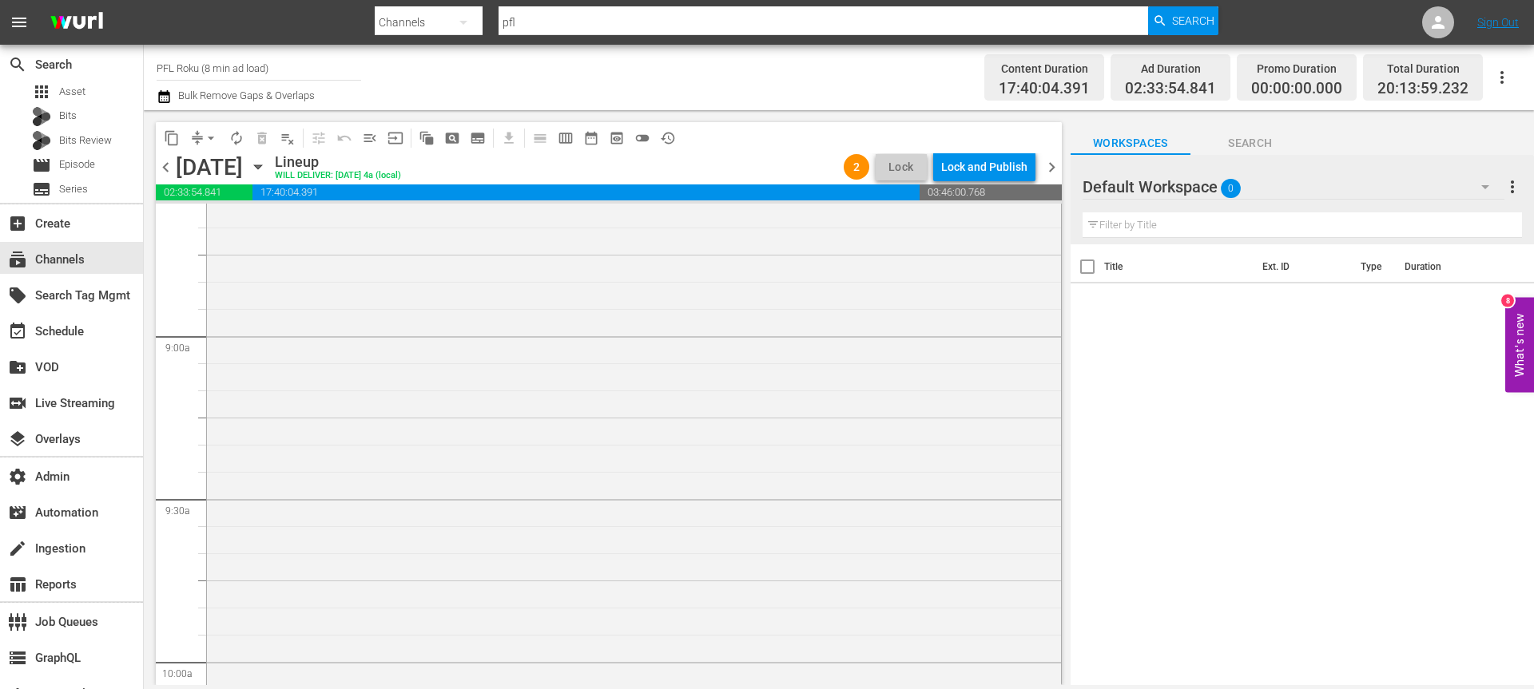
scroll to position [2951, 0]
click at [567, 405] on div "PFL 2018 Season / SE1 / EP1: ROKU 2018 | PFL 1 VARIANT reorder" at bounding box center [634, 208] width 854 height 1062
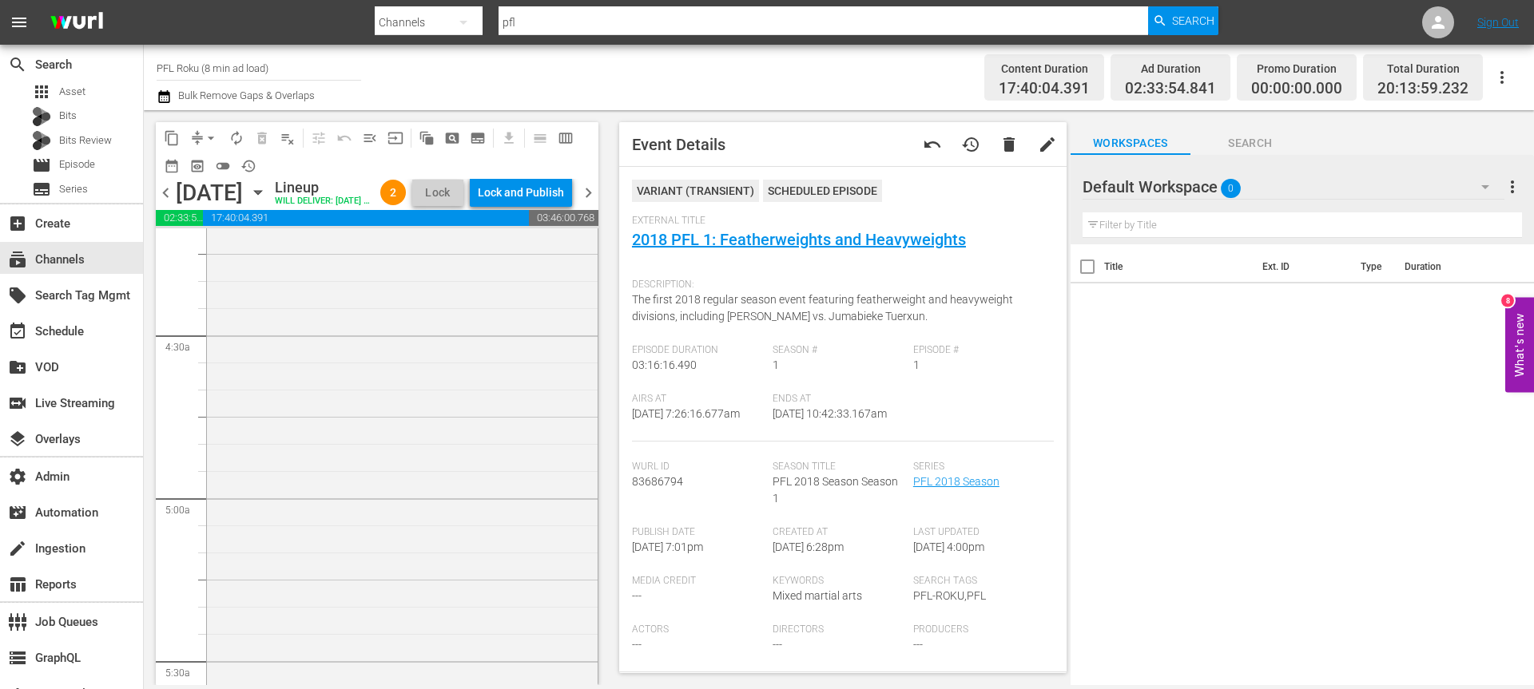
scroll to position [1081, 0]
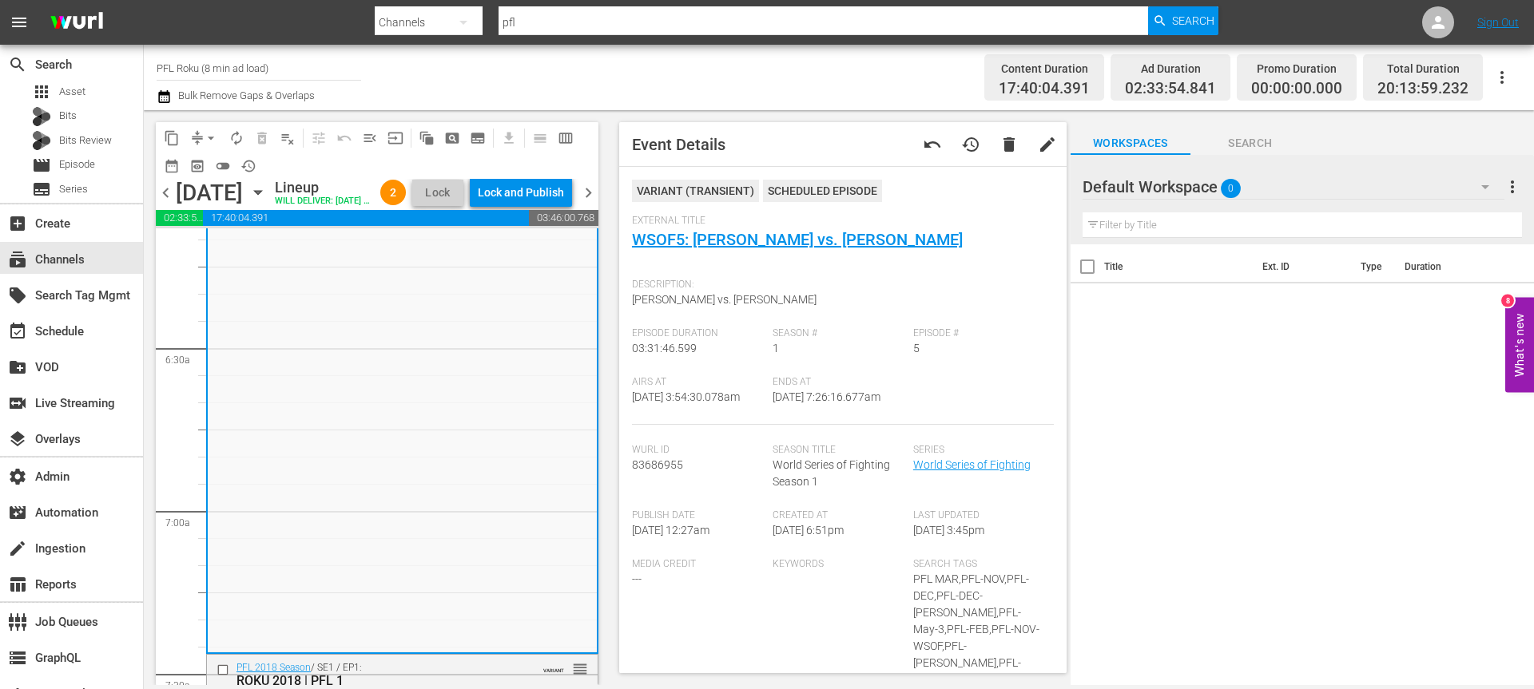
scroll to position [2170, 0]
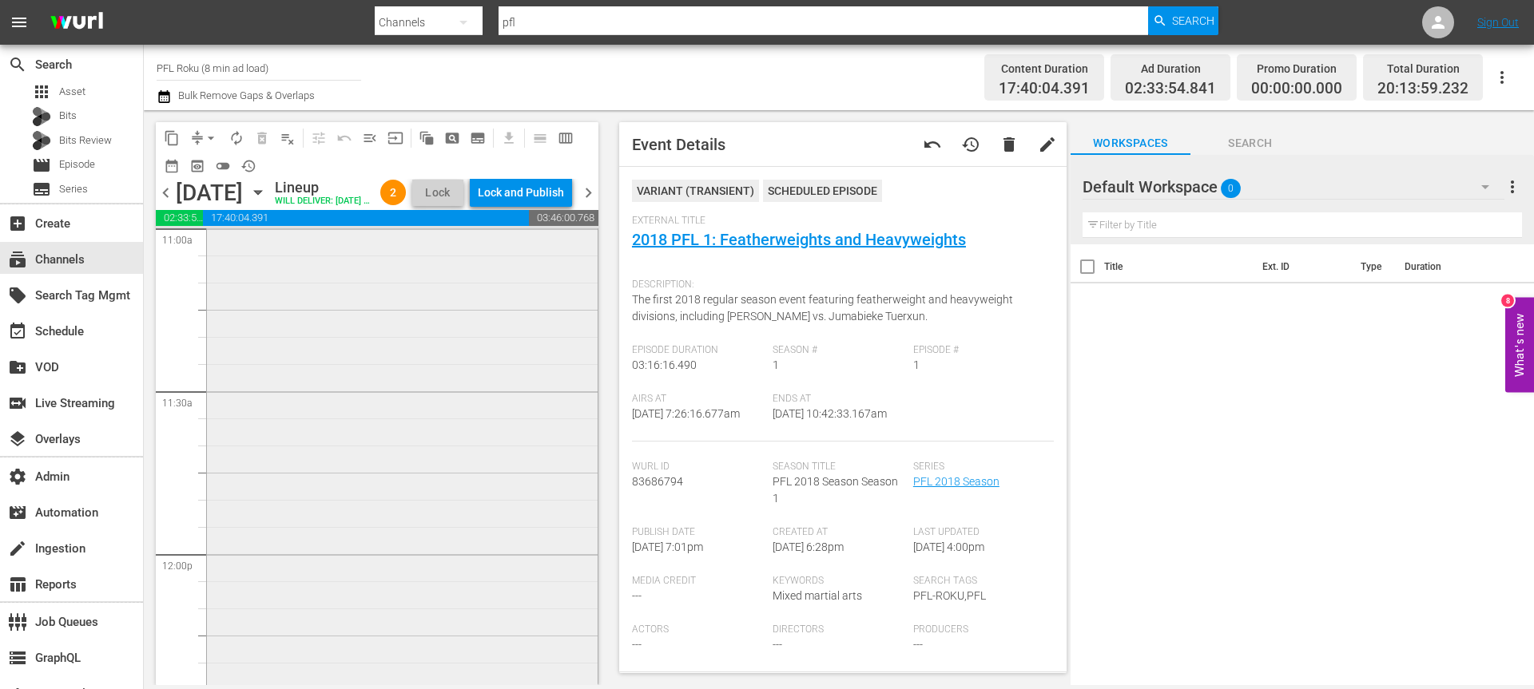
scroll to position [3685, 0]
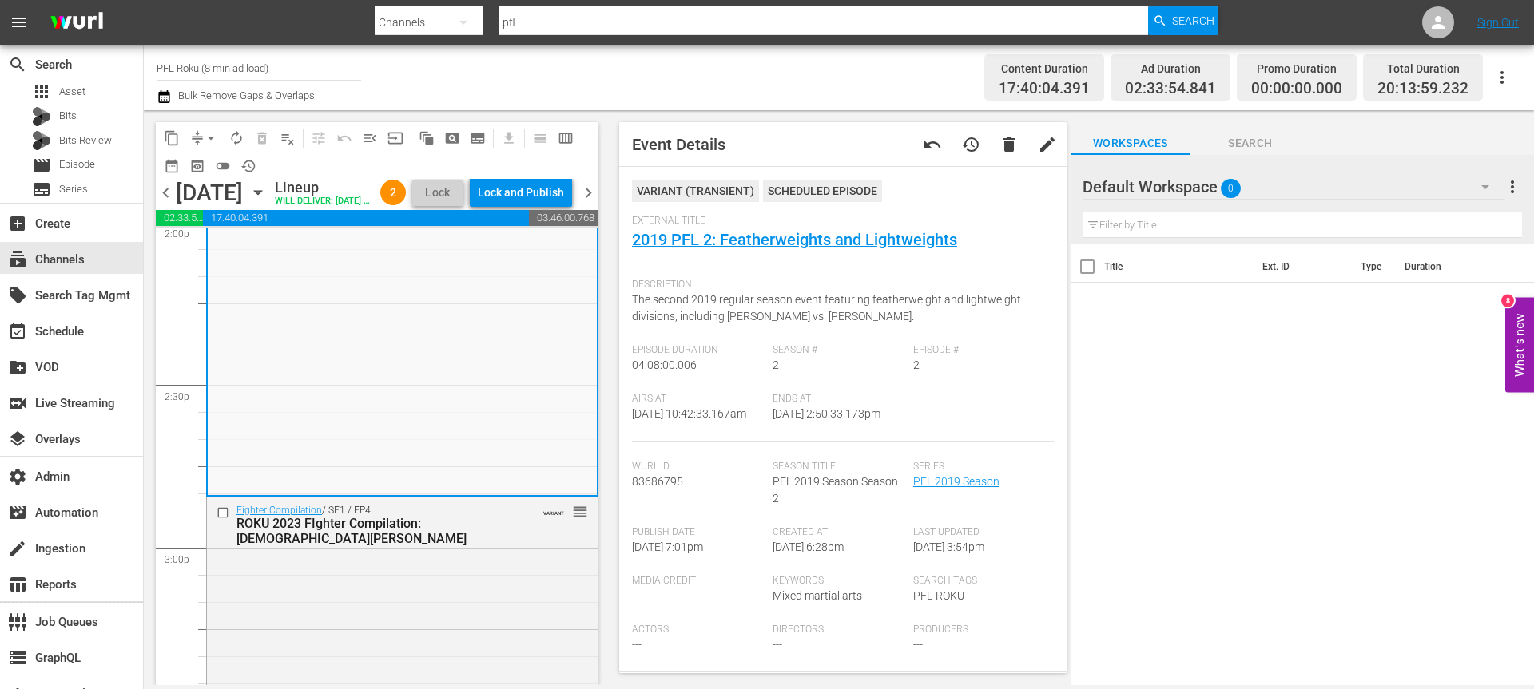
scroll to position [4583, 0]
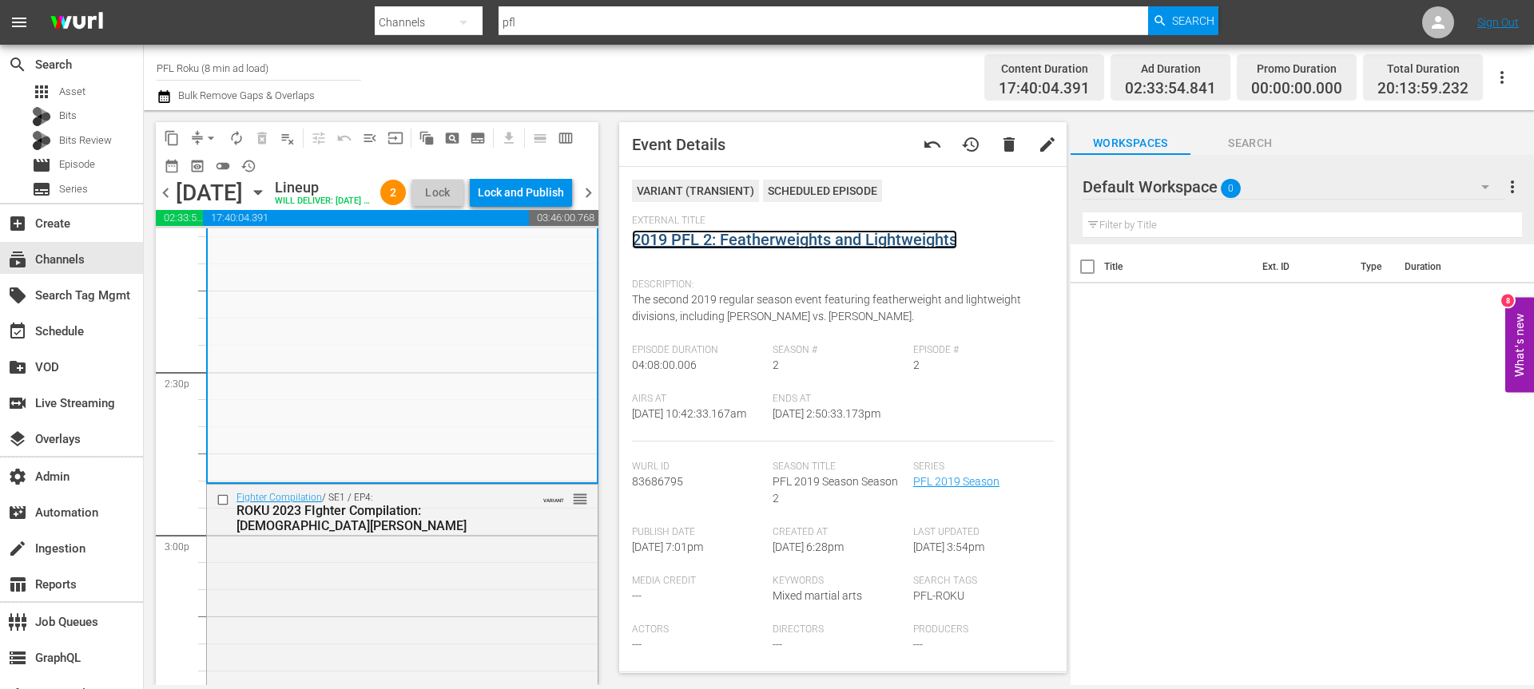
click at [884, 241] on link "2019 PFL 2: Featherweights and Lightweights" at bounding box center [794, 239] width 325 height 19
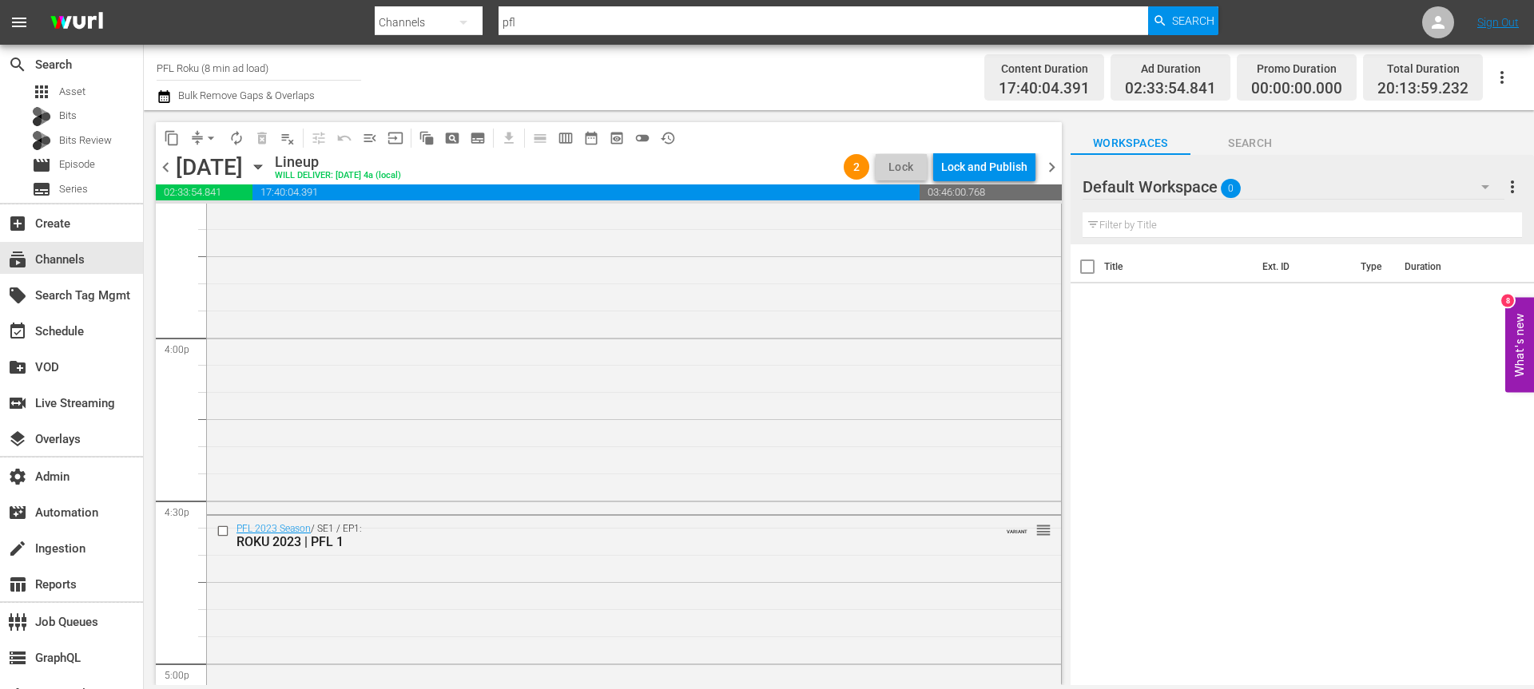
scroll to position [5079, 0]
click at [415, 441] on div "Fighter Compilation / SE1 / EP4: ROKU 2023 FIghter Compilation: Jesus Pinedo VA…" at bounding box center [634, 237] width 854 height 550
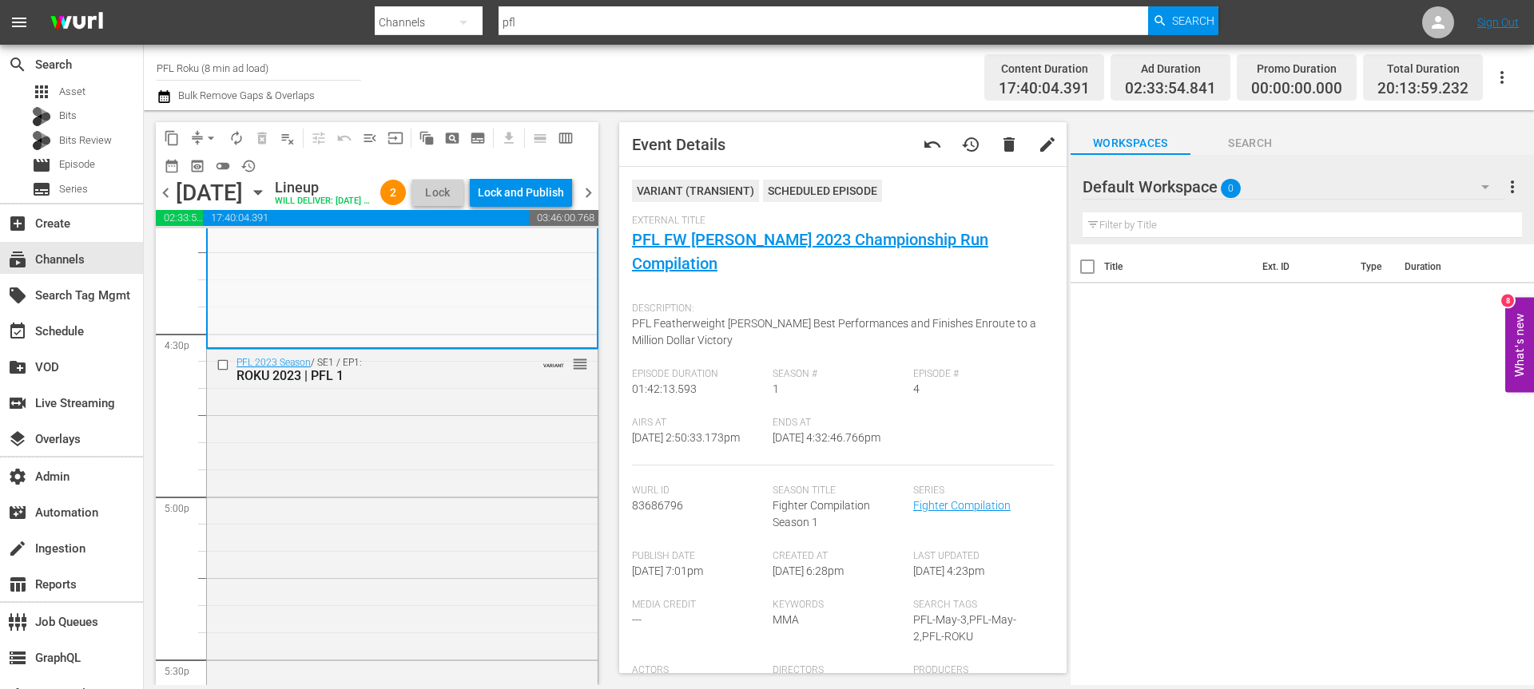
scroll to position [5271, 0]
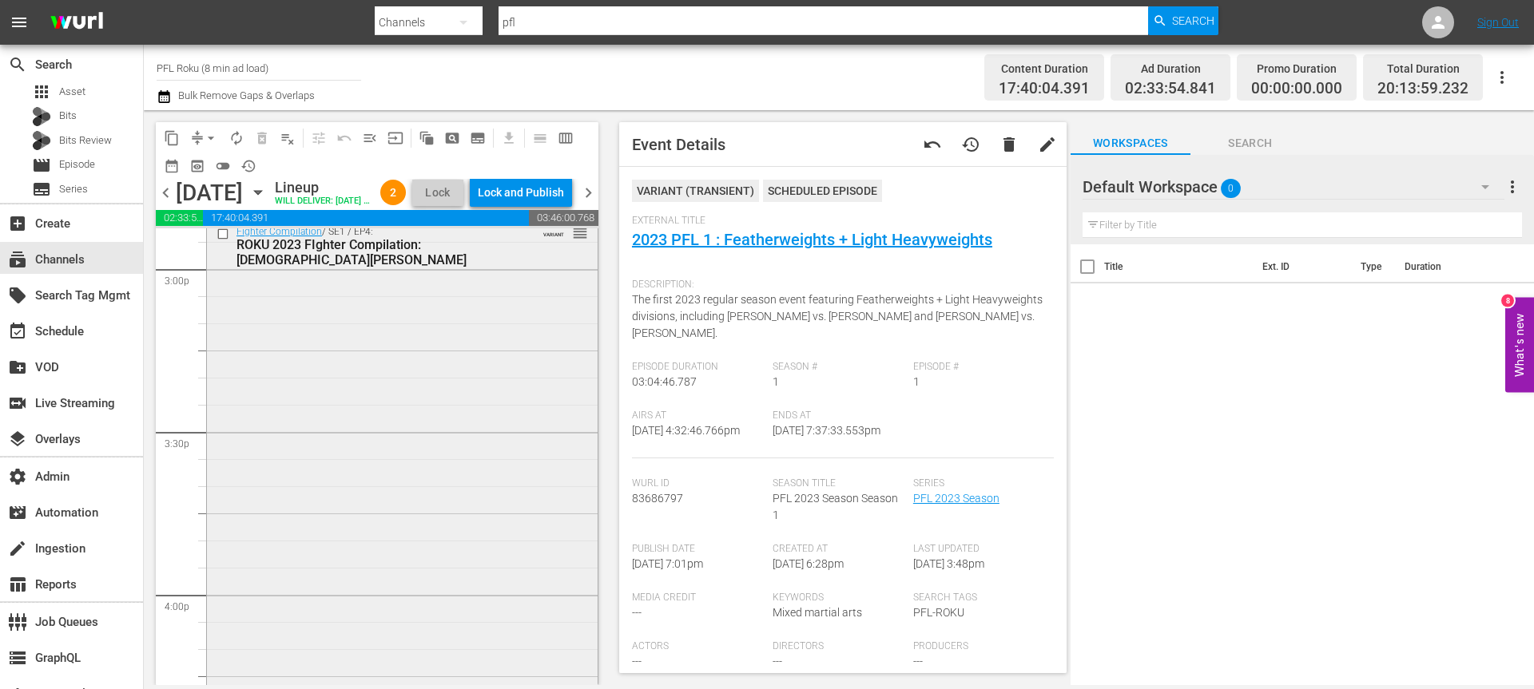
scroll to position [4662, 0]
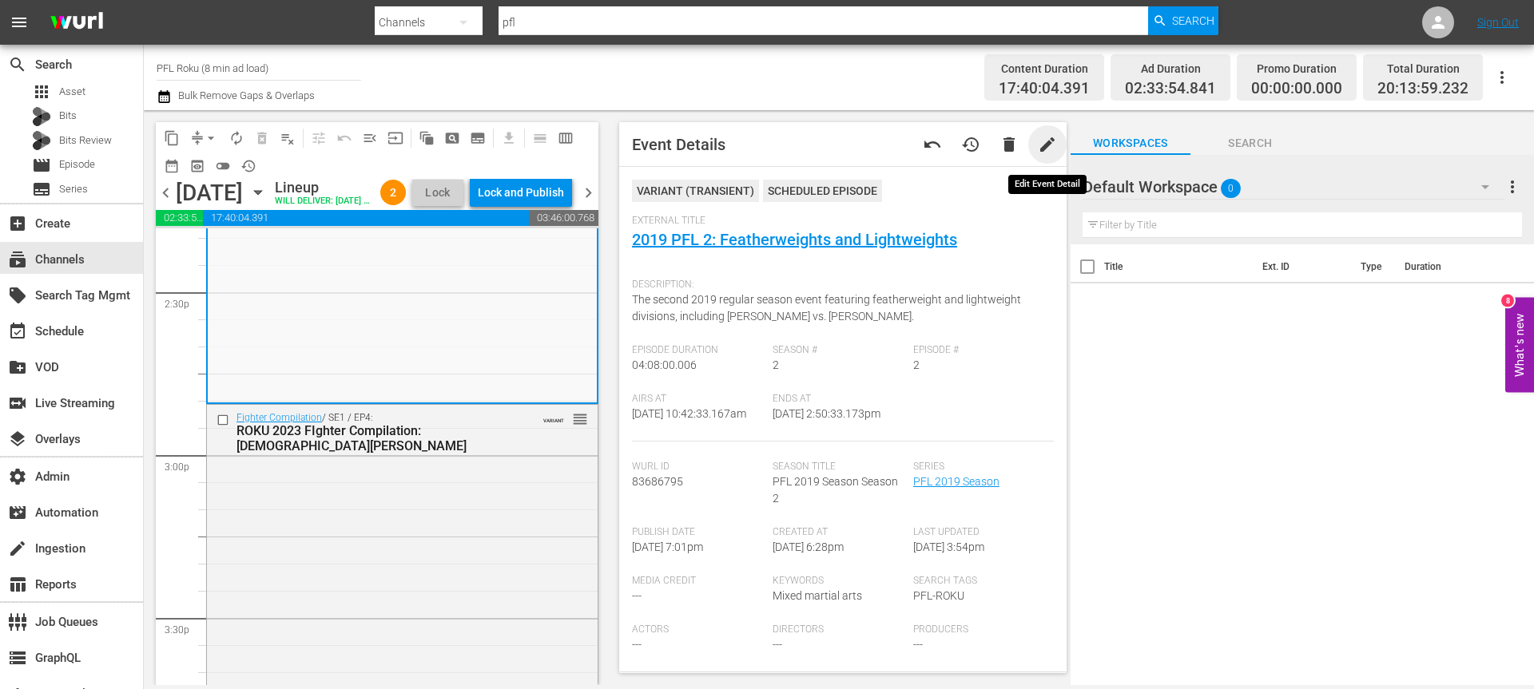
click at [1042, 143] on span "edit" at bounding box center [1047, 144] width 19 height 19
drag, startPoint x: 960, startPoint y: 145, endPoint x: 955, endPoint y: 204, distance: 59.3
click at [955, 204] on div "Event Details Discard Save VARIANT ( TRANSIENT ) Scheduled Episode External Tit…" at bounding box center [842, 397] width 447 height 551
click at [966, 151] on span "Discard" at bounding box center [947, 145] width 71 height 13
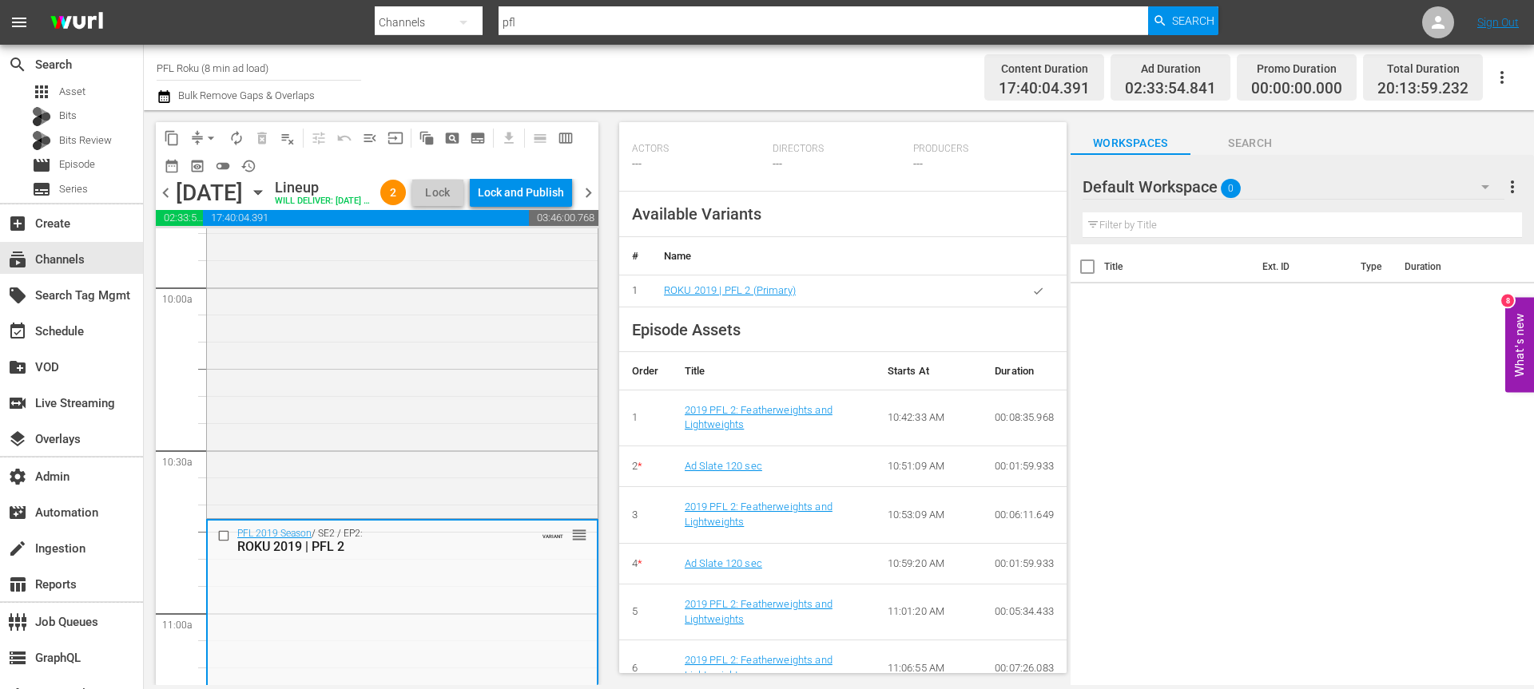
scroll to position [0, 0]
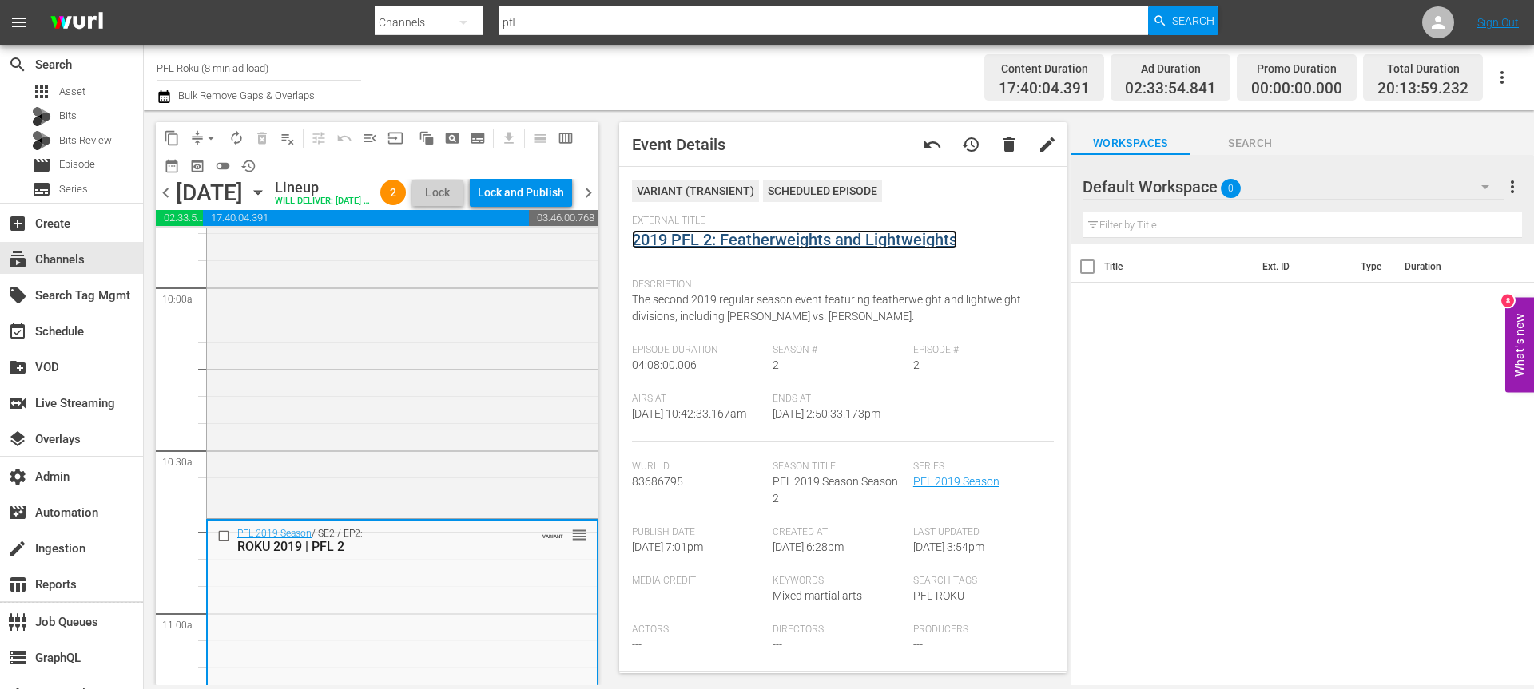
click at [827, 235] on link "2019 PFL 2: Featherweights and Lightweights" at bounding box center [794, 239] width 325 height 19
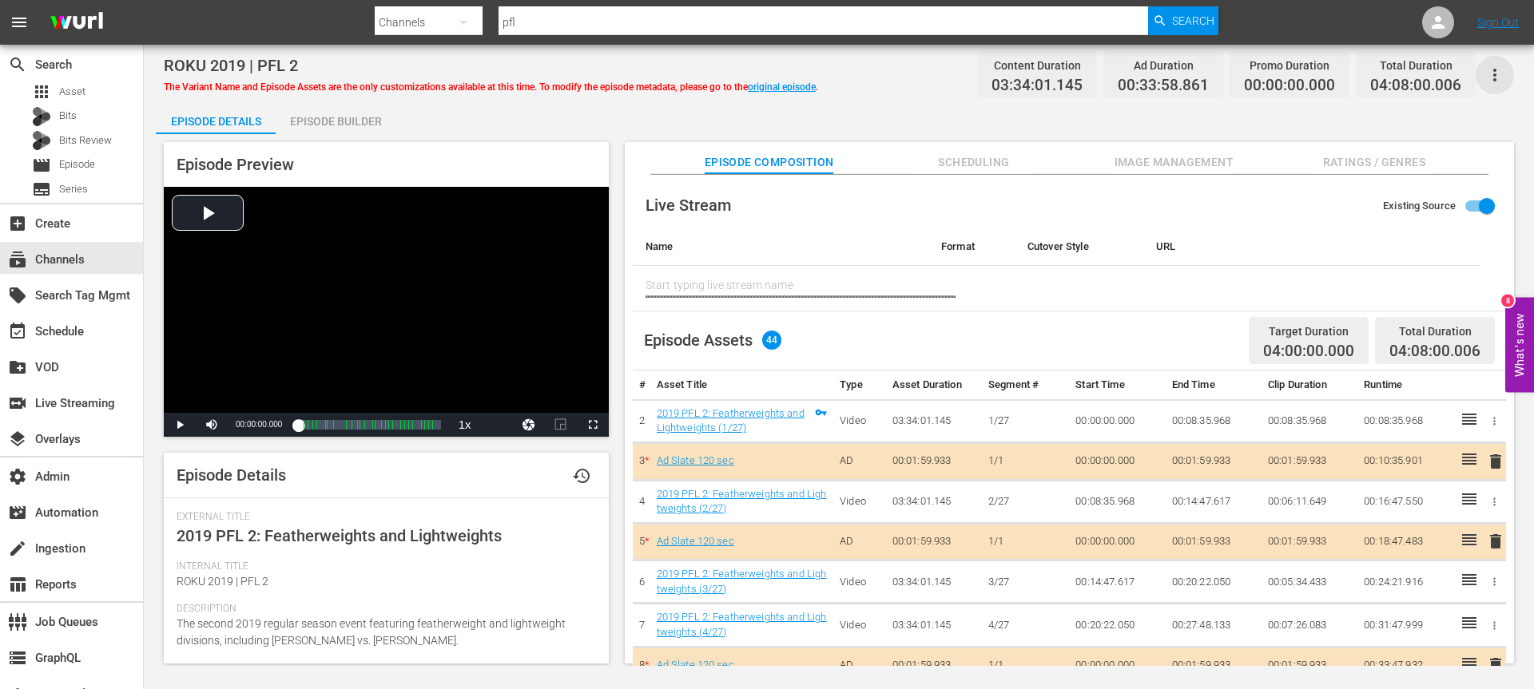
click at [1492, 79] on icon "button" at bounding box center [1494, 75] width 19 height 19
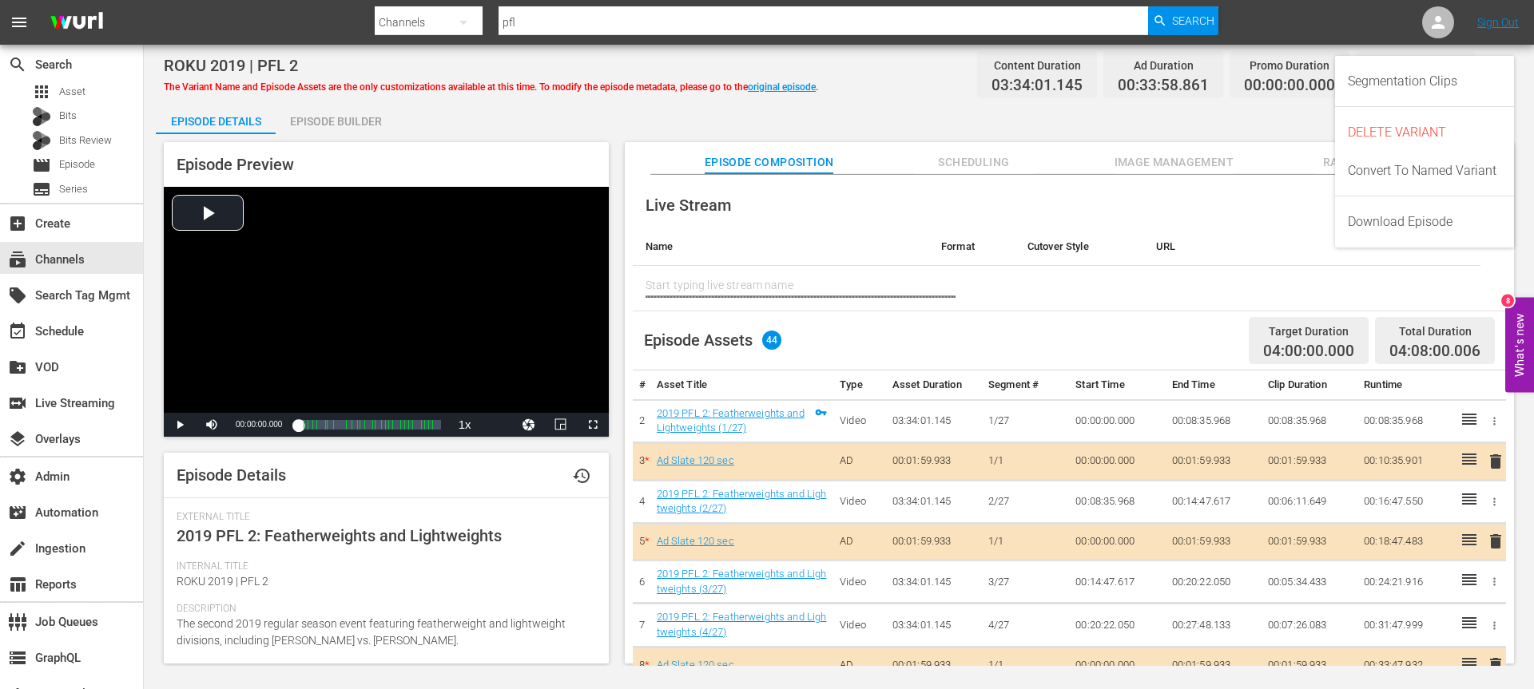
click at [662, 87] on span "The Variant Name and Episode Assets are the only customizations available at th…" at bounding box center [491, 86] width 654 height 11
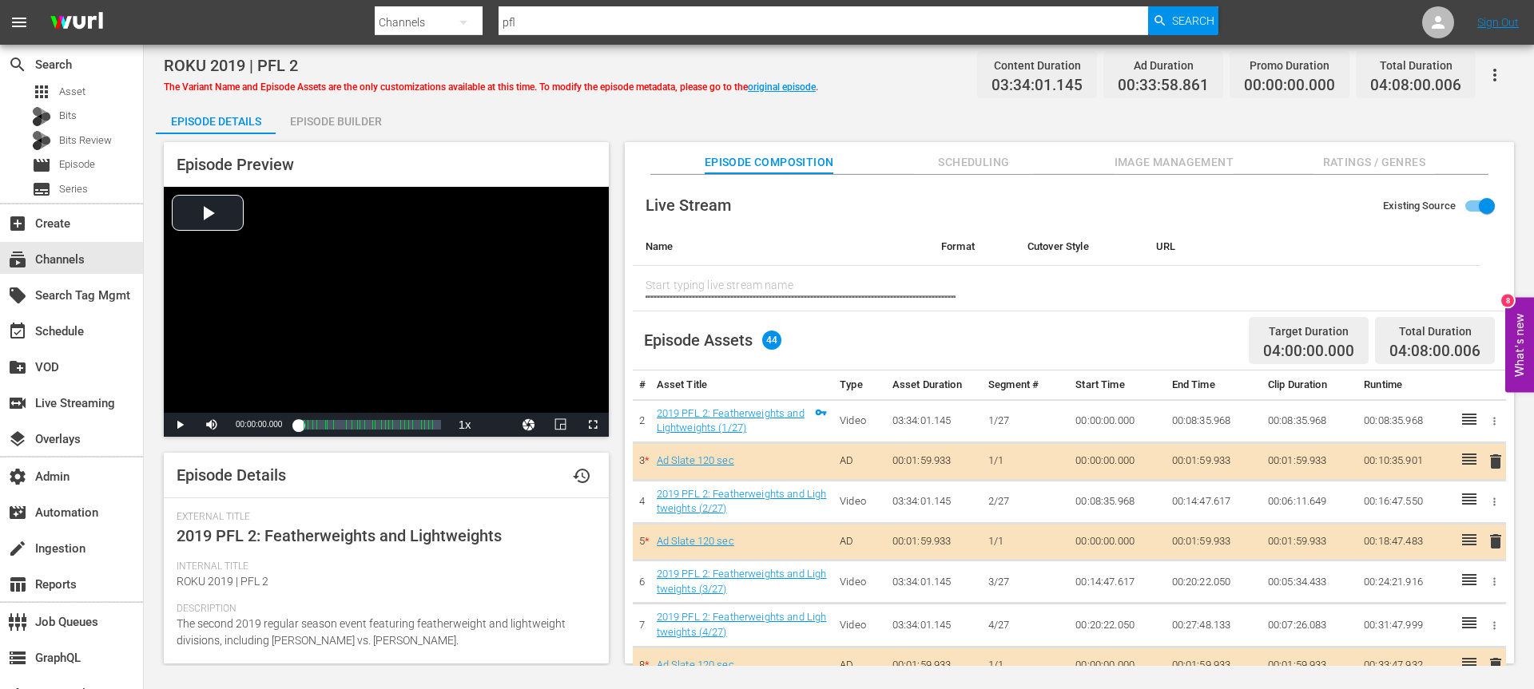
click at [339, 117] on div "Episode Builder" at bounding box center [336, 121] width 120 height 38
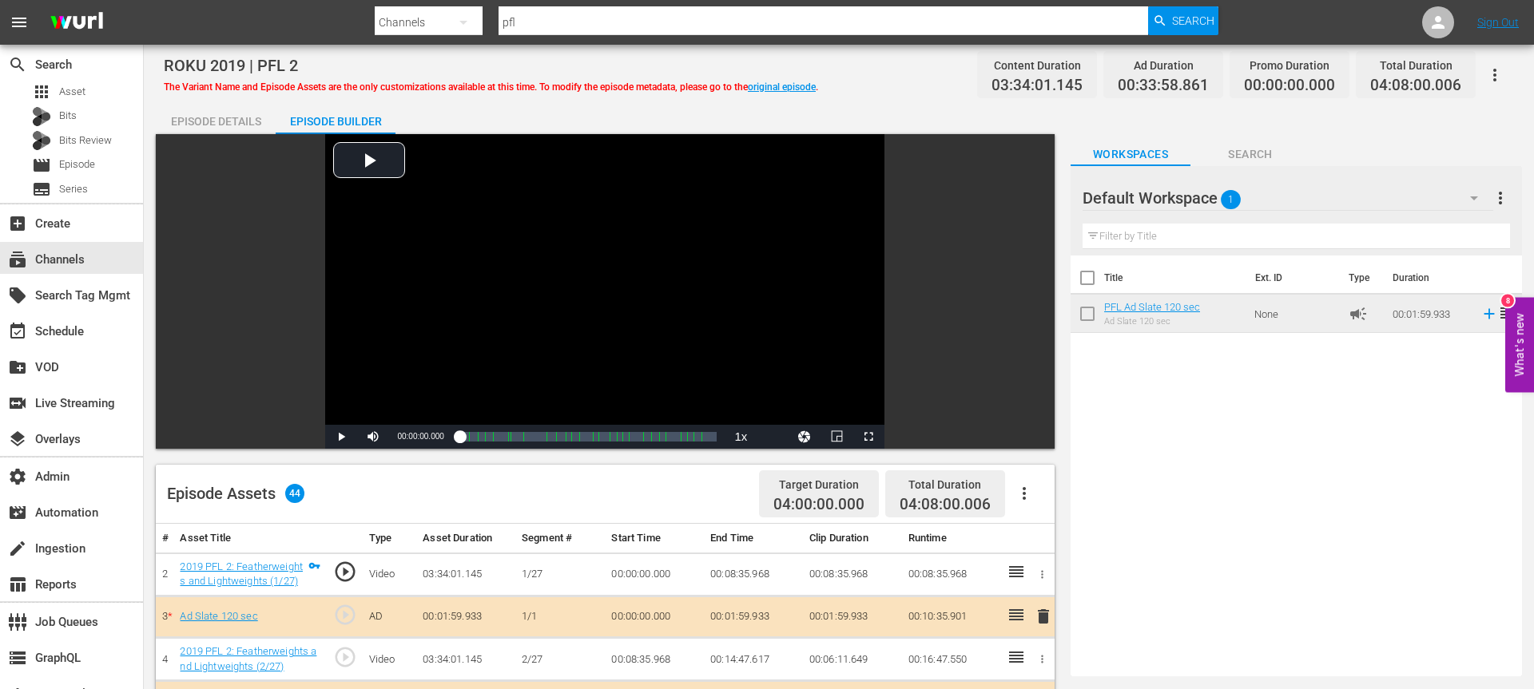
click at [197, 111] on div "Episode Details" at bounding box center [216, 121] width 120 height 38
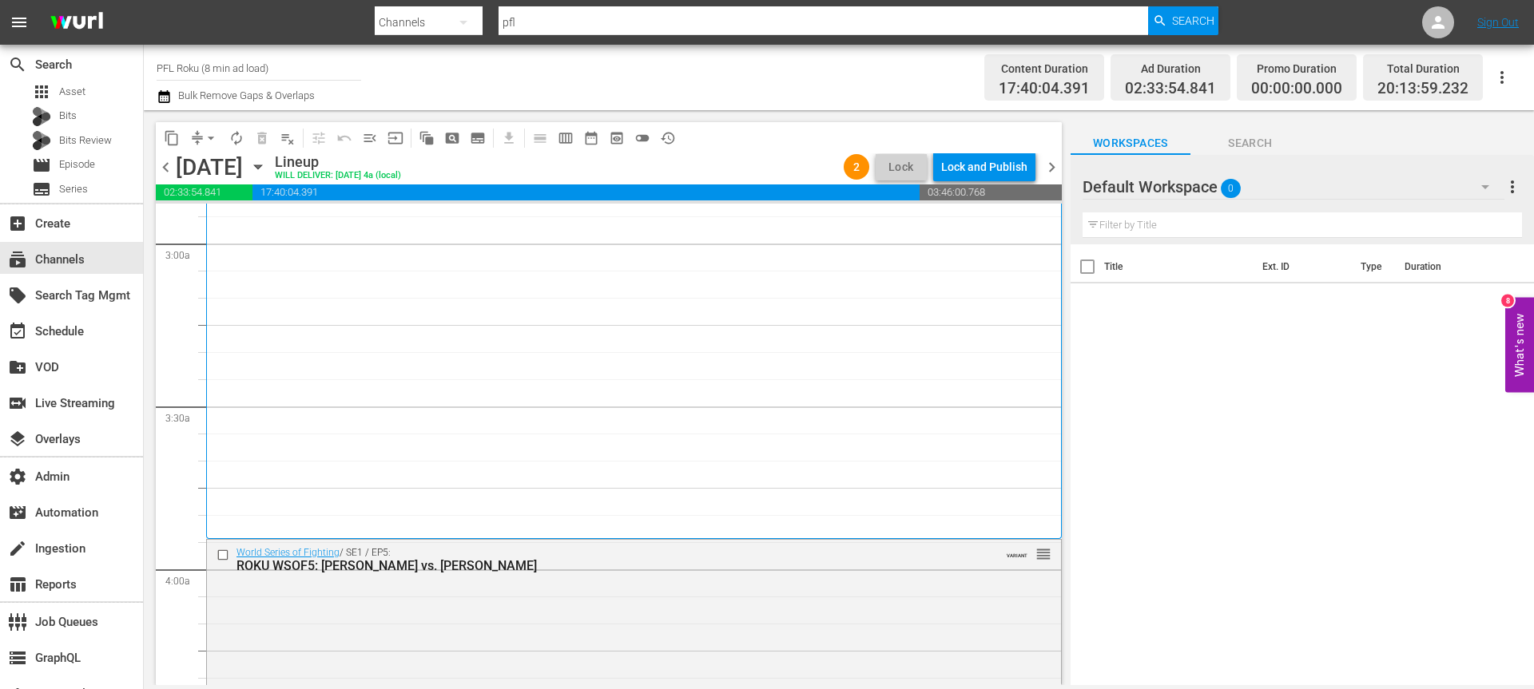
scroll to position [1269, 0]
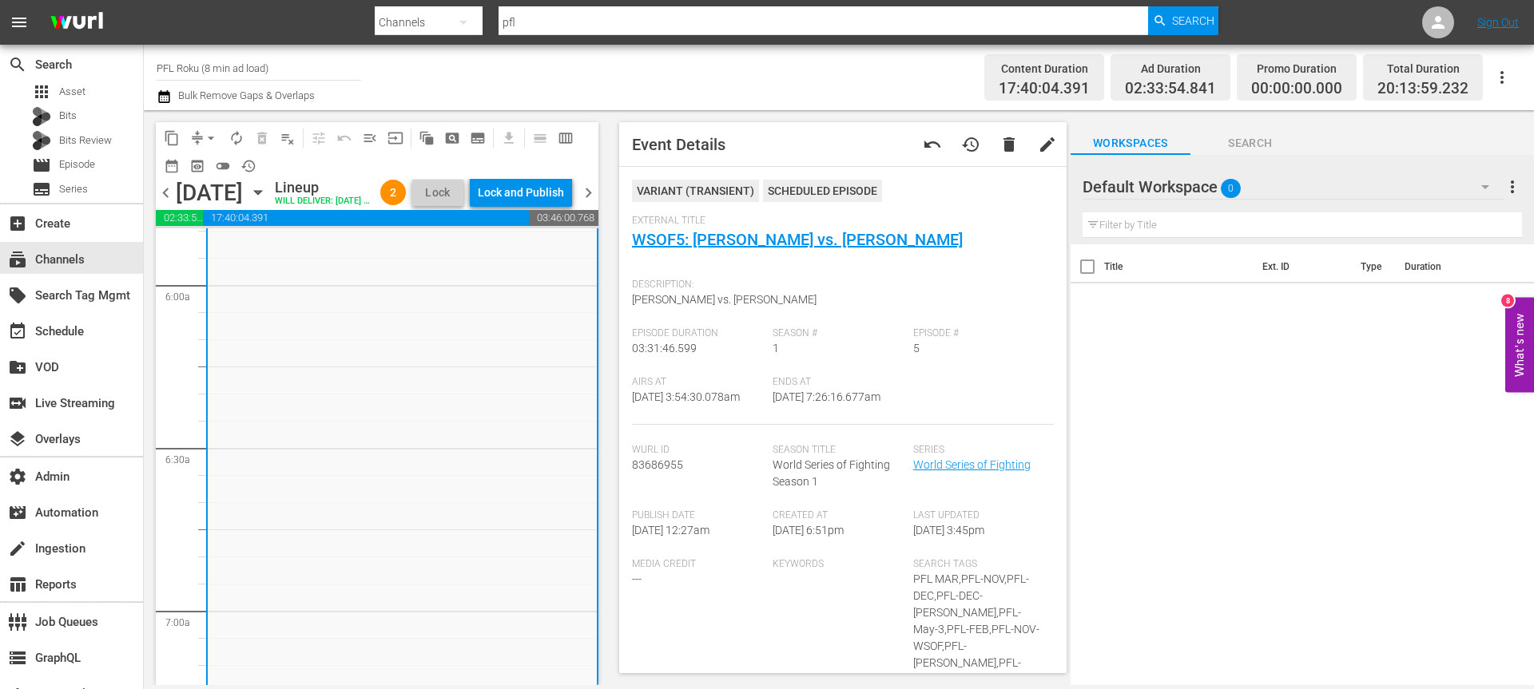
scroll to position [2100, 0]
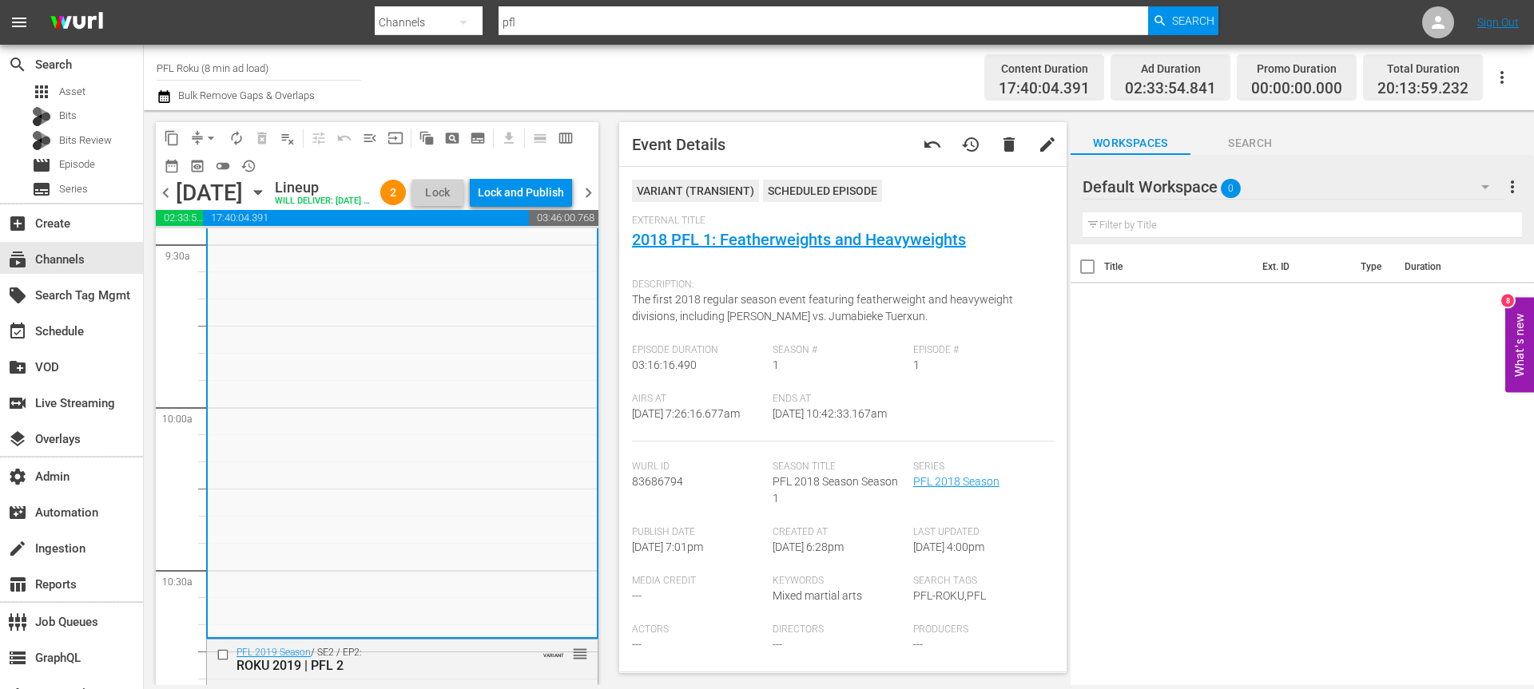
scroll to position [3339, 0]
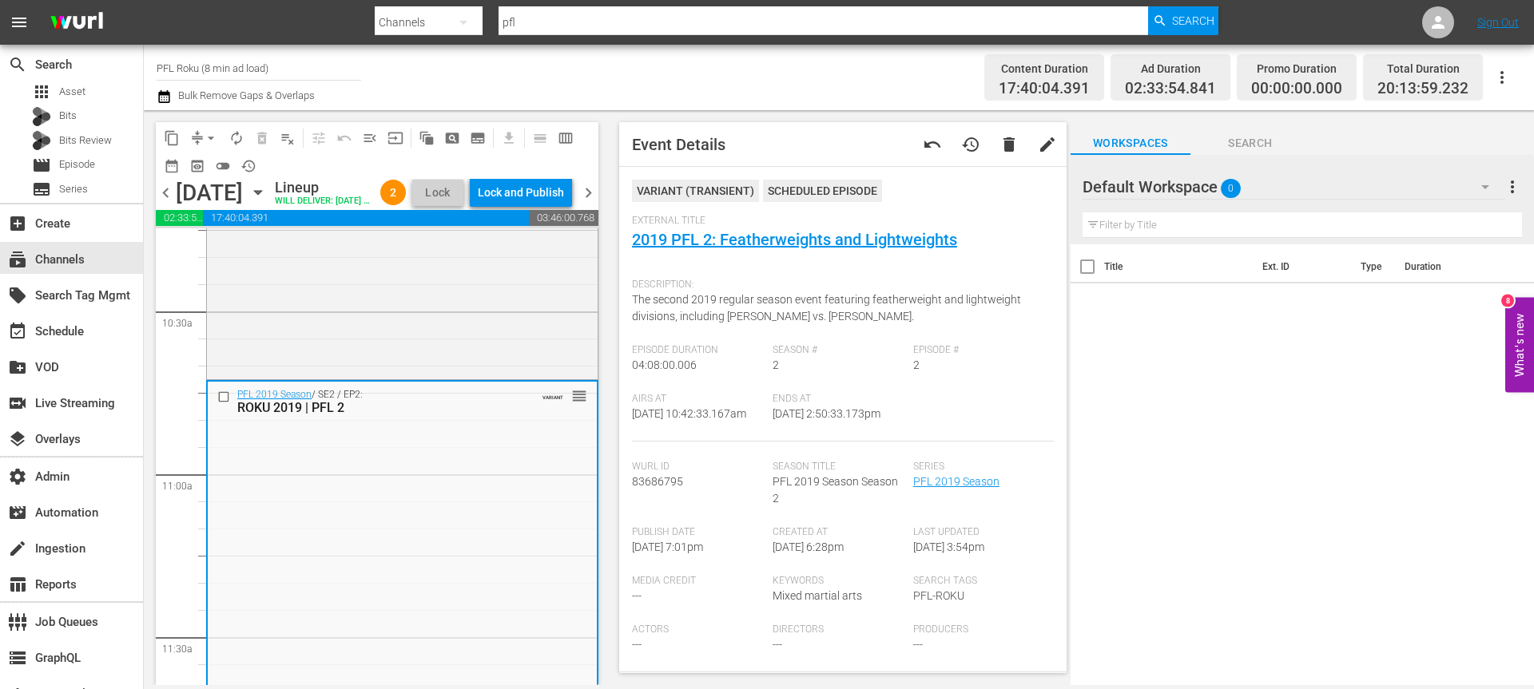
scroll to position [3683, 0]
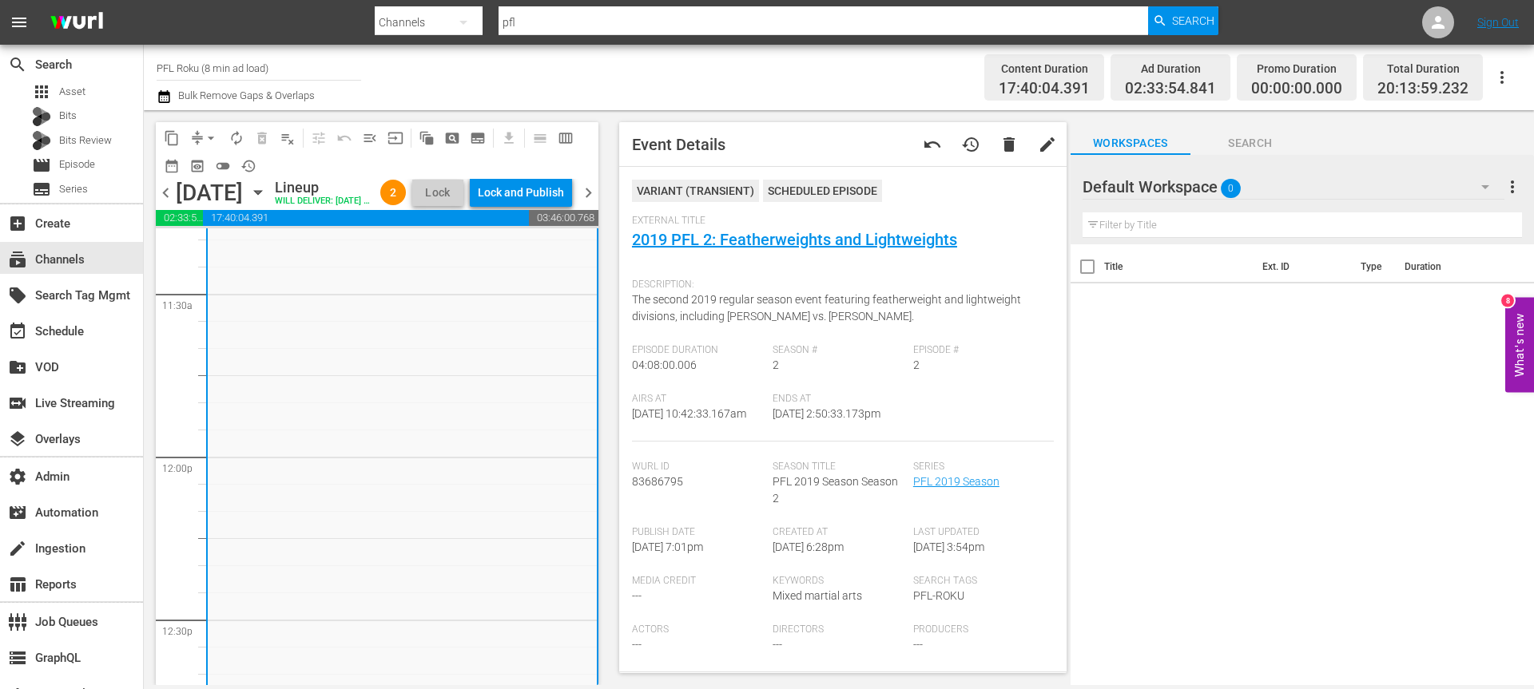
click at [724, 191] on div "VARIANT ( TRANSIENT )" at bounding box center [695, 191] width 127 height 22
click at [1167, 133] on button "Workspaces" at bounding box center [1131, 139] width 120 height 32
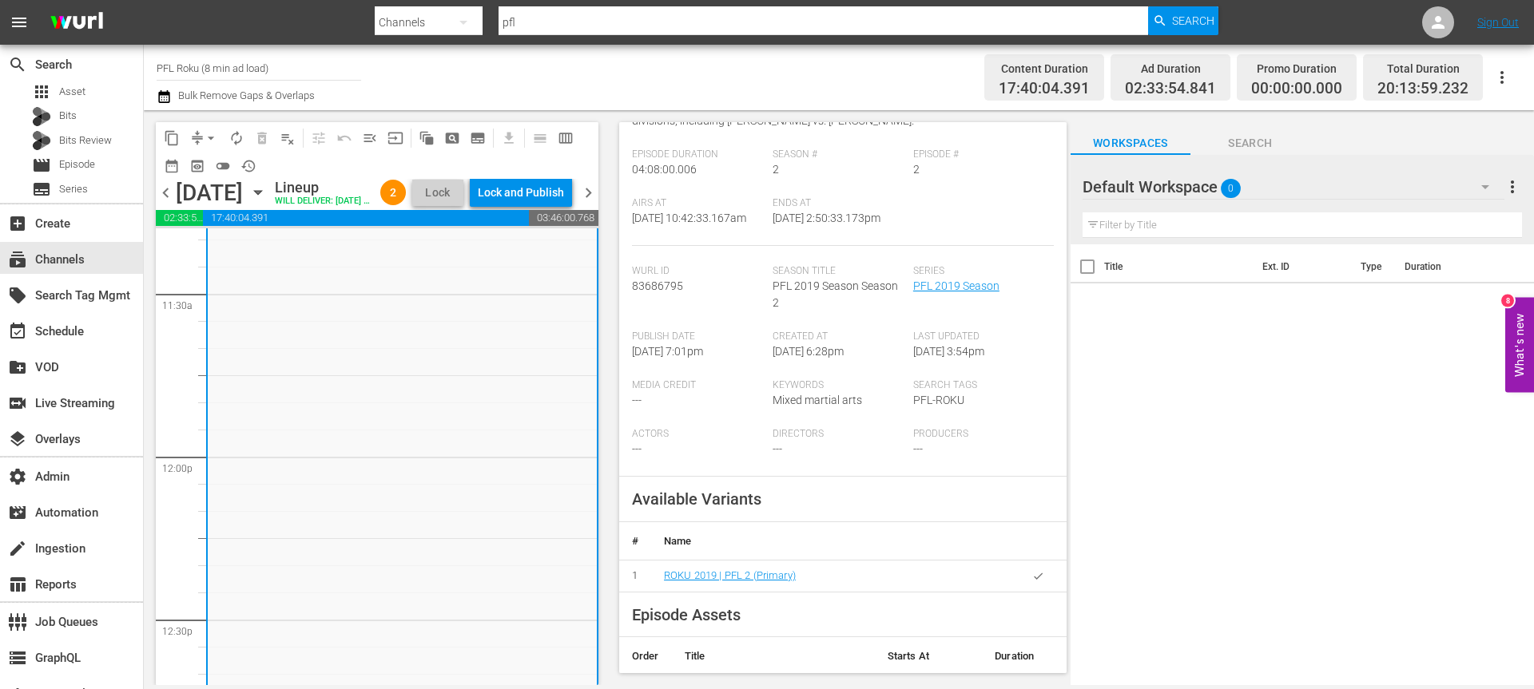
scroll to position [0, 0]
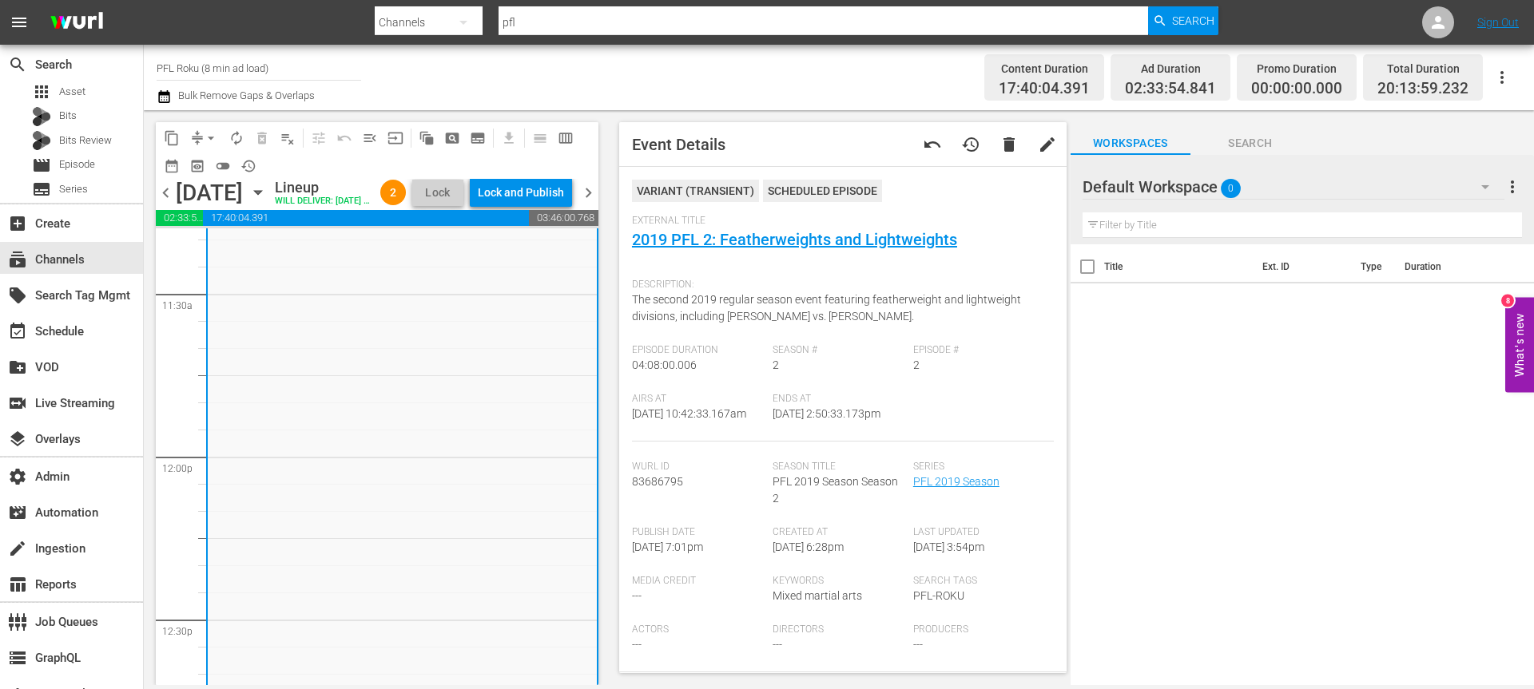
click at [1024, 182] on div "VARIANT ( TRANSIENT ) Scheduled Episode" at bounding box center [843, 197] width 422 height 35
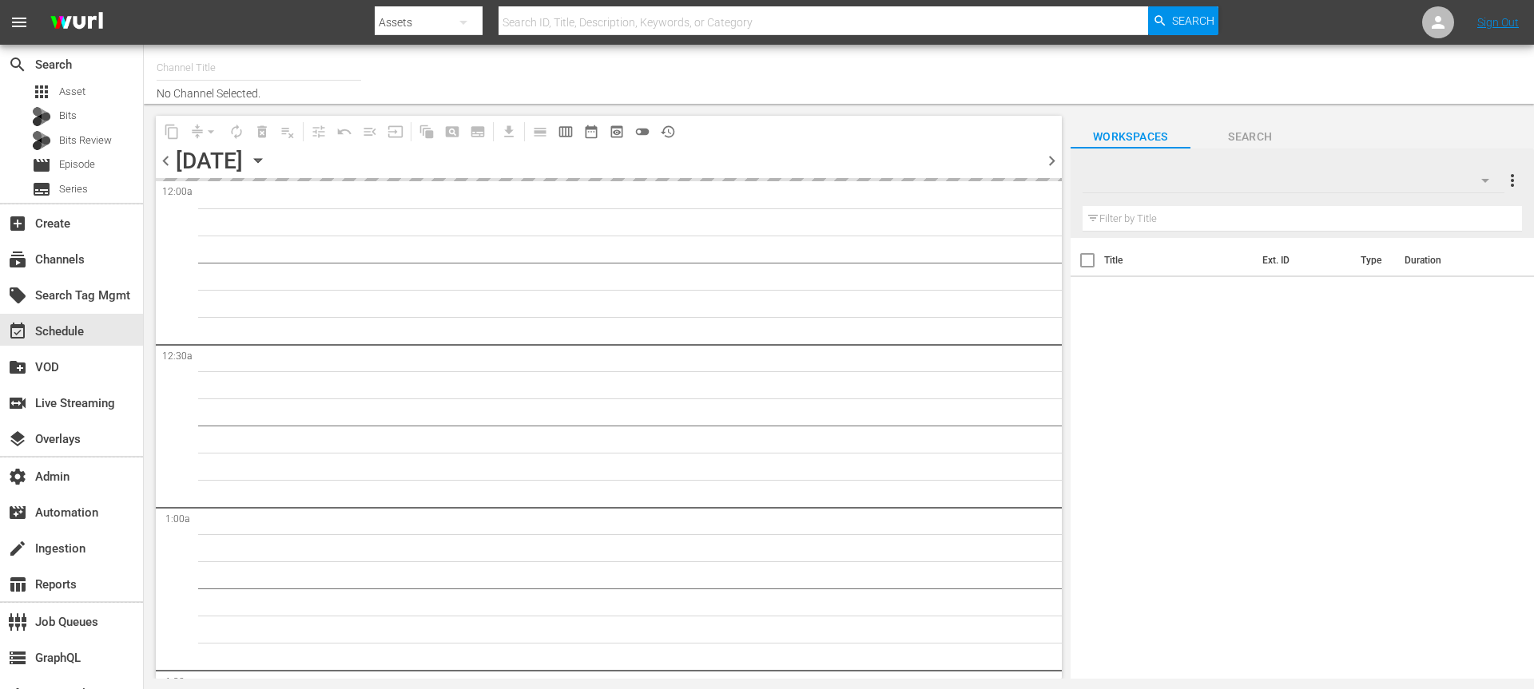
type input "PFL Roku (8 min ad load) (2027)"
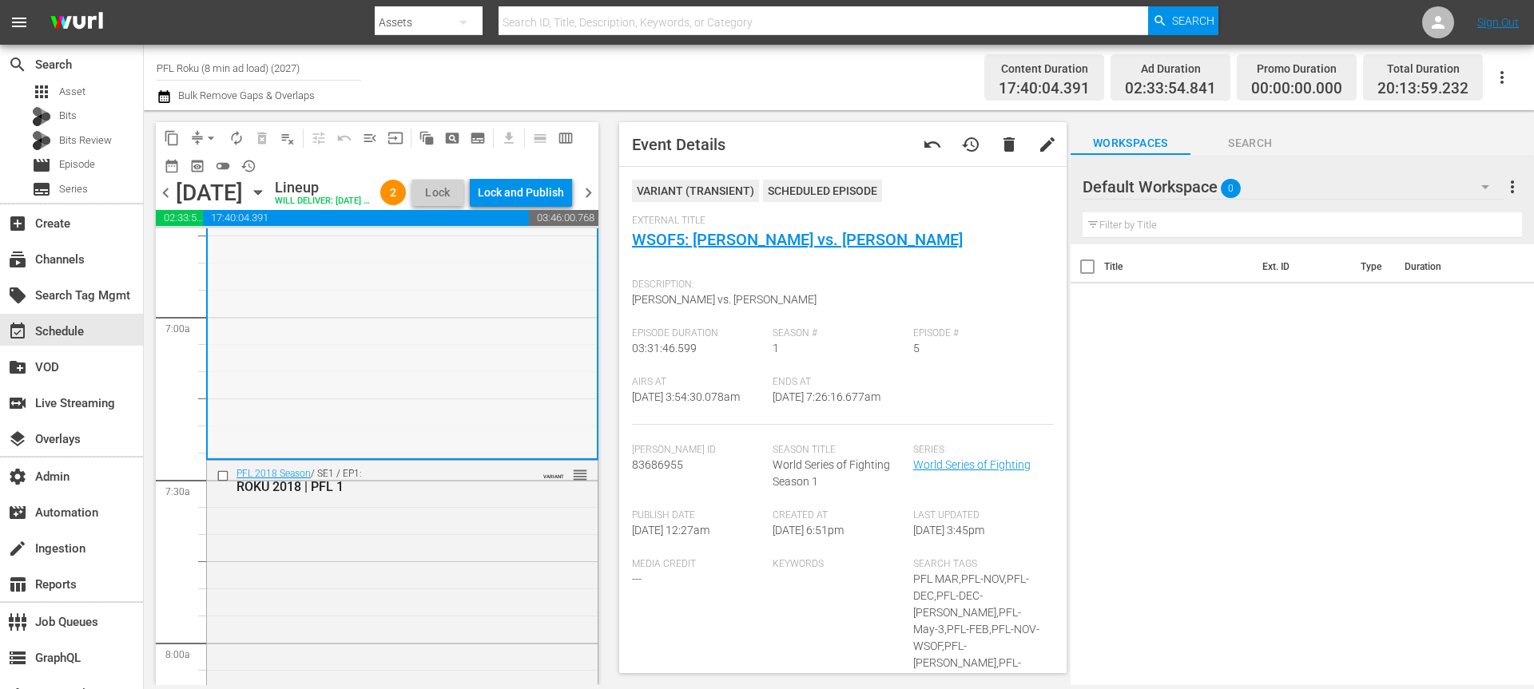
scroll to position [2261, 0]
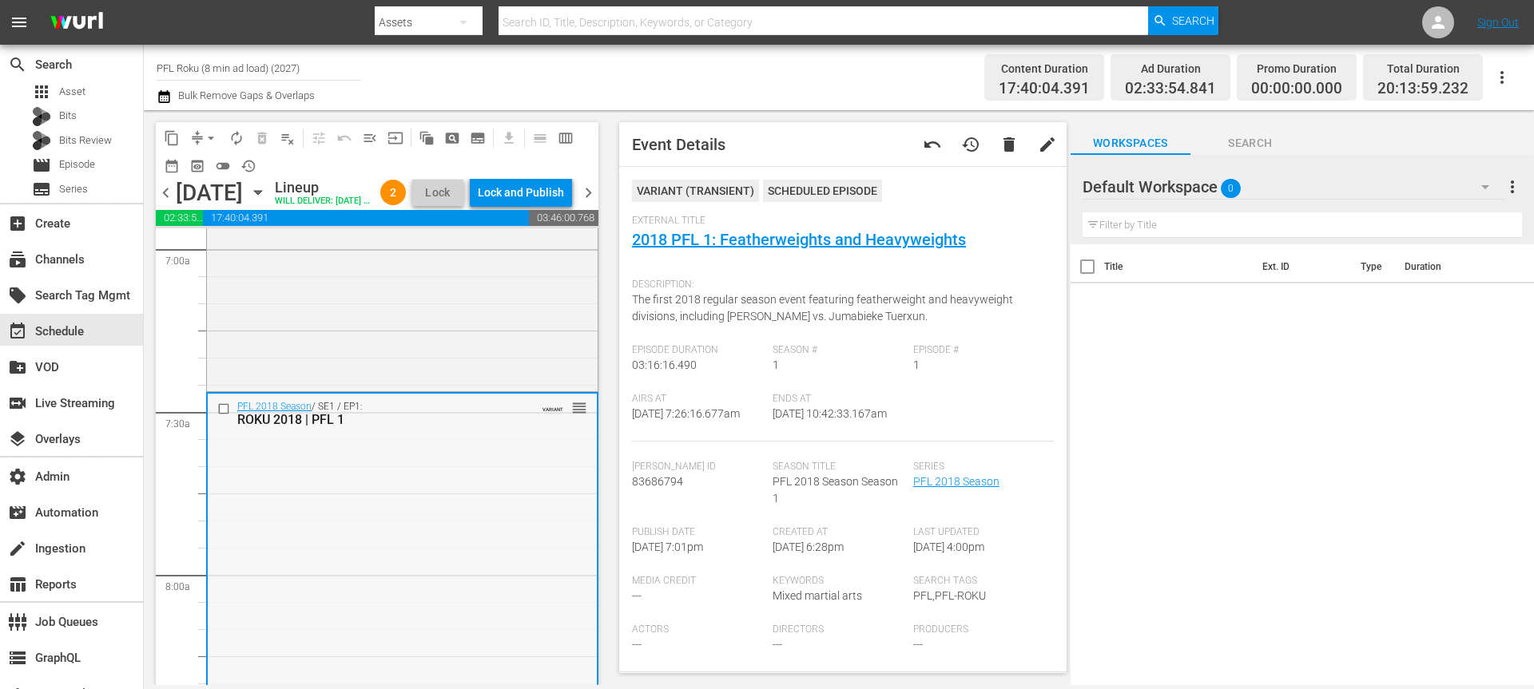
click at [220, 416] on input "checkbox" at bounding box center [225, 410] width 17 height 14
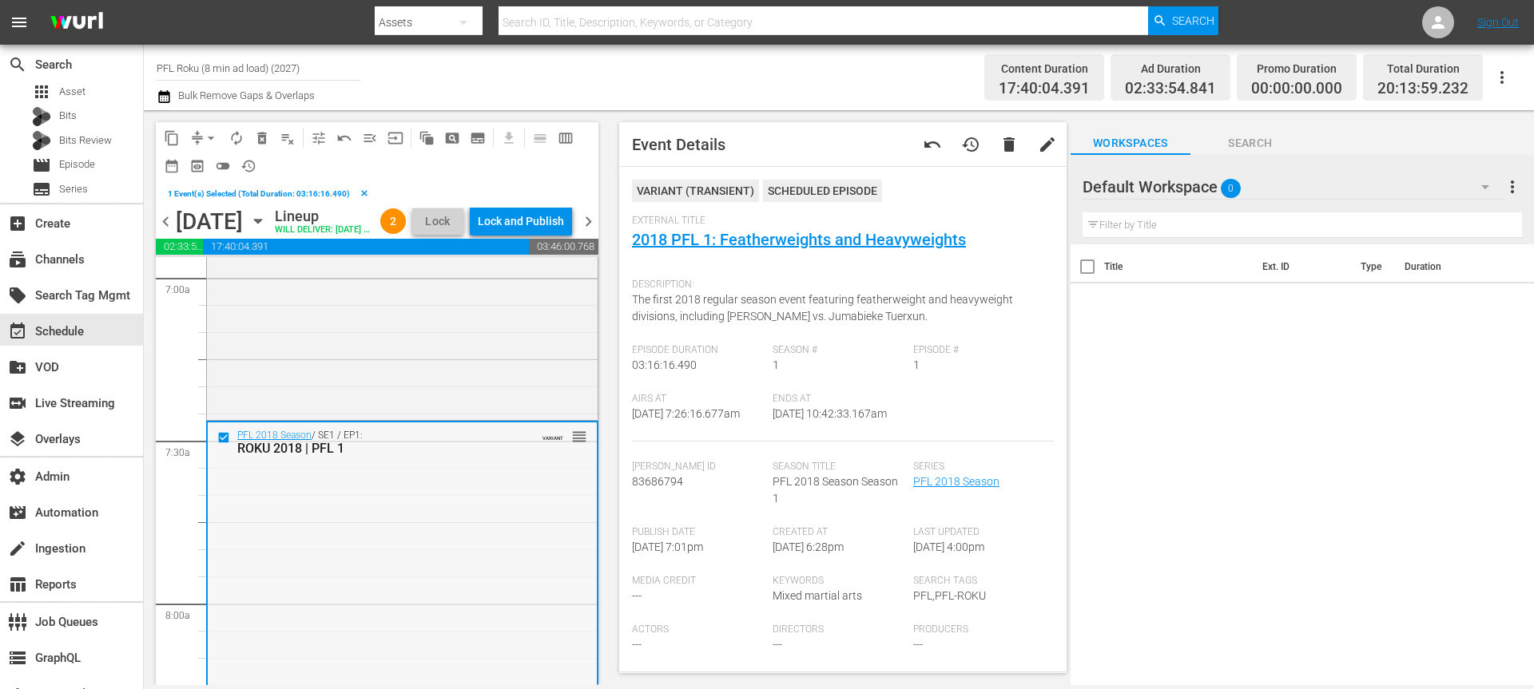
click at [222, 444] on input "checkbox" at bounding box center [225, 438] width 17 height 14
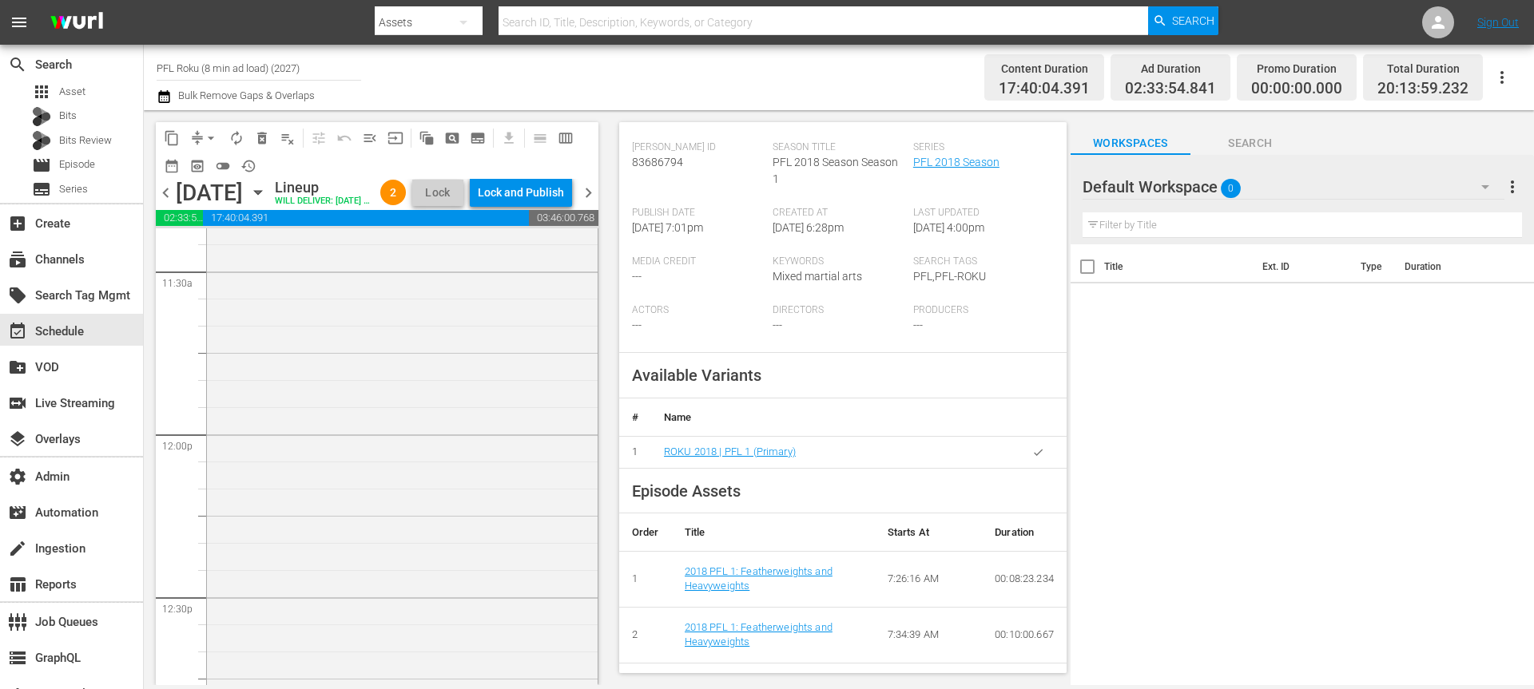
scroll to position [312, 0]
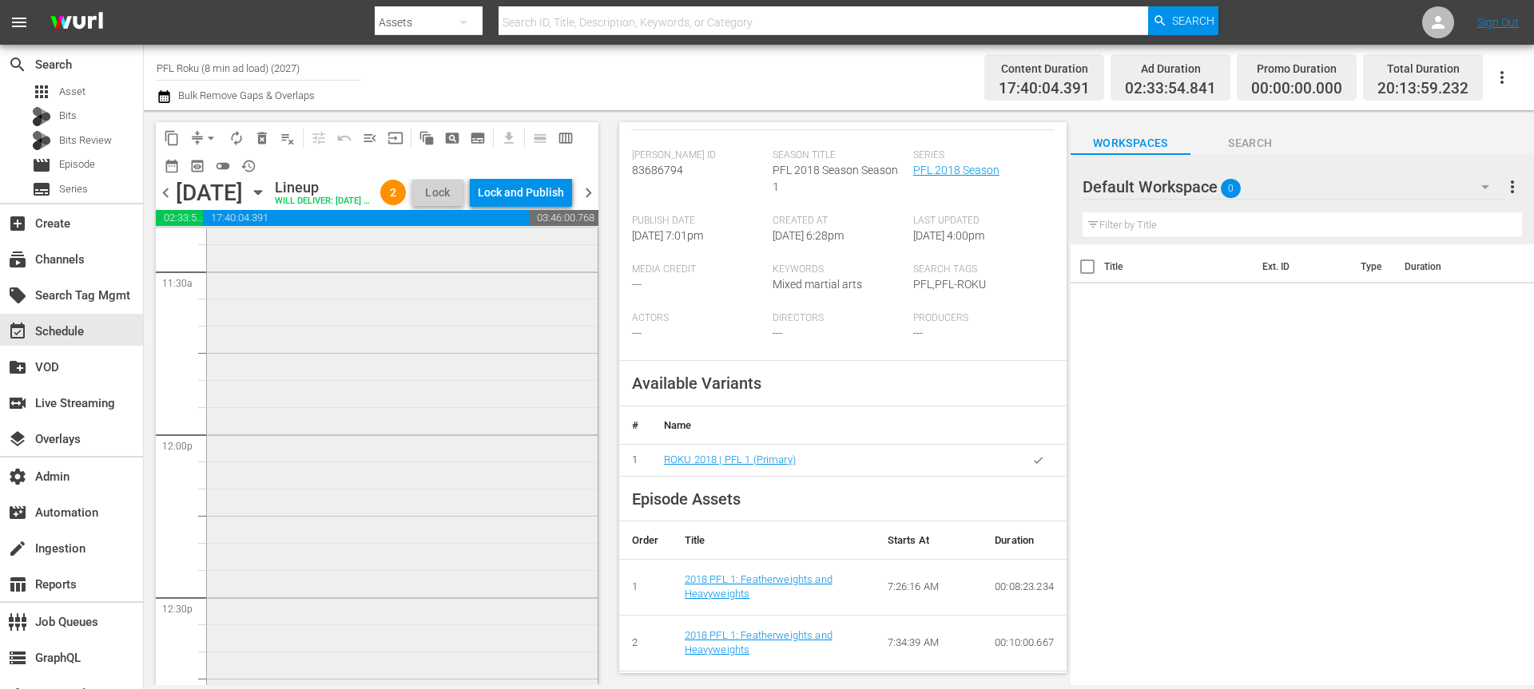
click at [492, 460] on div "PFL 2019 Season / SE2 / EP2: ROKU 2019 | PFL 2 VARIANT reorder" at bounding box center [402, 686] width 391 height 1342
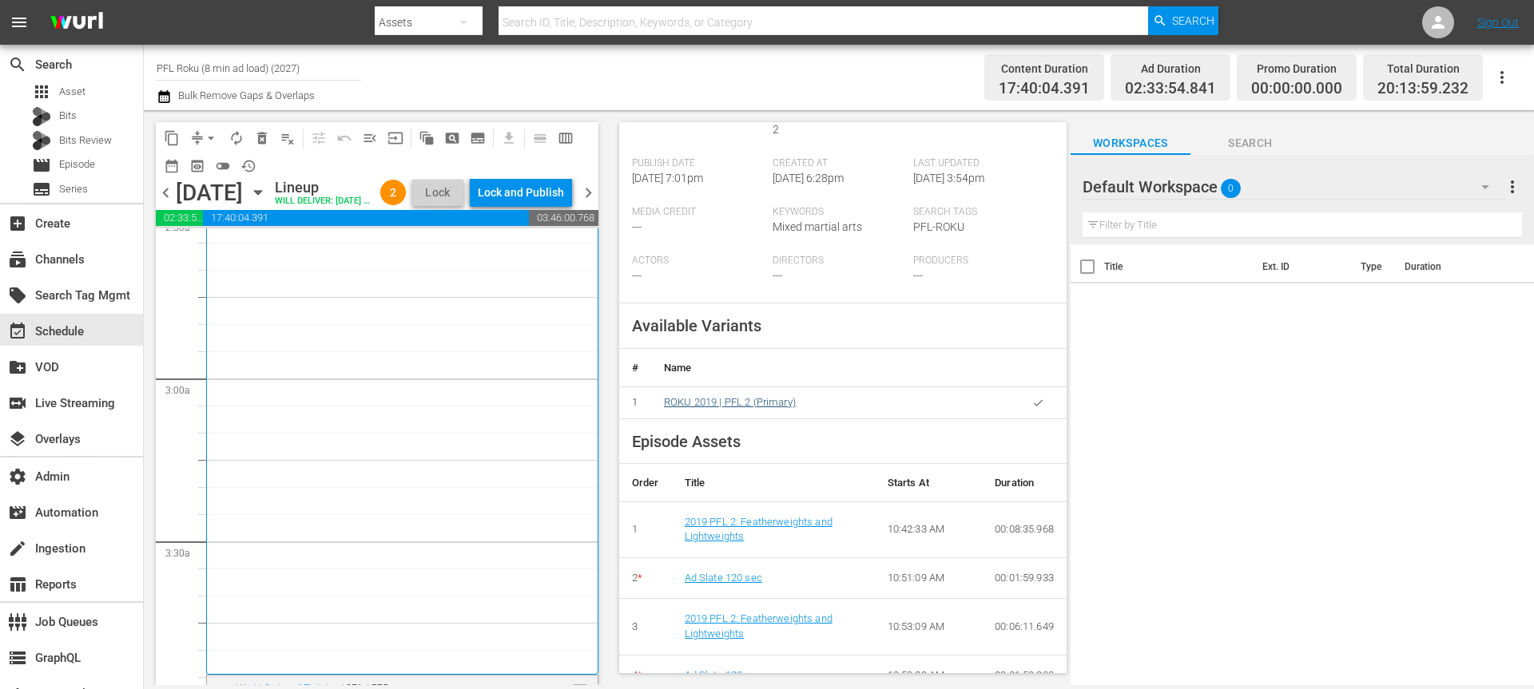
scroll to position [0, 0]
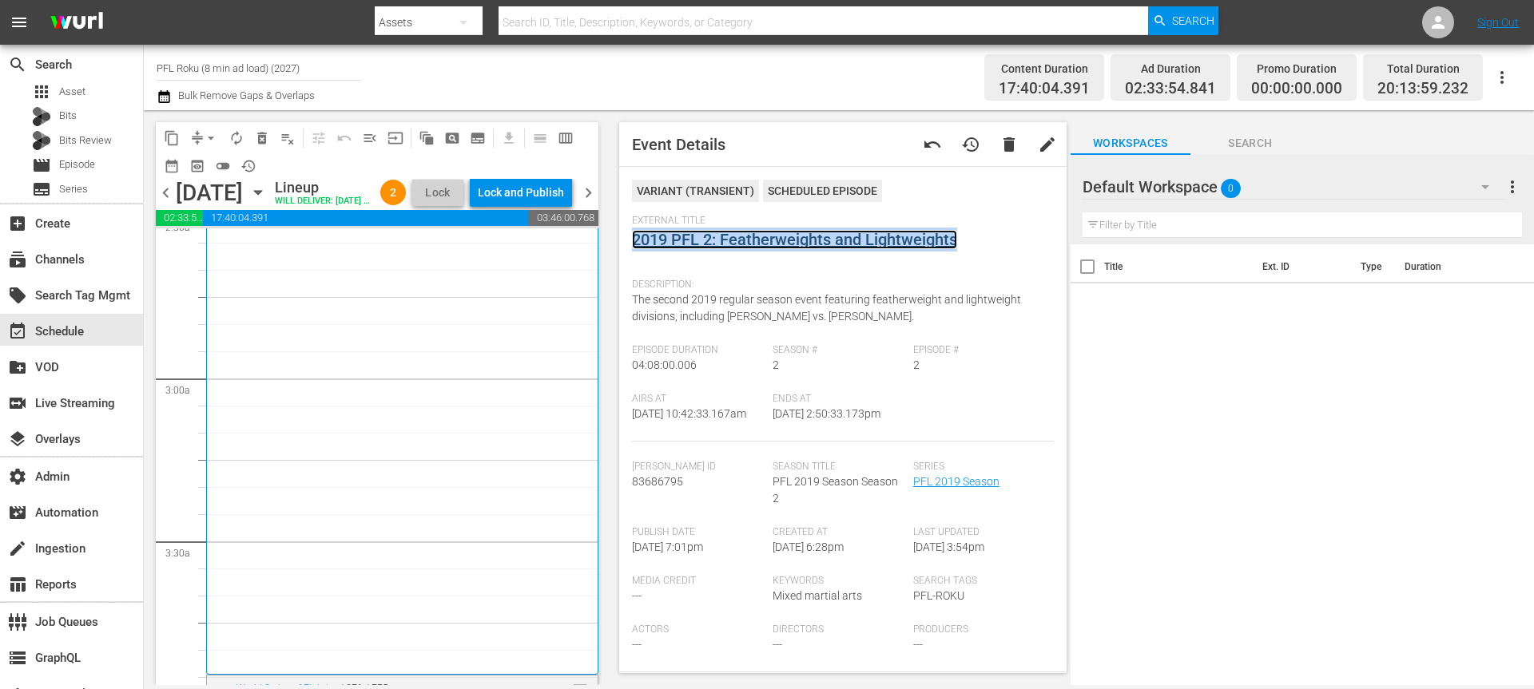
click at [759, 240] on link "2019 PFL 2: Featherweights and Lightweights" at bounding box center [794, 239] width 325 height 19
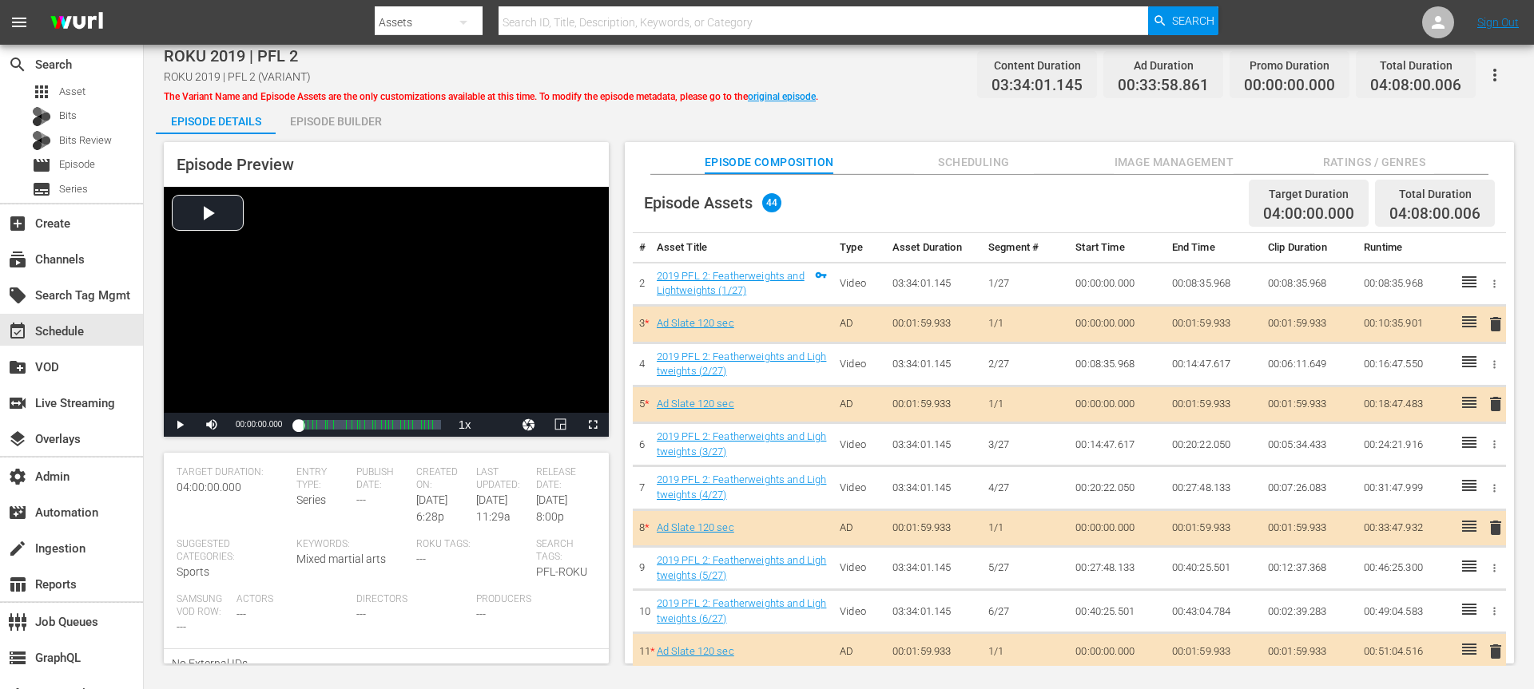
scroll to position [431, 0]
click at [767, 93] on link "original episode" at bounding box center [782, 96] width 68 height 11
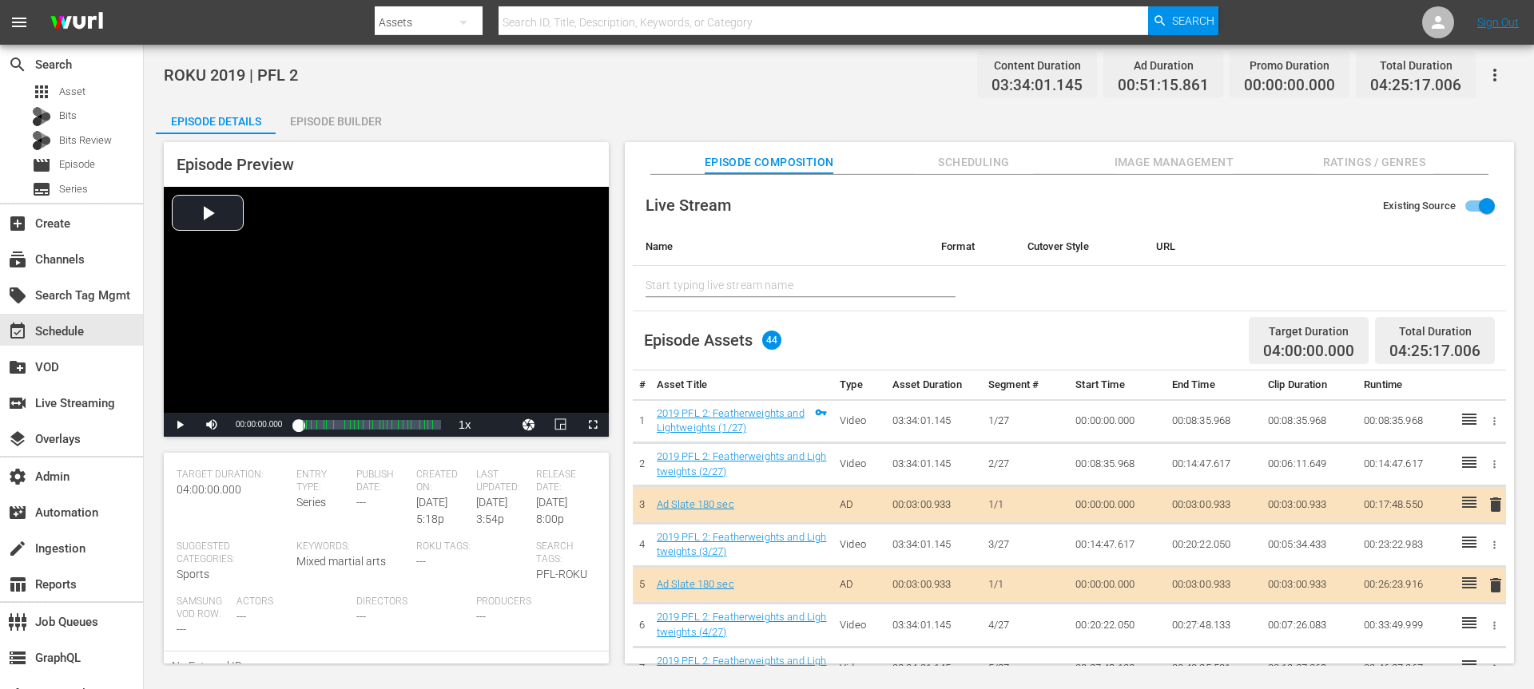
scroll to position [317, 0]
click at [89, 165] on span "Episode" at bounding box center [77, 165] width 36 height 16
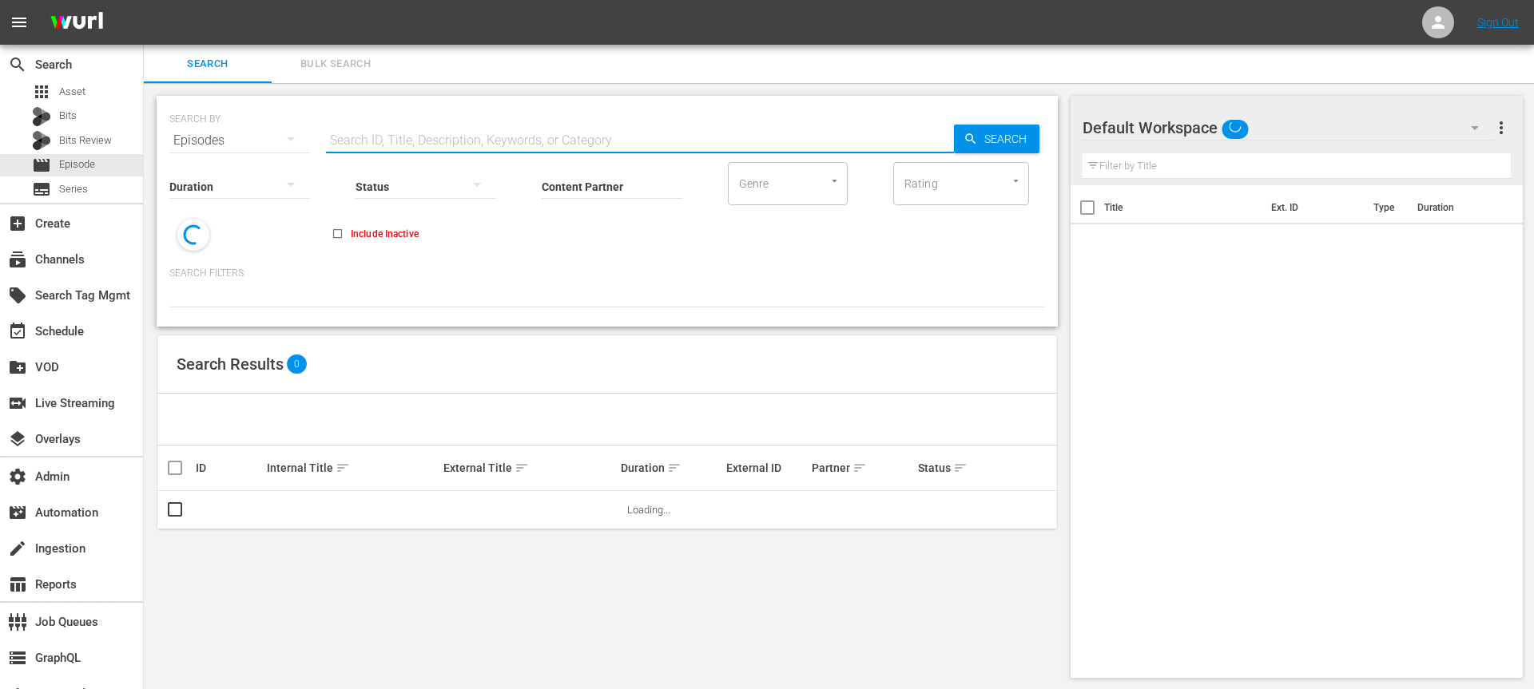
click at [365, 134] on input "text" at bounding box center [640, 140] width 628 height 38
paste input "83686795"
type input "83686795"
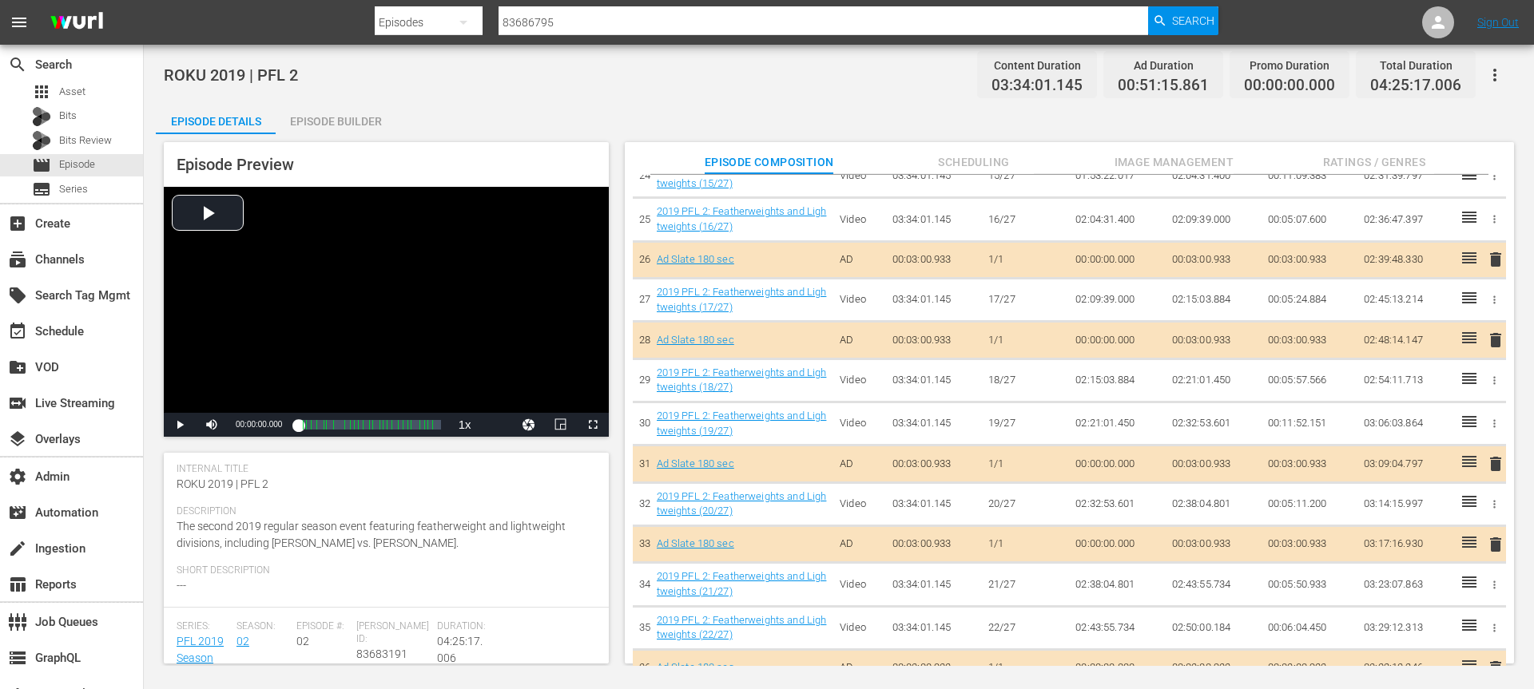
scroll to position [1512, 0]
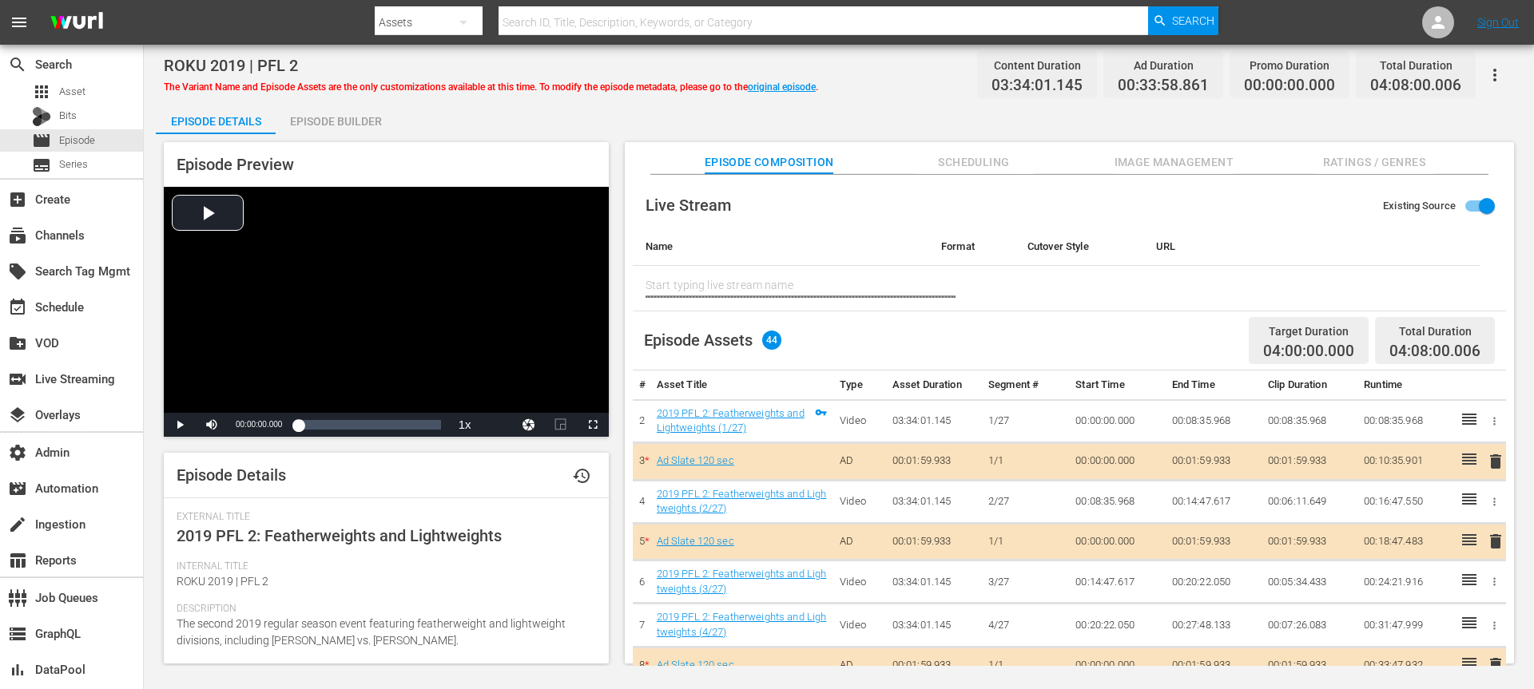
click at [1500, 78] on icon "button" at bounding box center [1494, 75] width 19 height 19
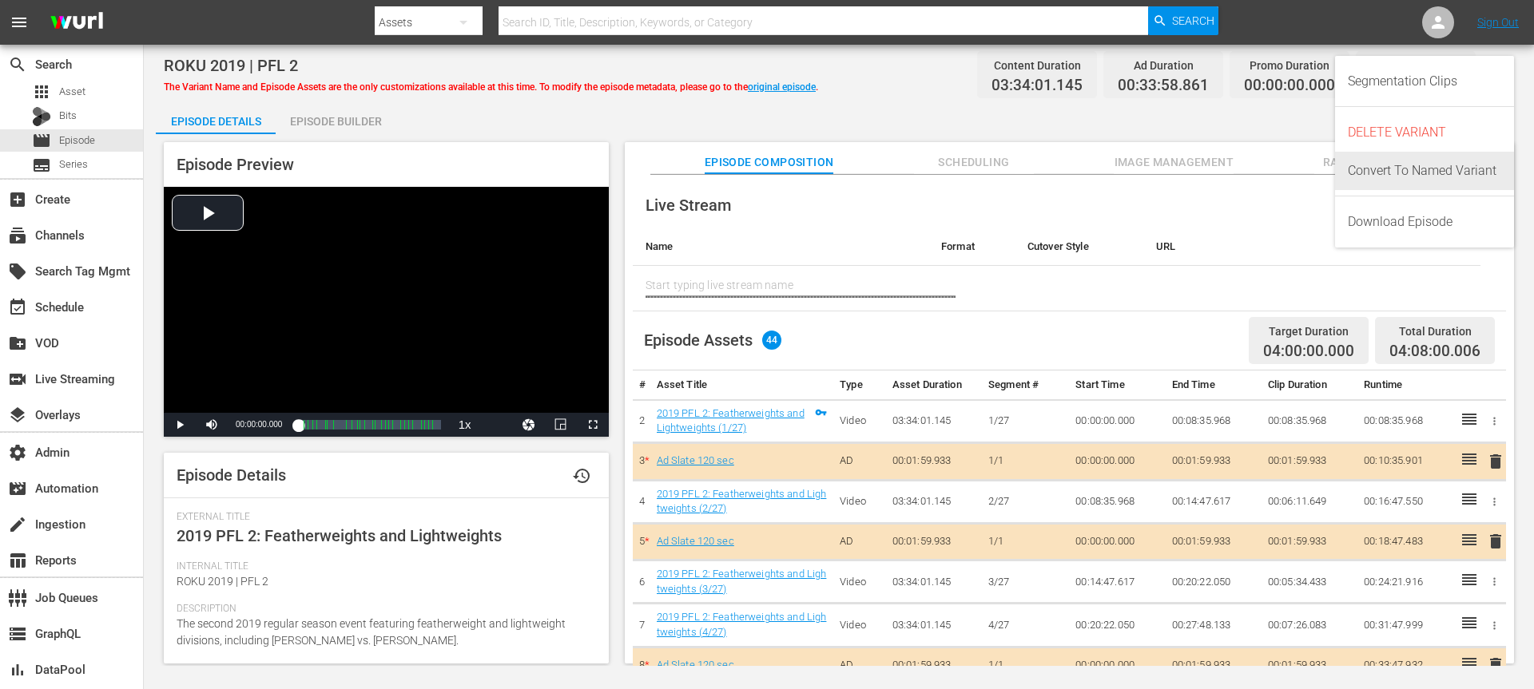
click at [1460, 179] on div "Convert To Named Variant" at bounding box center [1424, 171] width 153 height 38
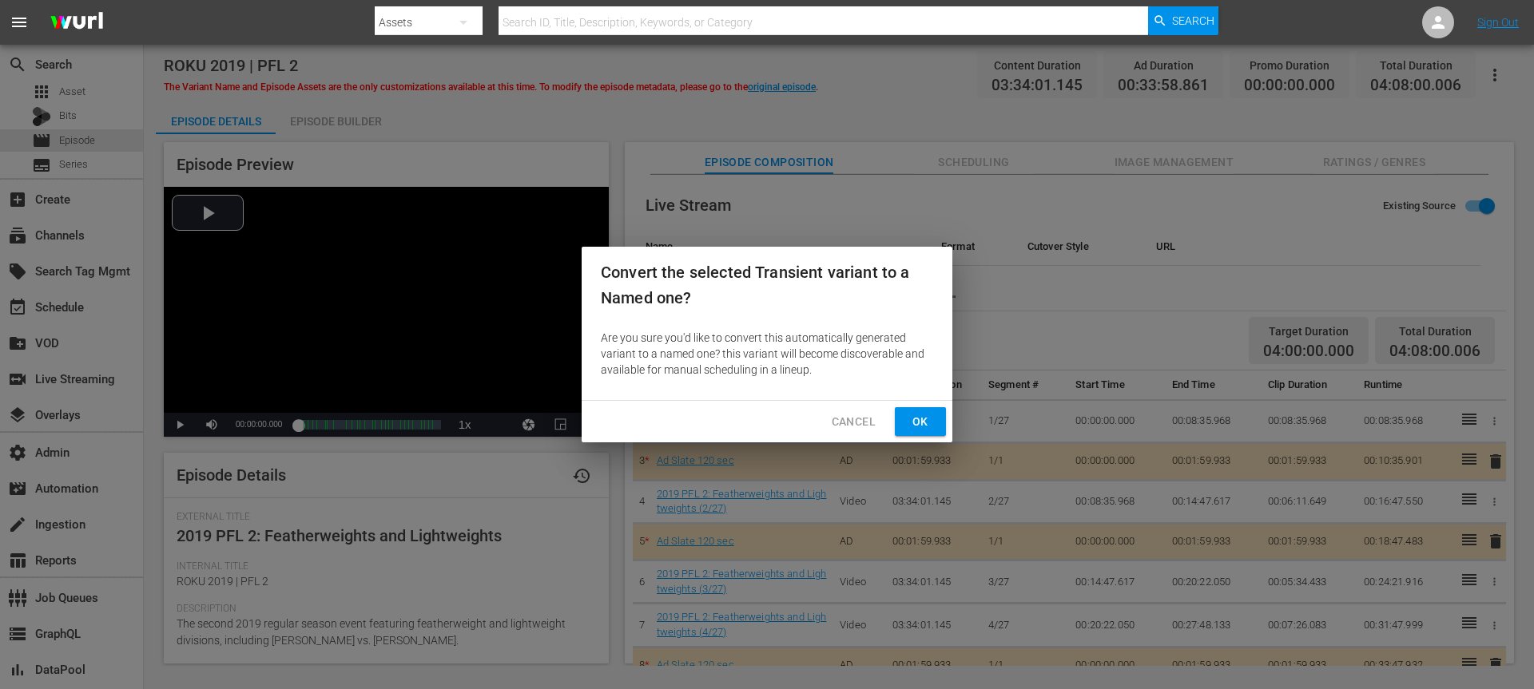
click at [924, 430] on span "Ok" at bounding box center [921, 422] width 26 height 20
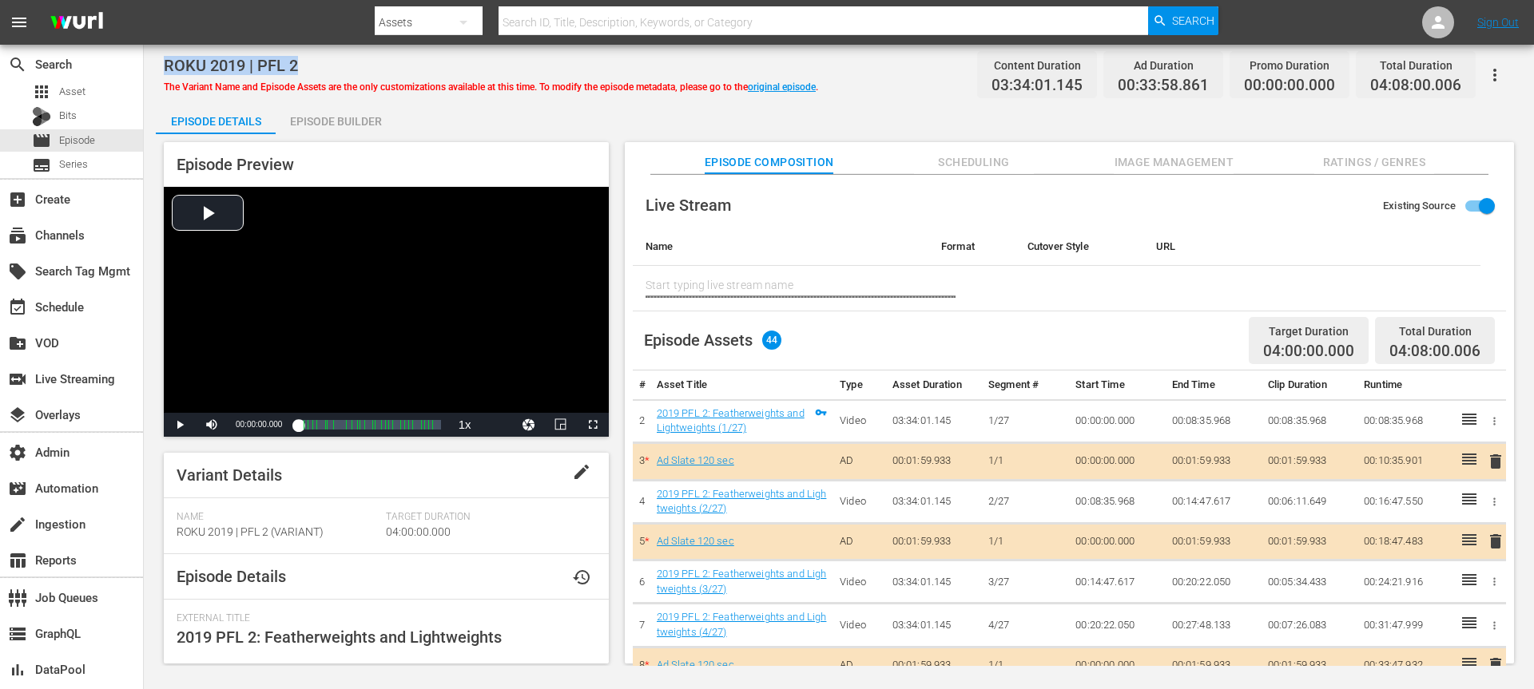
drag, startPoint x: 302, startPoint y: 70, endPoint x: 167, endPoint y: 58, distance: 135.6
click at [167, 58] on div "ROKU 2019 | PFL 2" at bounding box center [491, 65] width 654 height 19
copy span "ROKU 2019 | PFL 2"
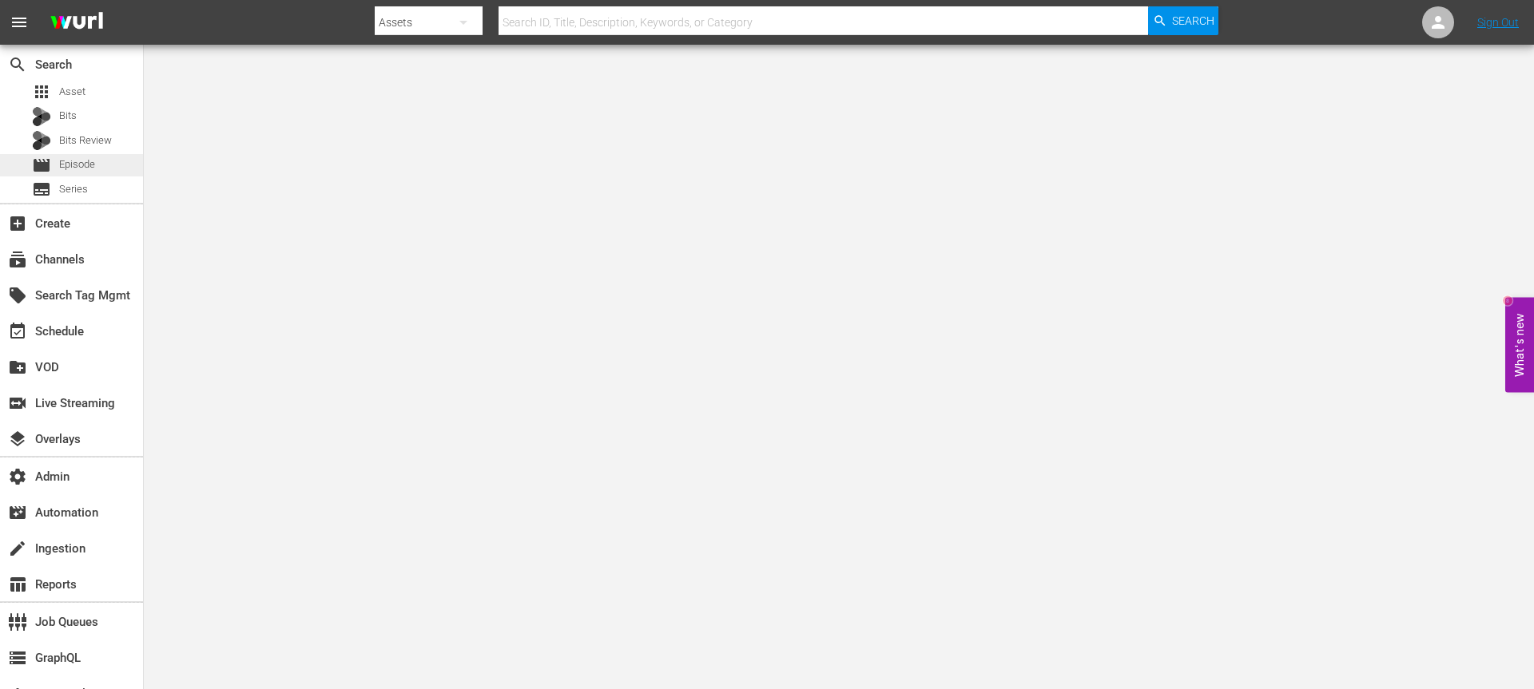
click at [76, 159] on span "Episode" at bounding box center [77, 165] width 36 height 16
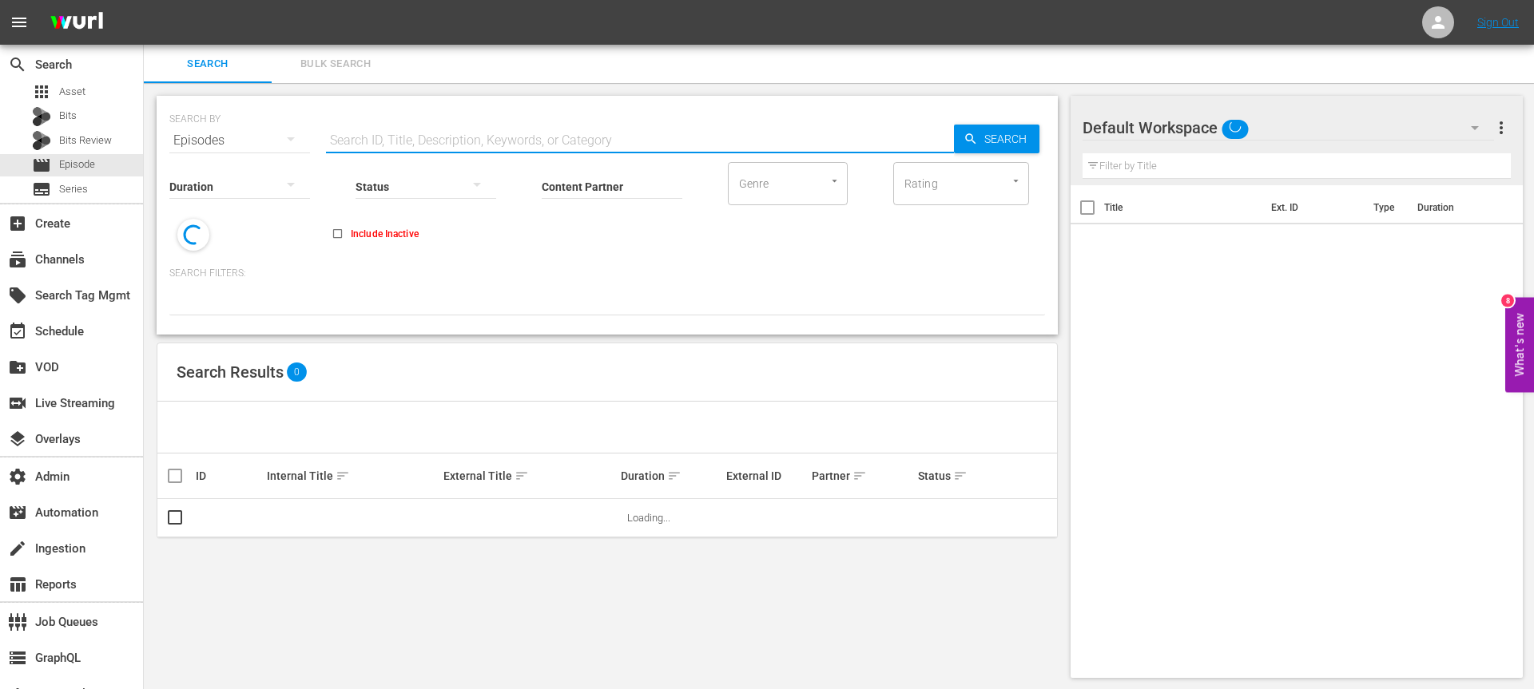
click at [405, 141] on input "text" at bounding box center [640, 140] width 628 height 38
paste input "ROKU 2019 | PFL 2"
type input "ROKU 2019 | PFL 2"
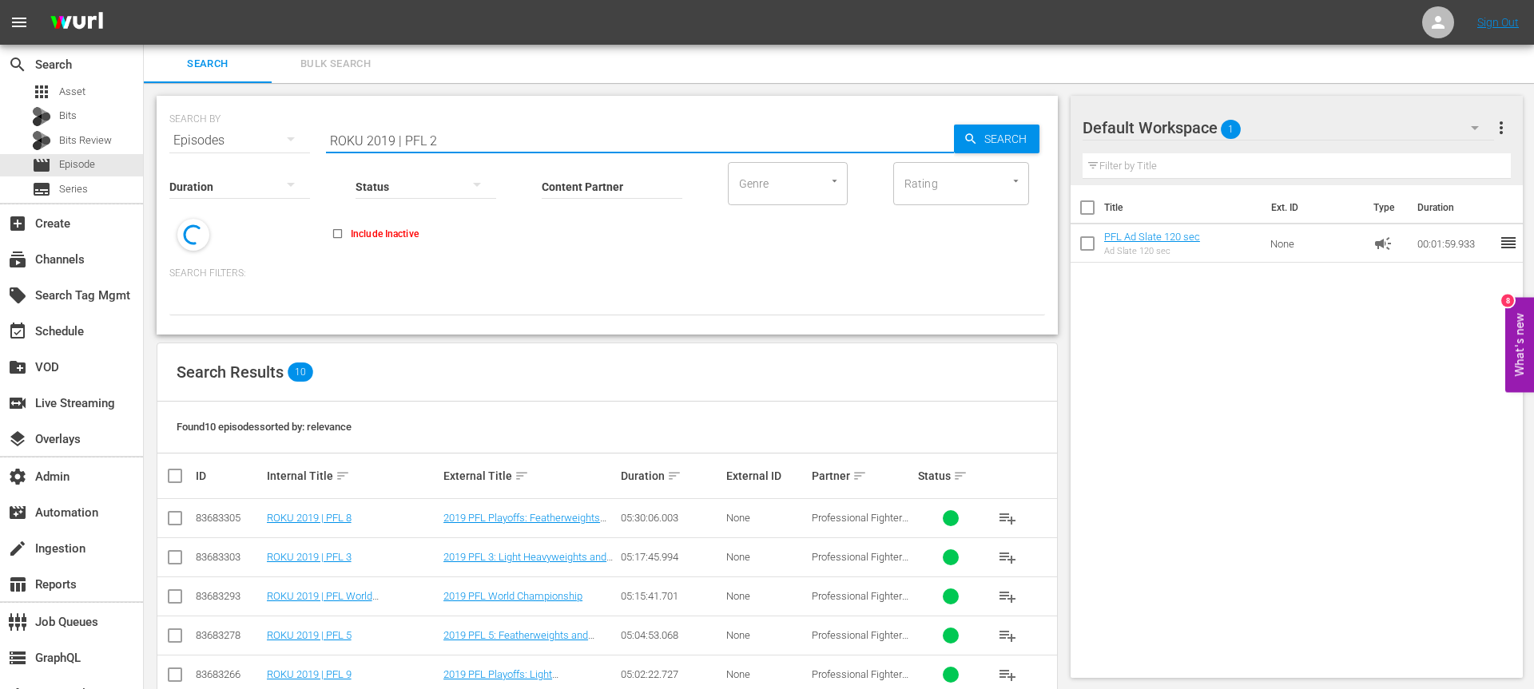
click at [570, 199] on input "Content Partner" at bounding box center [612, 188] width 141 height 58
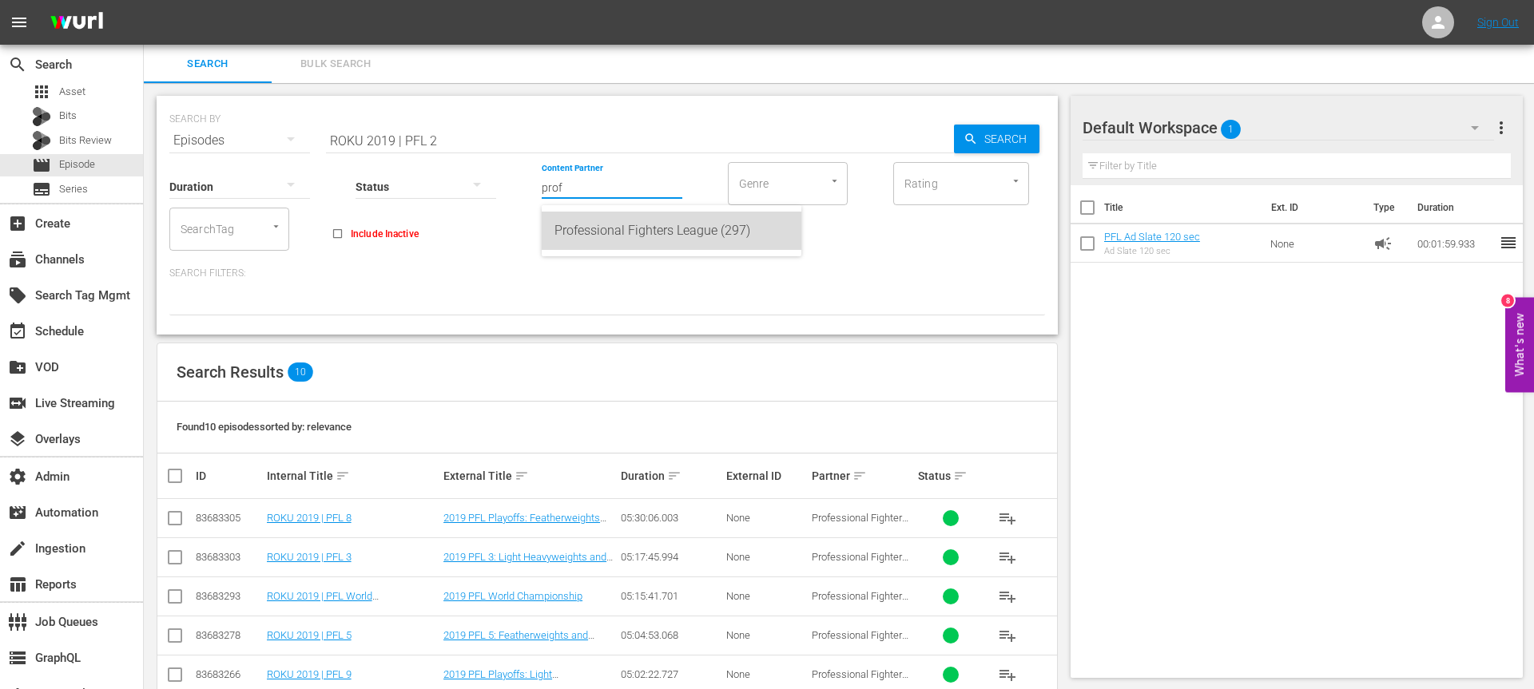
click at [610, 241] on div "Professional Fighters League (297)" at bounding box center [671, 231] width 234 height 38
type input "Professional Fighters League (297)"
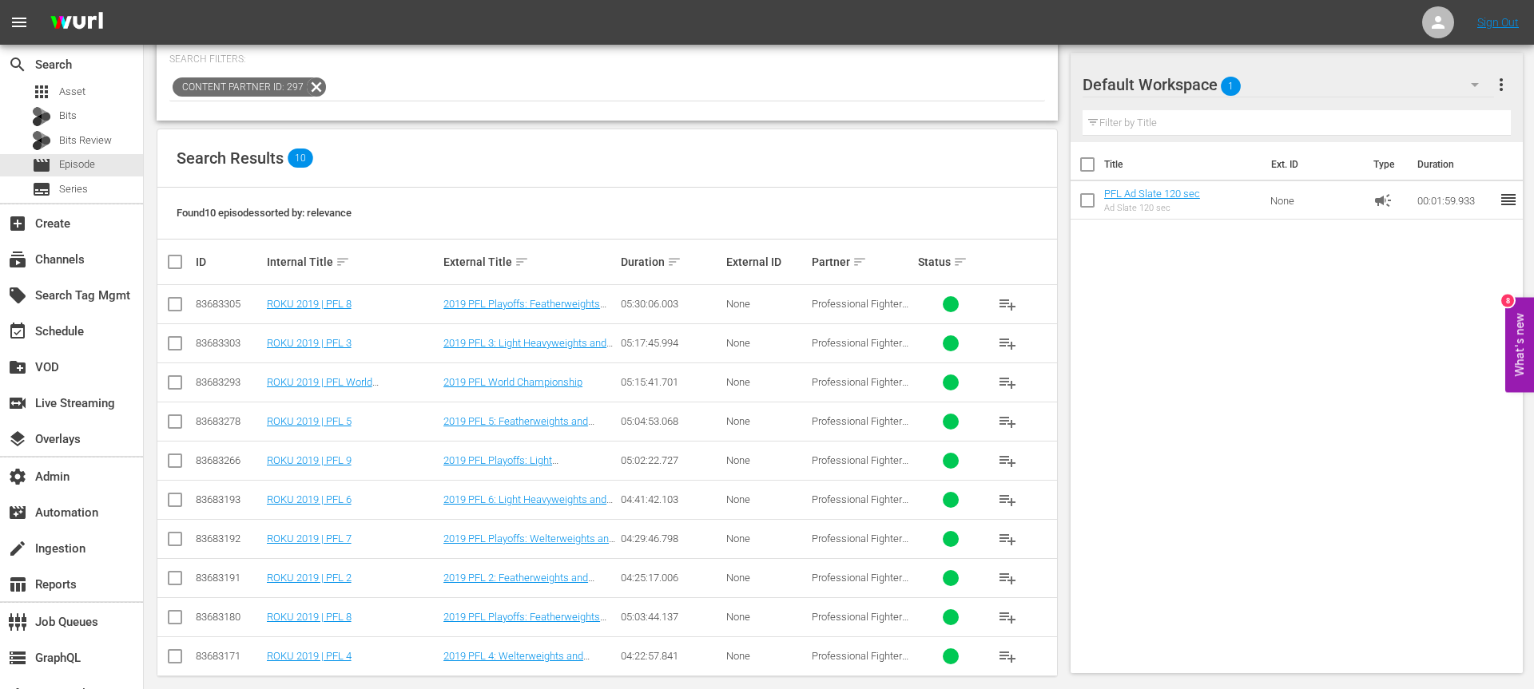
scroll to position [227, 0]
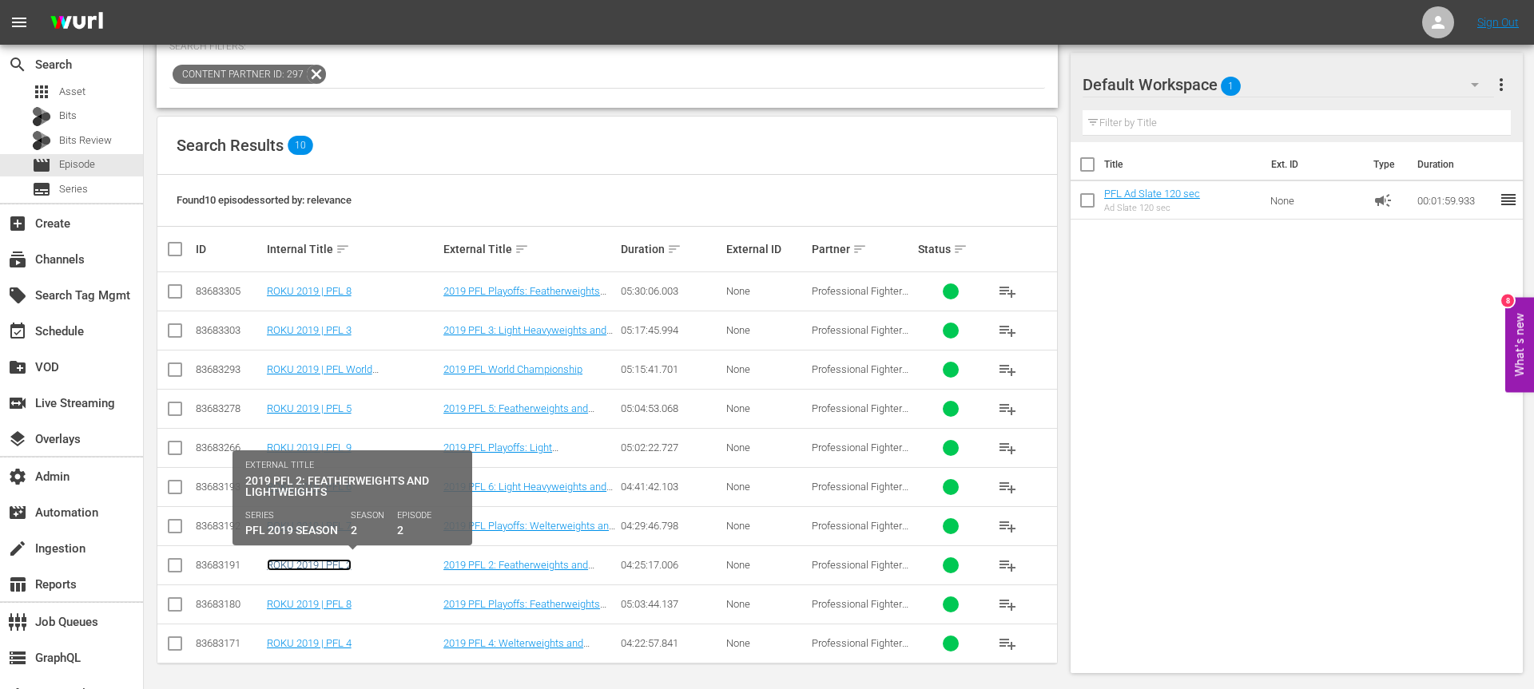
click at [336, 562] on link "ROKU 2019 | PFL 2" at bounding box center [309, 565] width 85 height 12
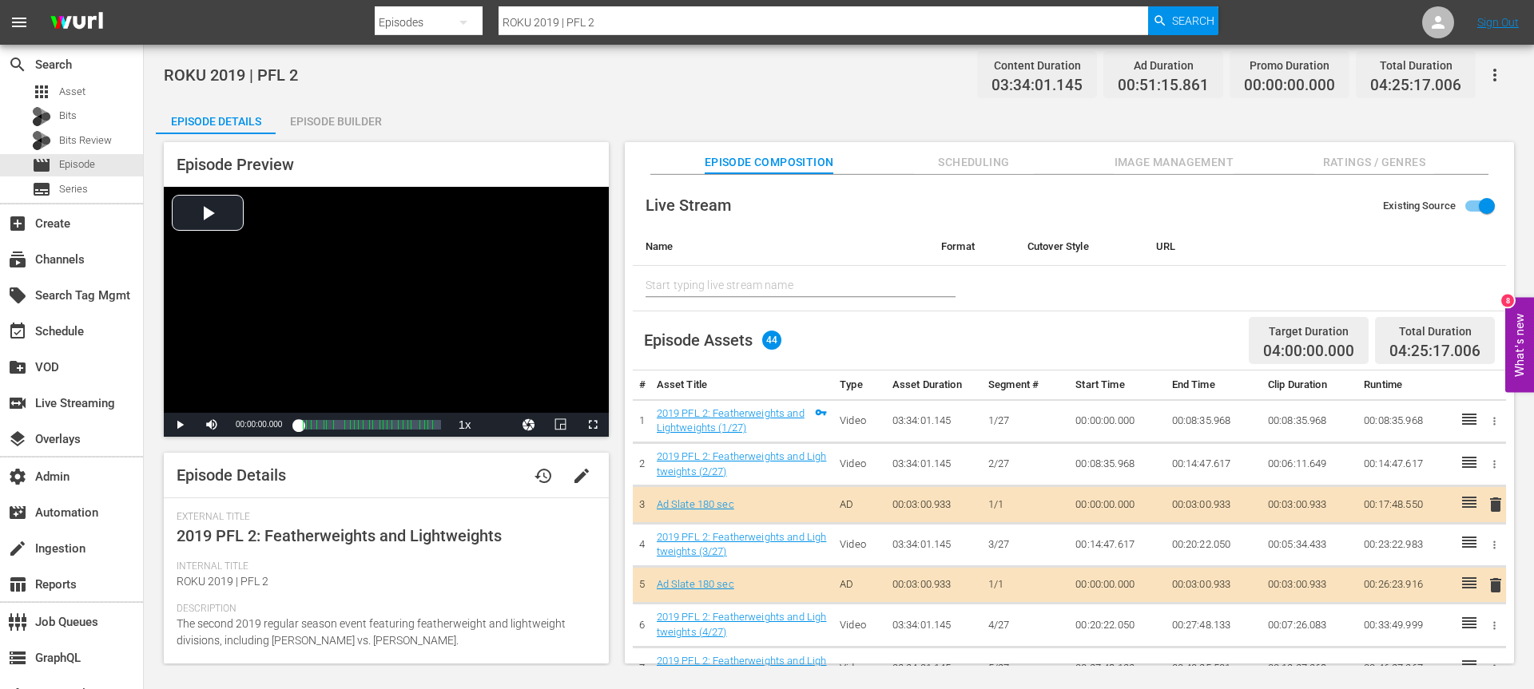
click at [994, 160] on span "Scheduling" at bounding box center [974, 163] width 120 height 20
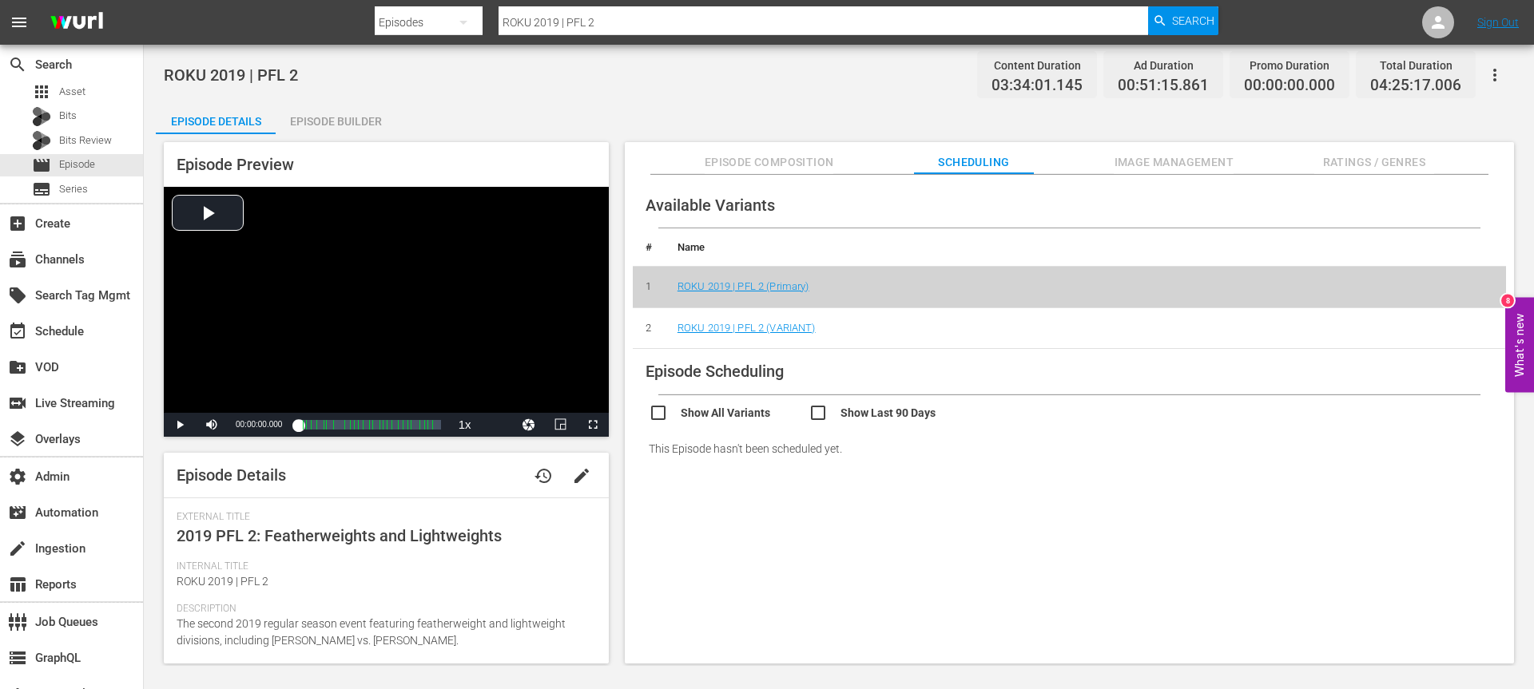
click at [761, 334] on td "ROKU 2019 | PFL 2 (VARIANT)" at bounding box center [1085, 329] width 841 height 42
click at [757, 328] on link "ROKU 2019 | PFL 2 (VARIANT)" at bounding box center [746, 328] width 138 height 12
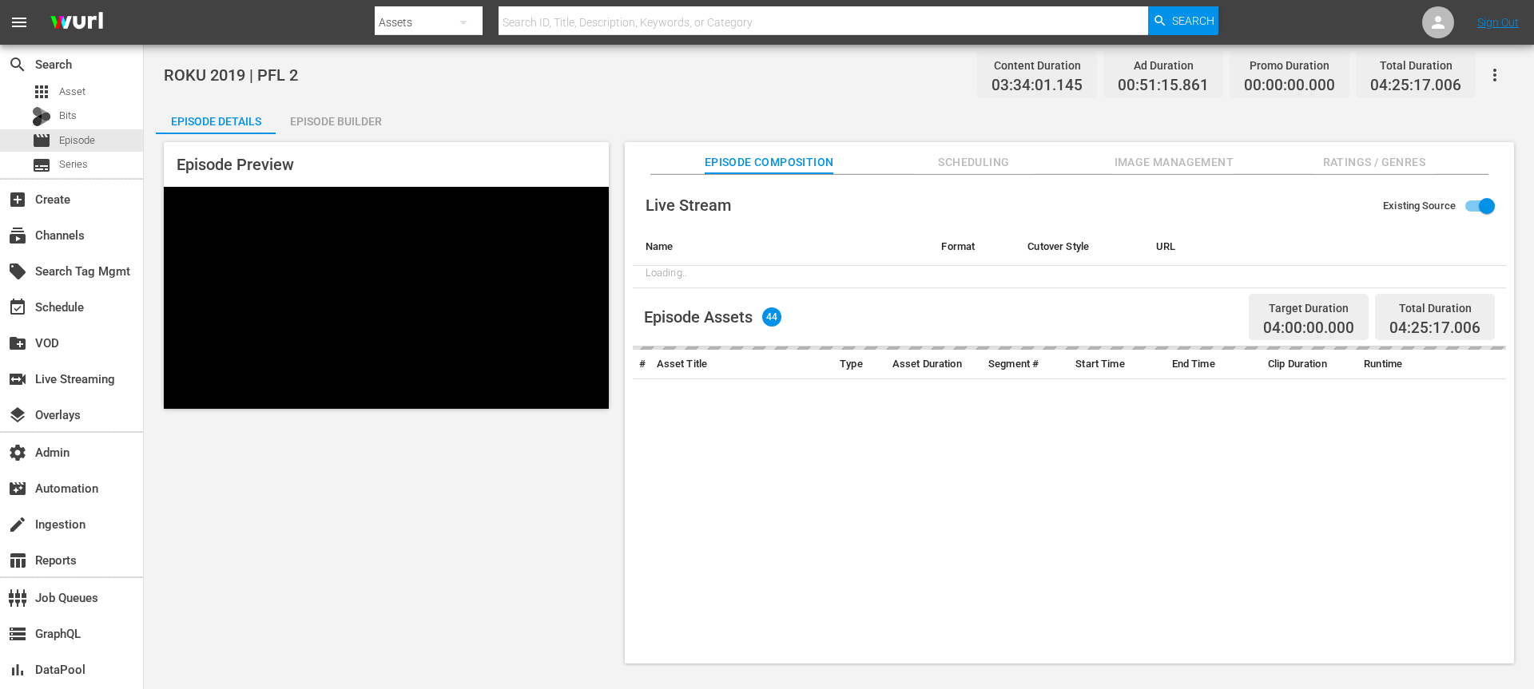
click at [967, 158] on span "Scheduling" at bounding box center [974, 163] width 120 height 20
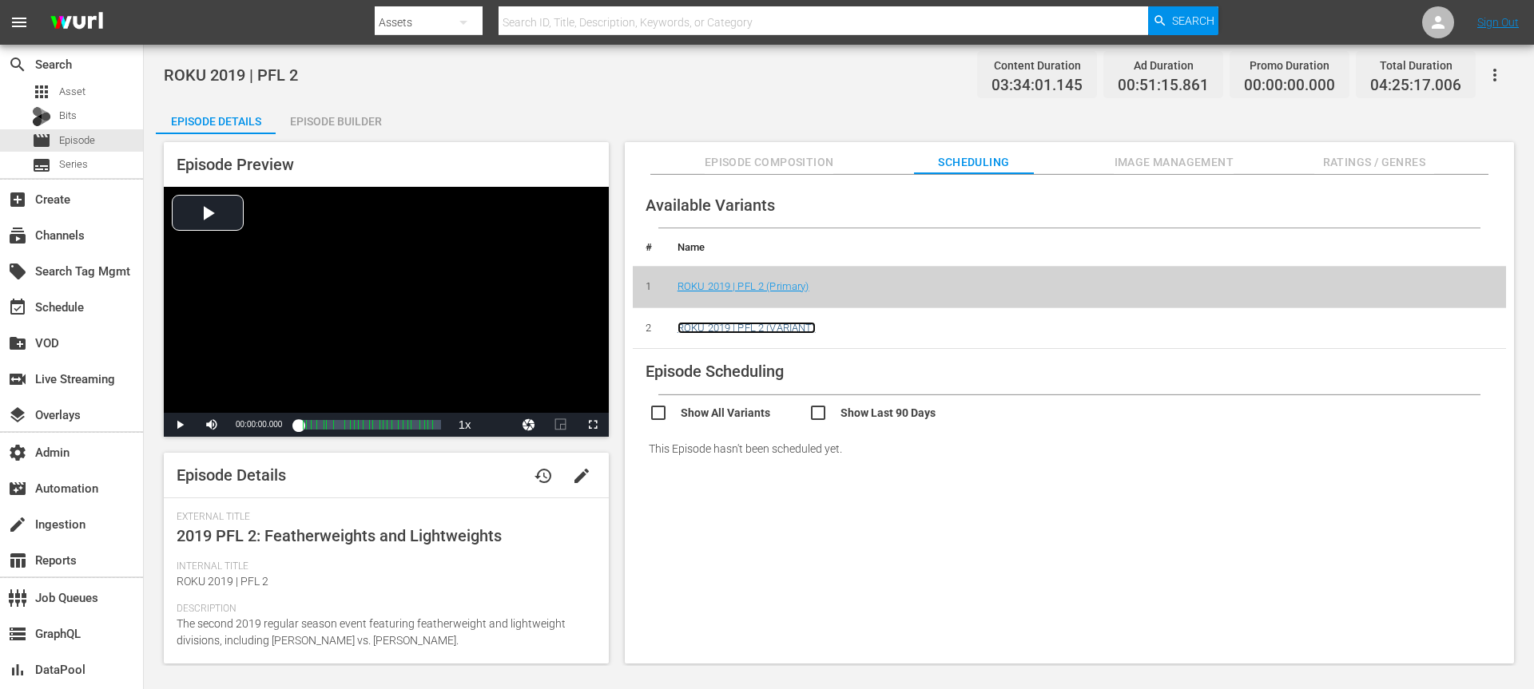
click at [758, 329] on link "ROKU 2019 | PFL 2 (VARIANT)" at bounding box center [746, 328] width 138 height 12
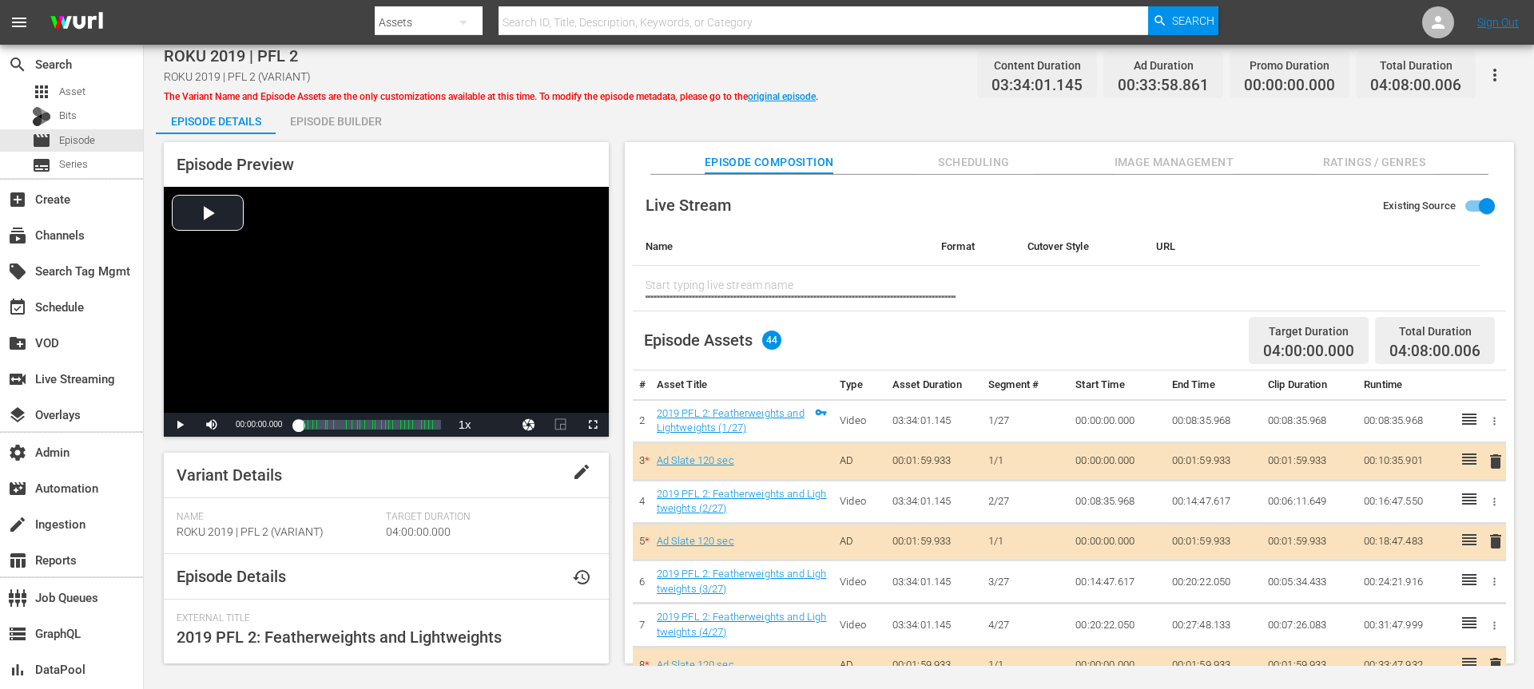
click at [1505, 65] on button "button" at bounding box center [1495, 75] width 38 height 38
click at [527, 511] on div "Name ROKU 2019 | PFL 2 (VARIANT) Target Duration 04:00:00.000" at bounding box center [386, 532] width 419 height 42
click at [991, 166] on span "Scheduling" at bounding box center [974, 163] width 120 height 20
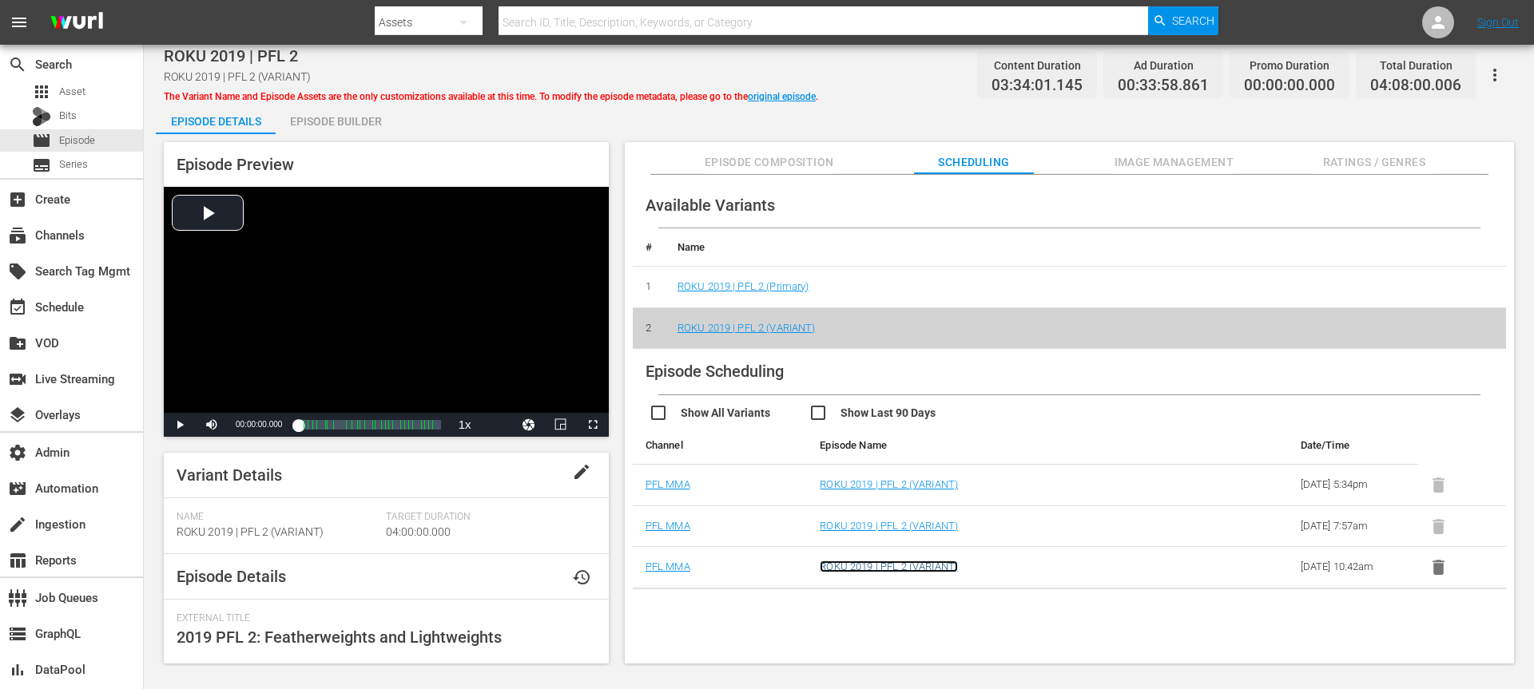
click at [858, 561] on link "ROKU 2019 | PFL 2 (VARIANT)" at bounding box center [889, 567] width 138 height 12
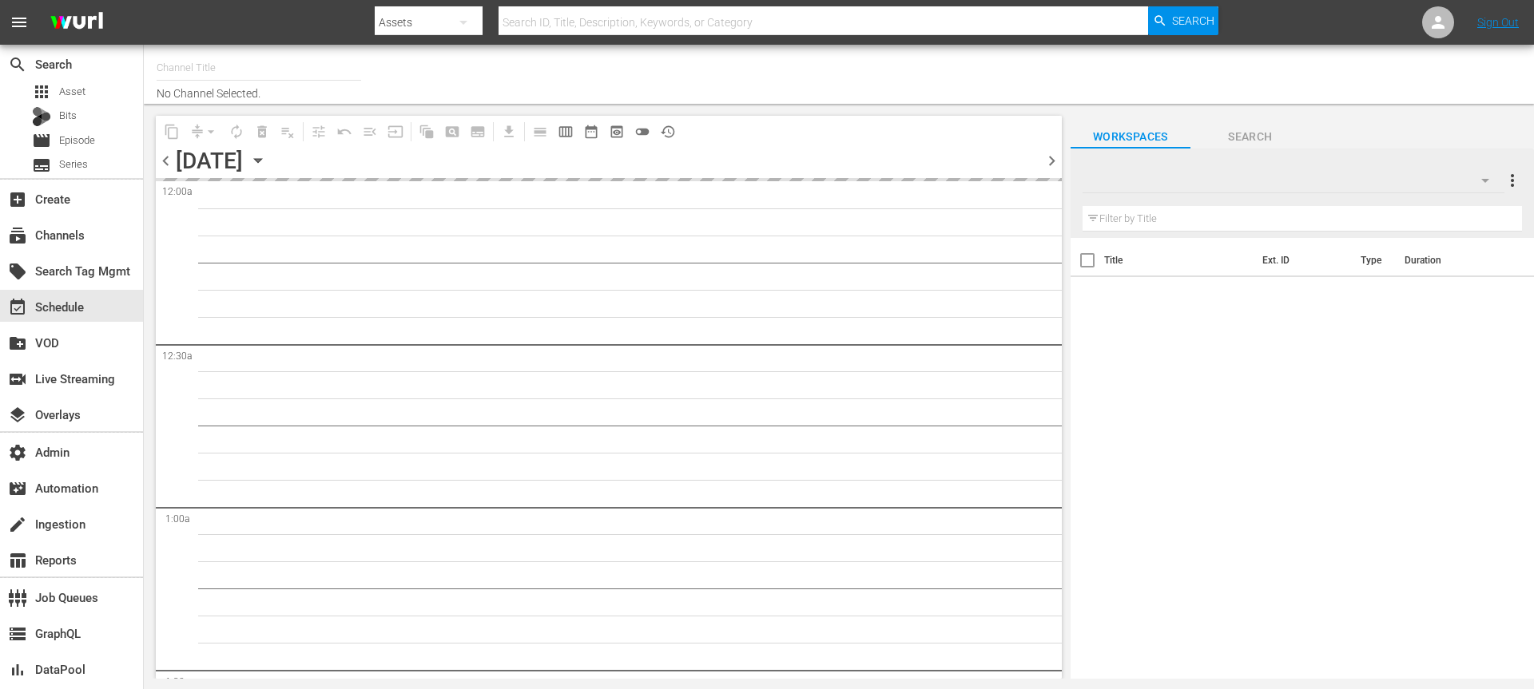
type input "PFL Roku (8 min ad load) (2027)"
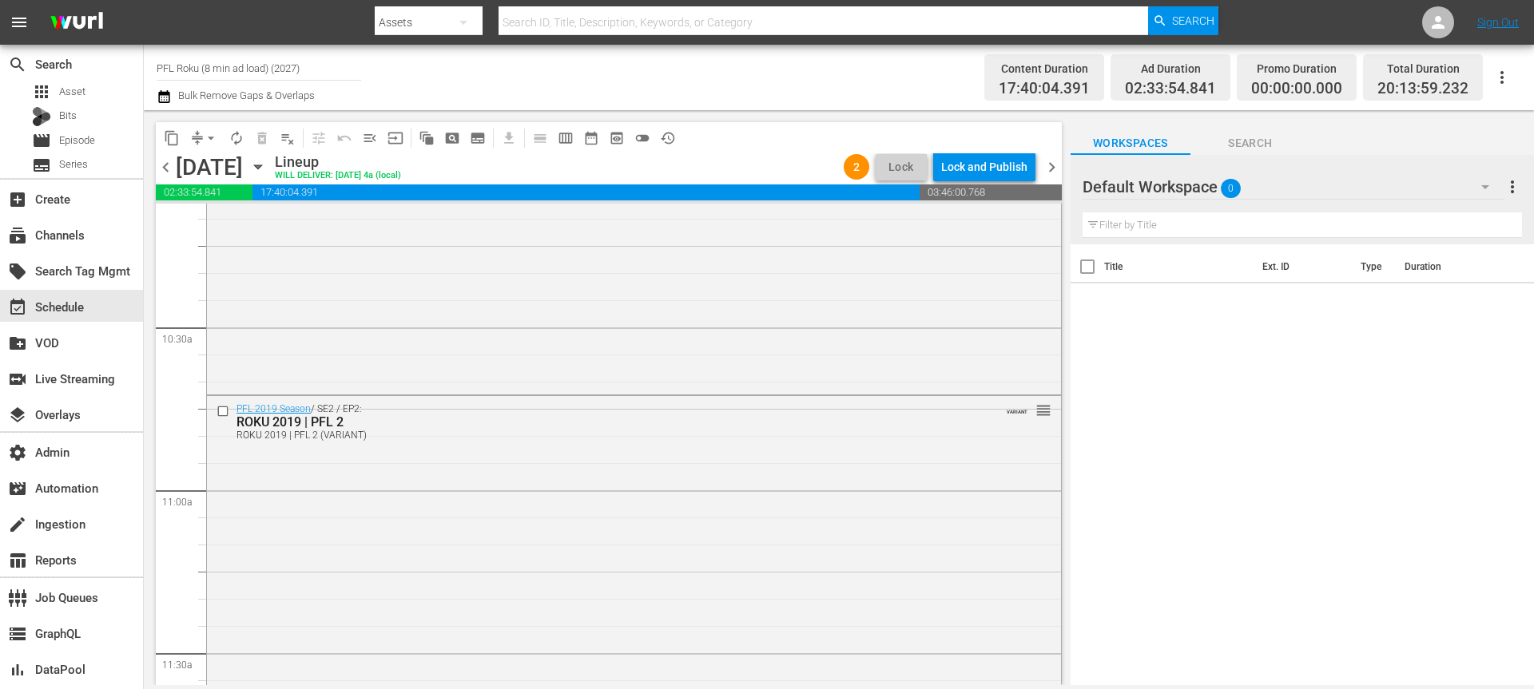
scroll to position [3435, 0]
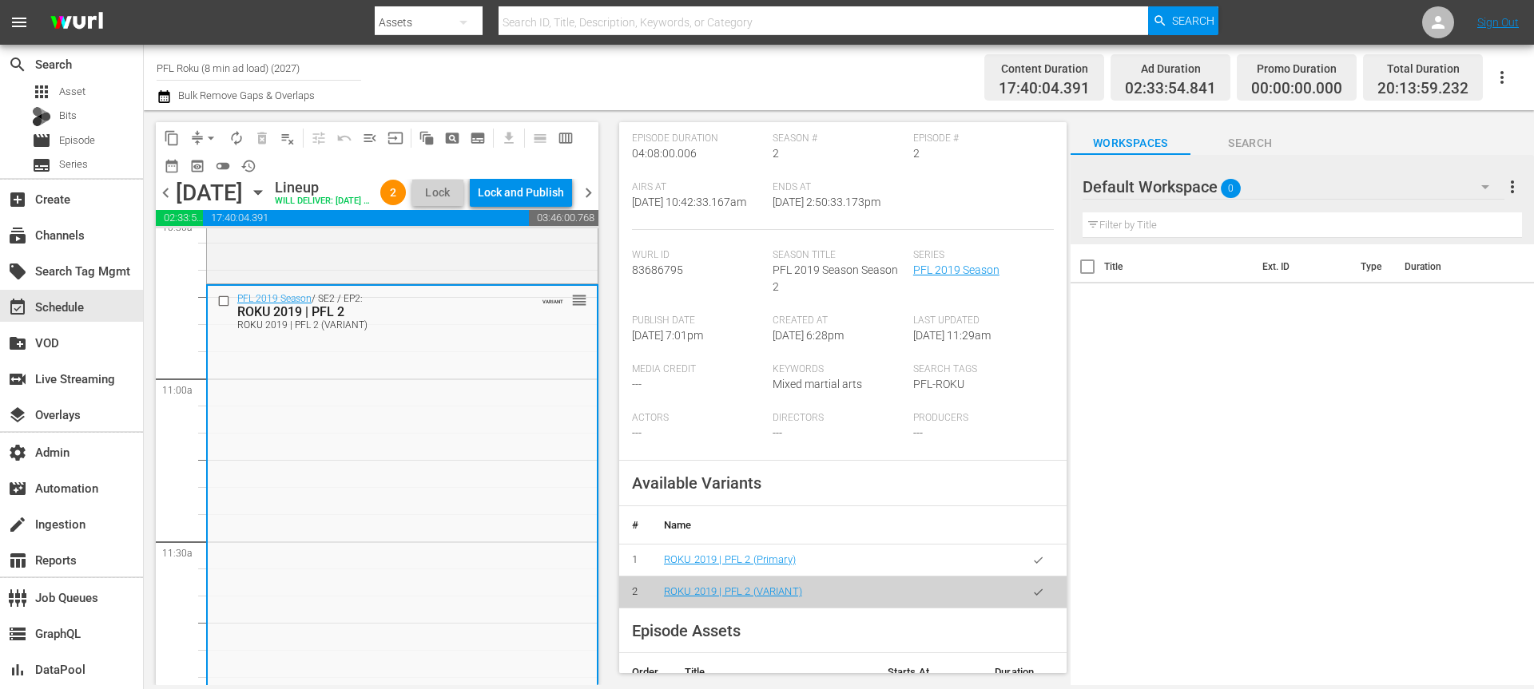
scroll to position [423, 0]
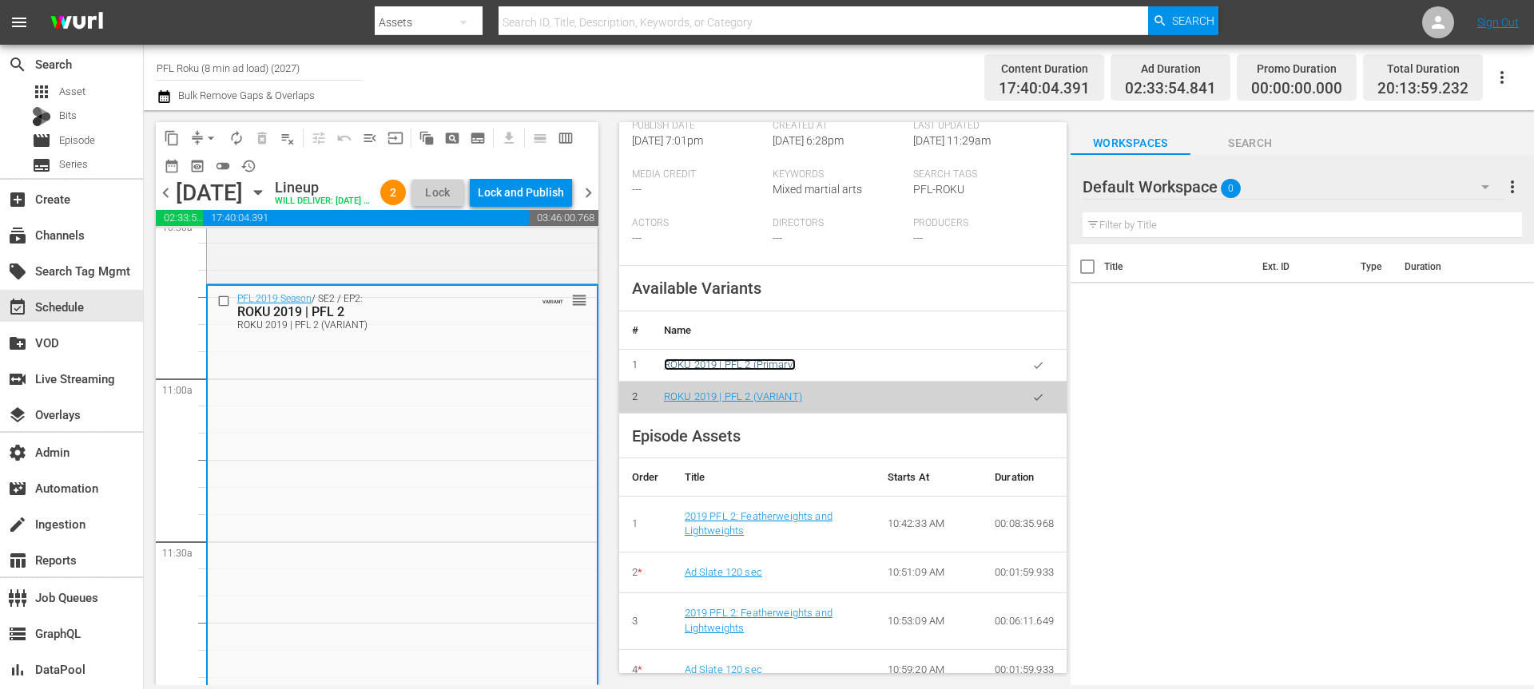
click at [778, 371] on link "ROKU 2019 | PFL 2 (Primary)" at bounding box center [730, 365] width 132 height 12
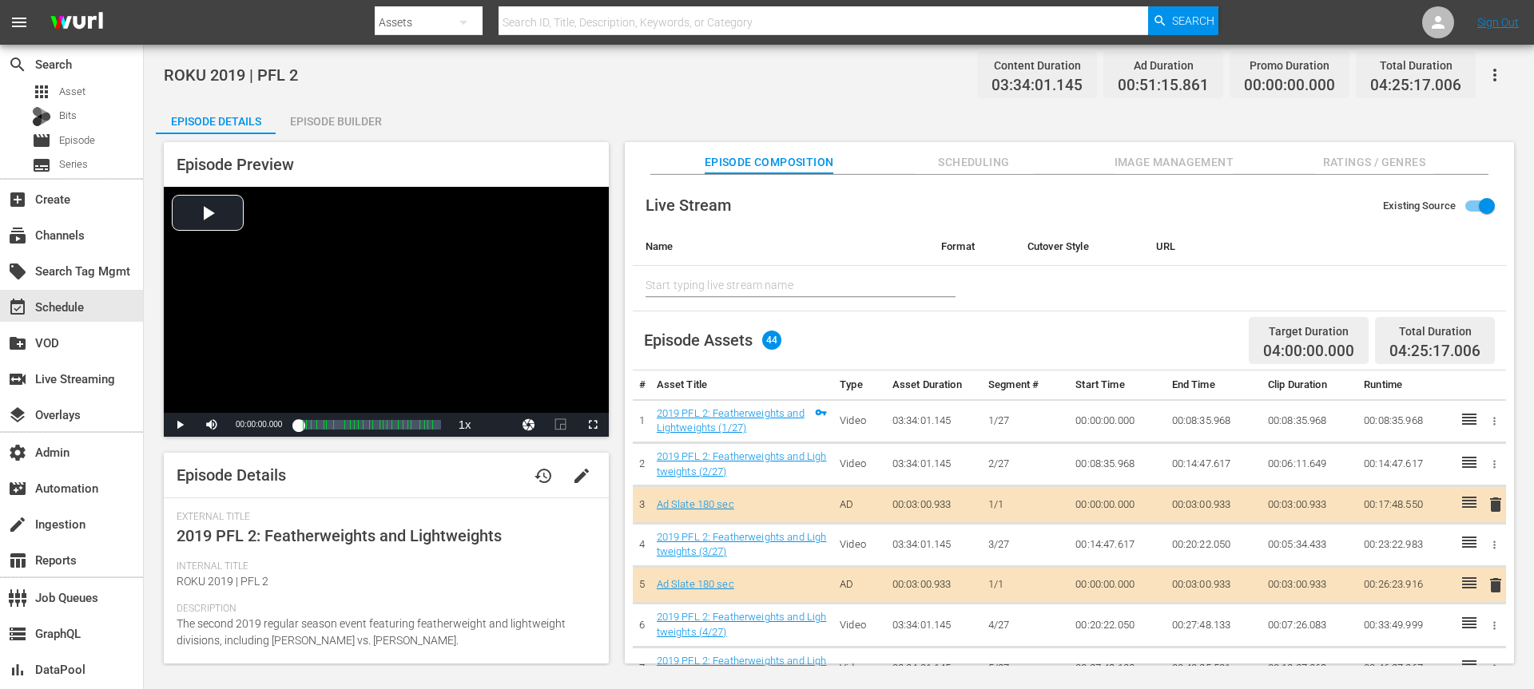
click at [1493, 69] on icon "button" at bounding box center [1494, 75] width 19 height 19
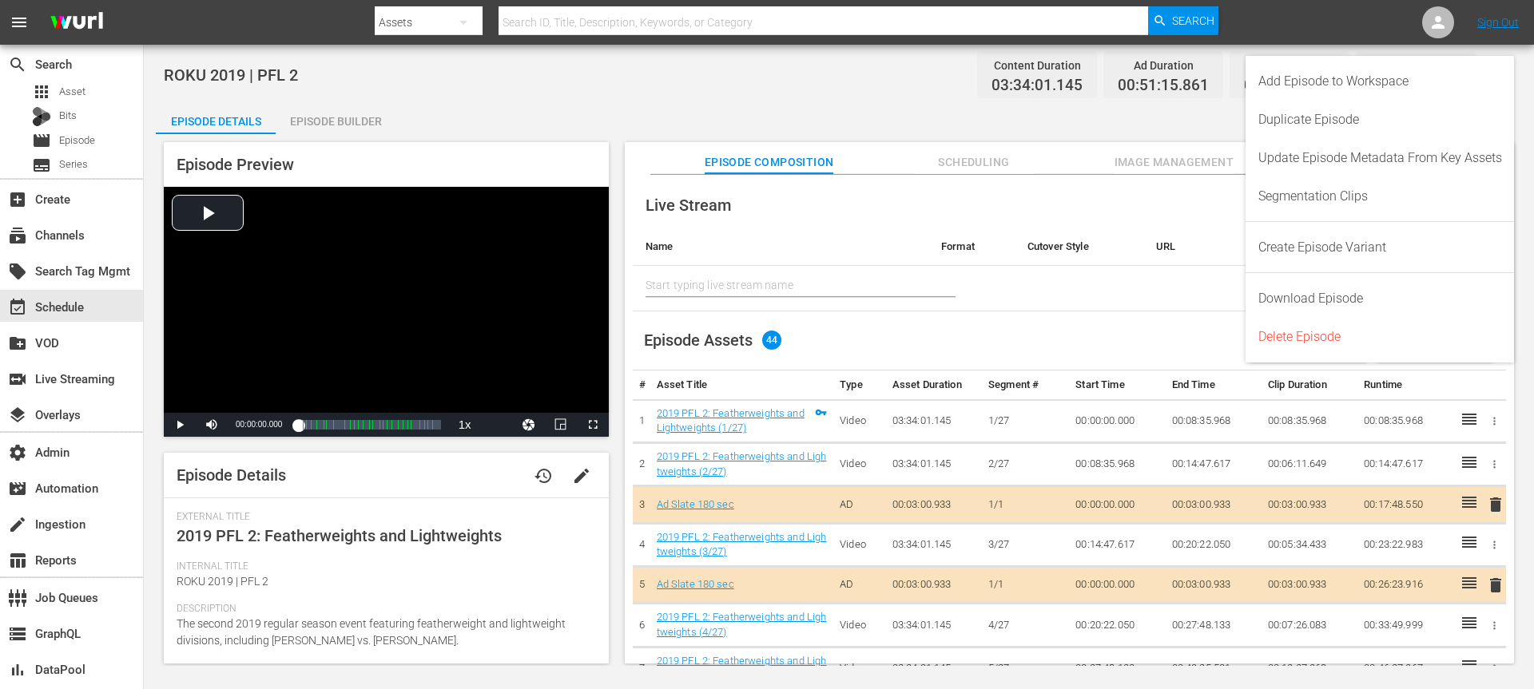
drag, startPoint x: 1361, startPoint y: 247, endPoint x: 945, endPoint y: 33, distance: 468.1
click at [945, 33] on body "menu Search By Assets Search ID, Title, Description, Keywords, or Category Sear…" at bounding box center [767, 344] width 1534 height 689
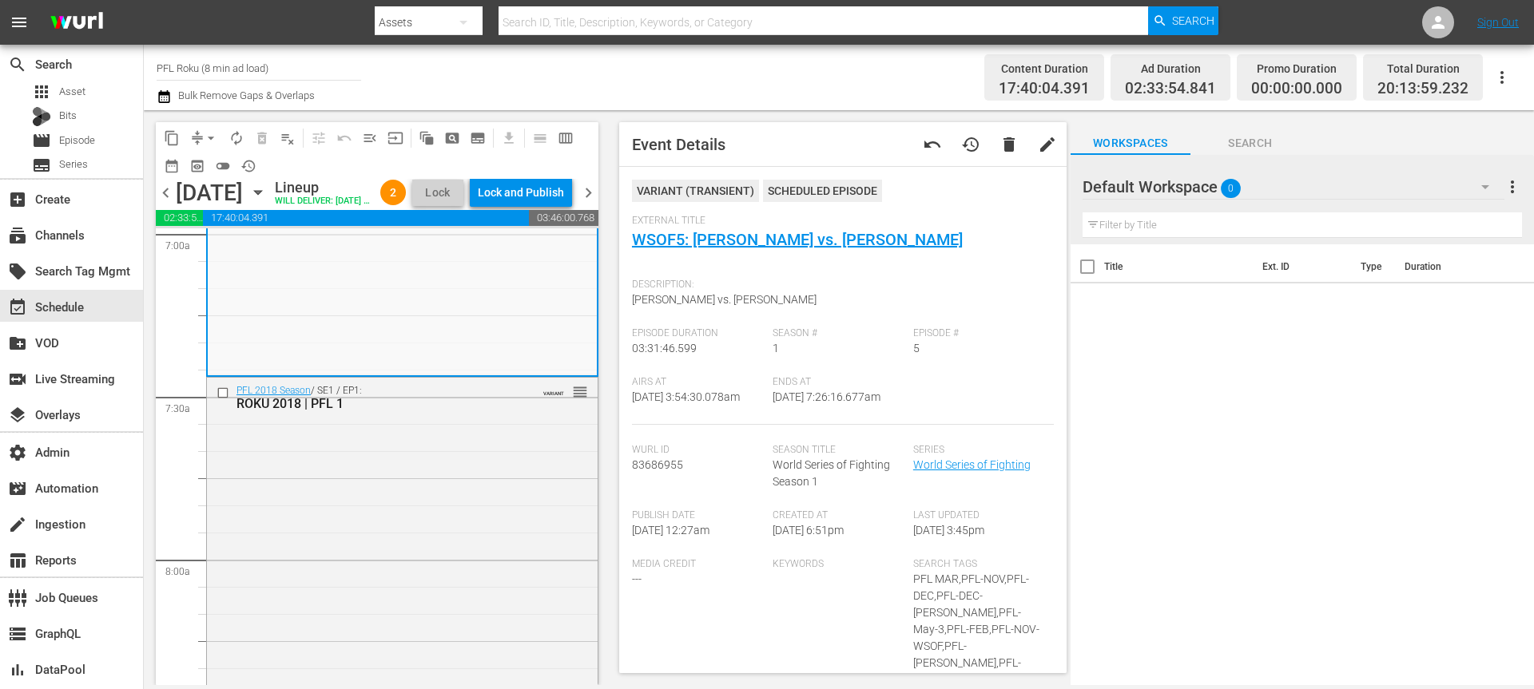
scroll to position [1039, 0]
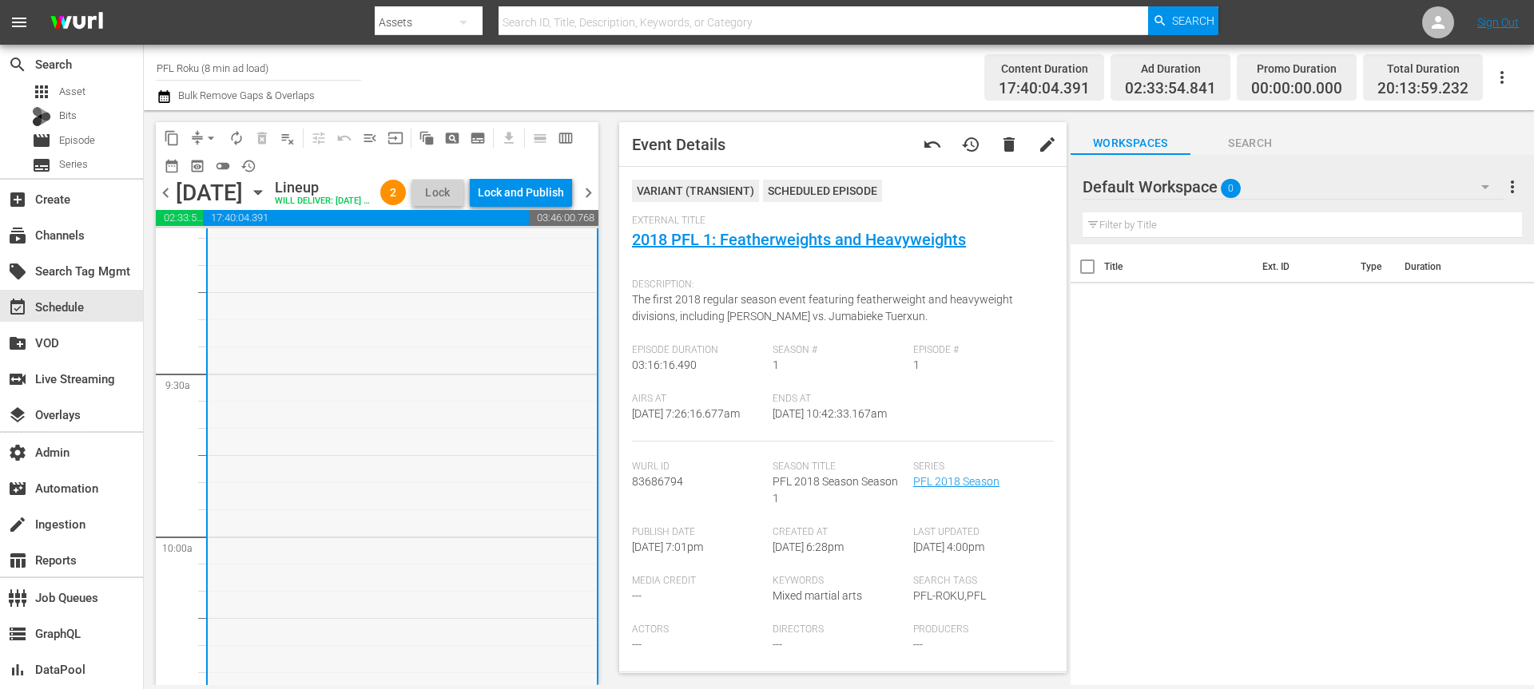
scroll to position [3319, 0]
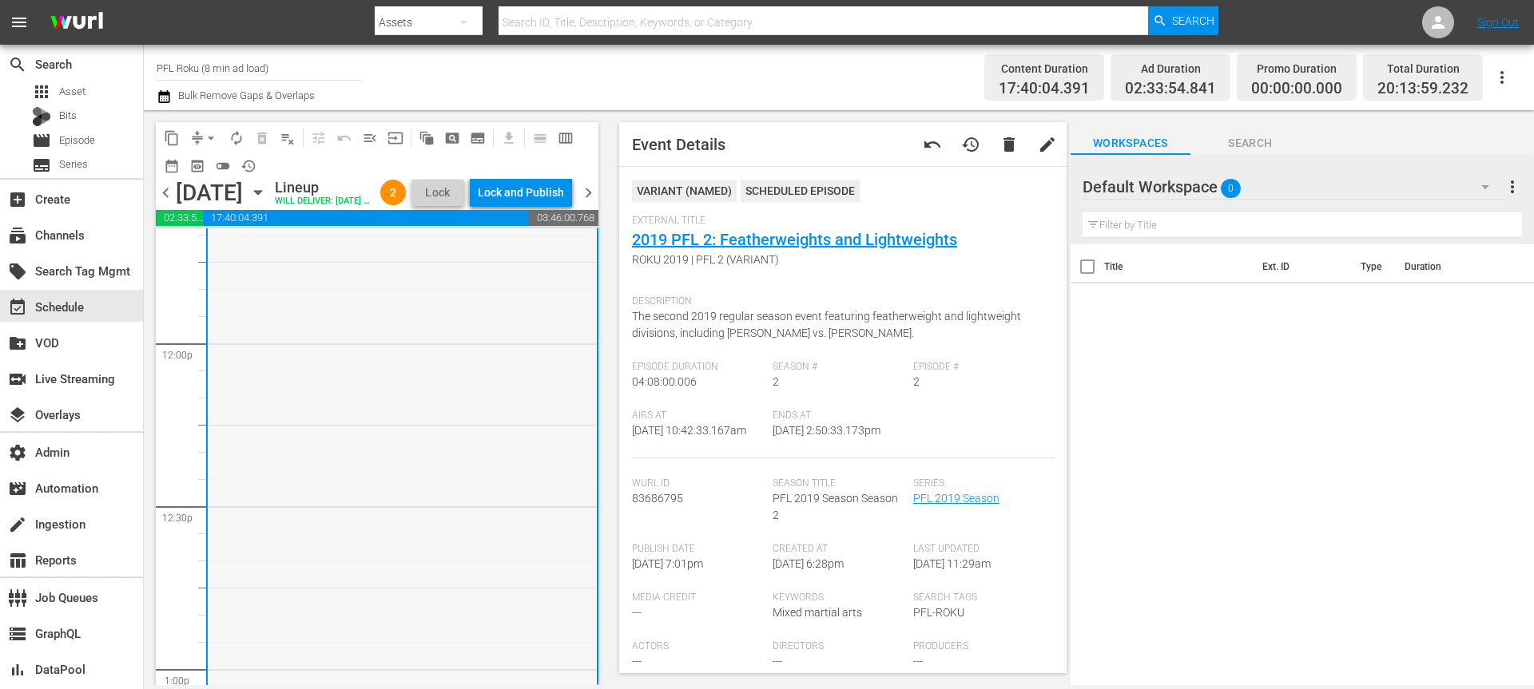
scroll to position [4069, 0]
click at [695, 181] on div "VARIANT ( NAMED )" at bounding box center [684, 191] width 105 height 22
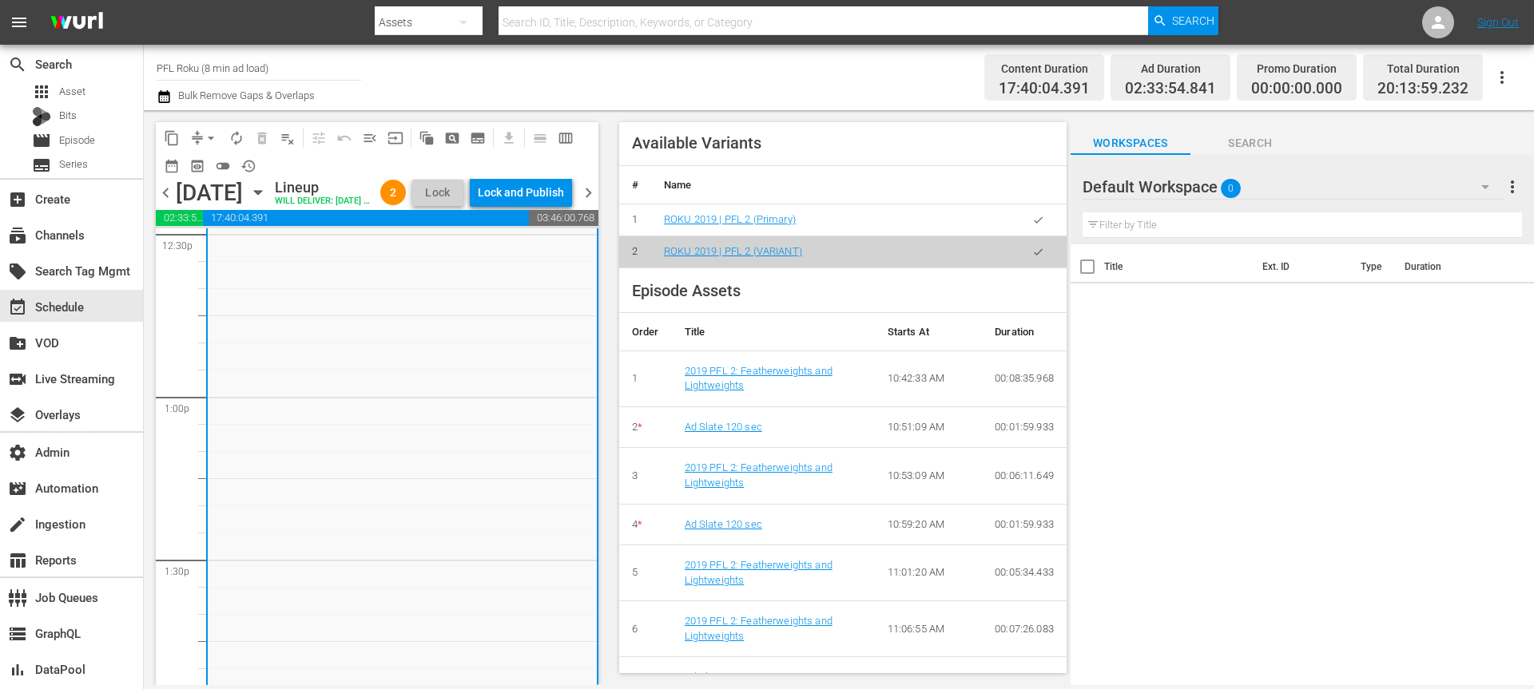
scroll to position [320, 0]
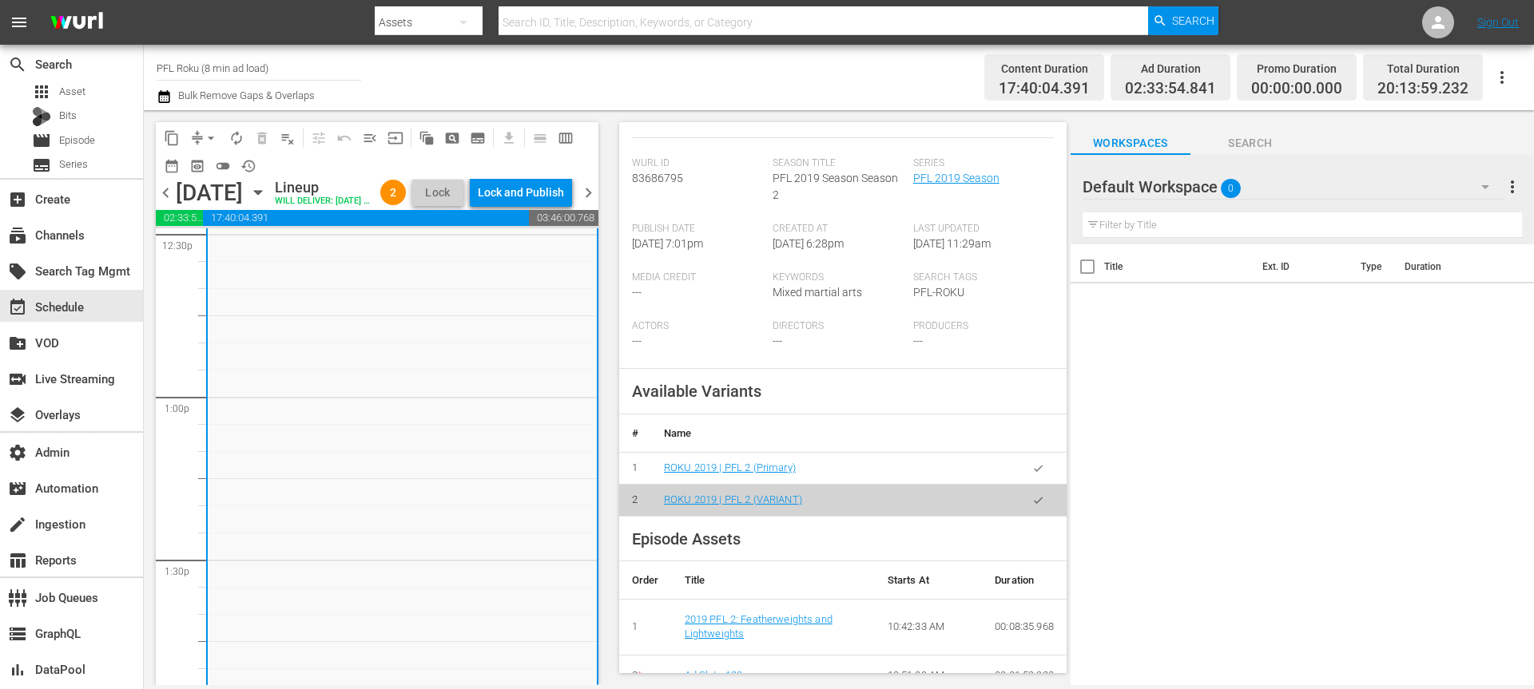
click at [729, 549] on span "Episode Assets" at bounding box center [686, 539] width 109 height 19
click at [1042, 419] on div "Available Variants # Name 1 ROKU 2019 | PFL 2 (Primary) 2 ROKU 2019 | PFL 2 (VA…" at bounding box center [842, 443] width 447 height 148
click at [729, 401] on span "Available Variants" at bounding box center [696, 391] width 129 height 19
click at [783, 506] on link "ROKU 2019 | PFL 2 (VARIANT)" at bounding box center [733, 500] width 138 height 12
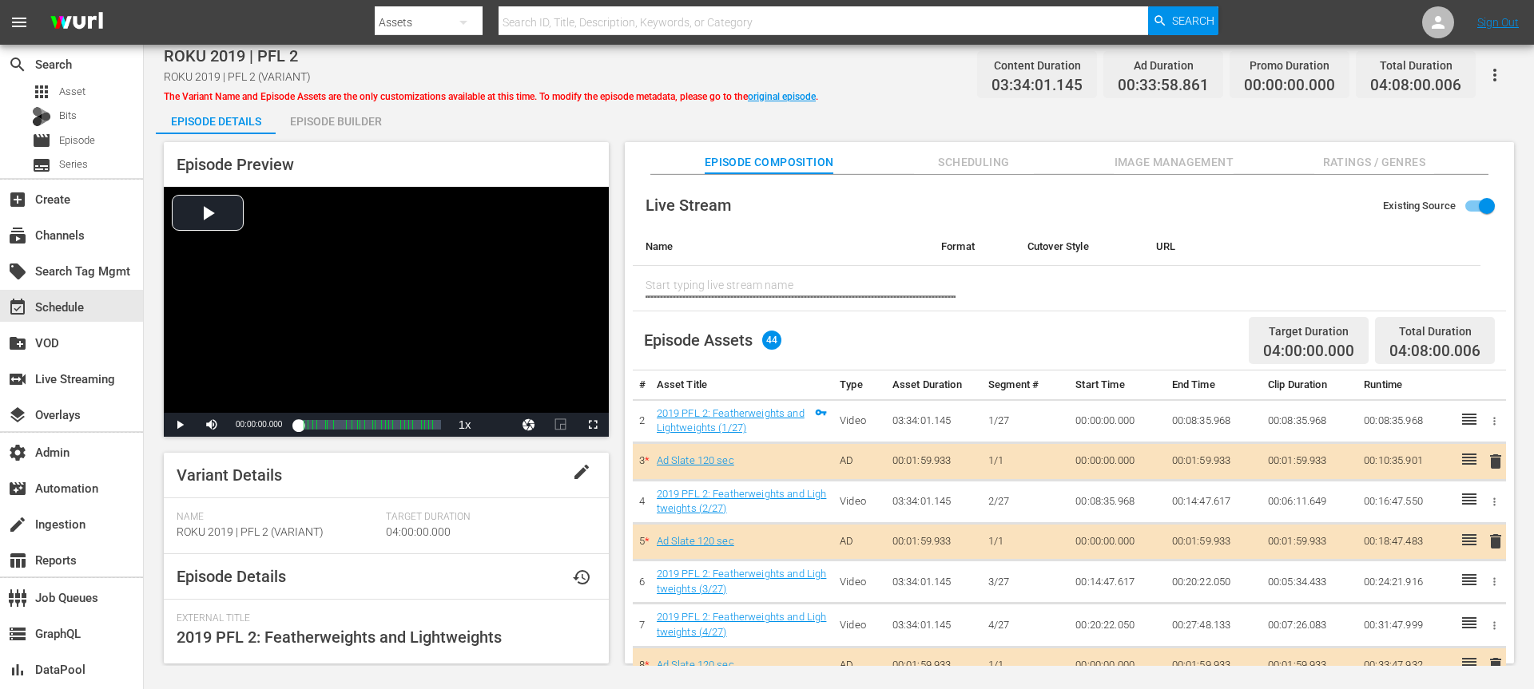
click at [1494, 87] on button "button" at bounding box center [1495, 75] width 38 height 38
click at [793, 454] on div "Ad Slate 120 sec" at bounding box center [742, 461] width 171 height 15
